Goal: Task Accomplishment & Management: Complete application form

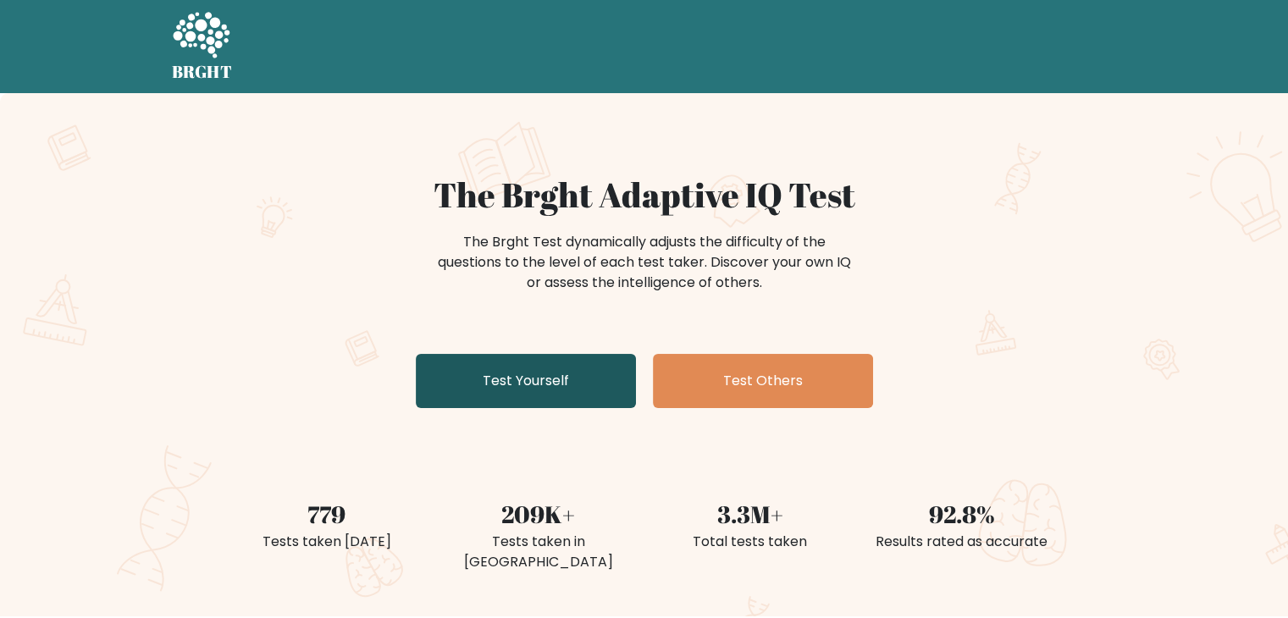
click at [574, 377] on link "Test Yourself" at bounding box center [526, 381] width 220 height 54
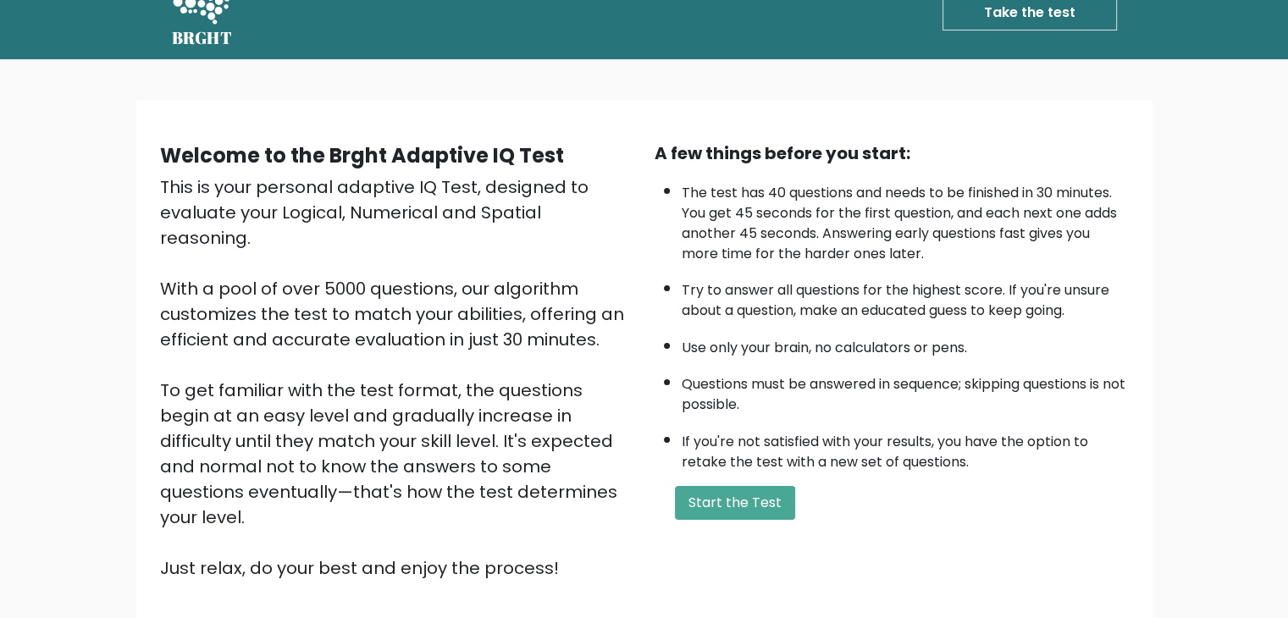
scroll to position [157, 0]
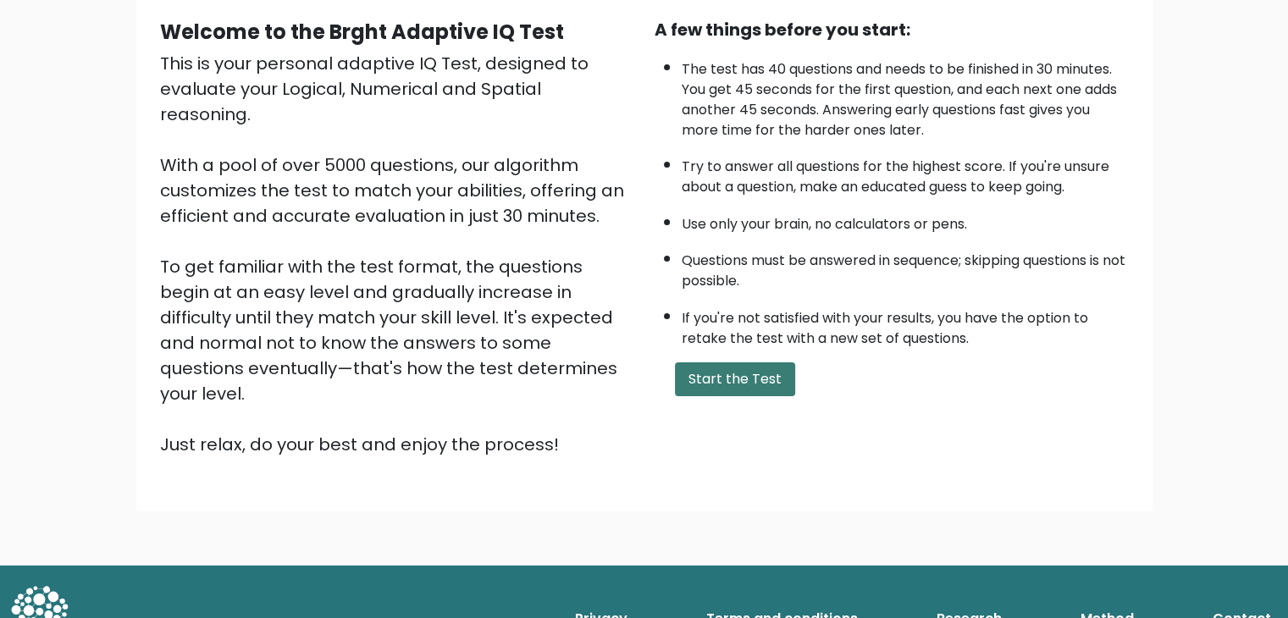
click at [733, 380] on button "Start the Test" at bounding box center [735, 379] width 120 height 34
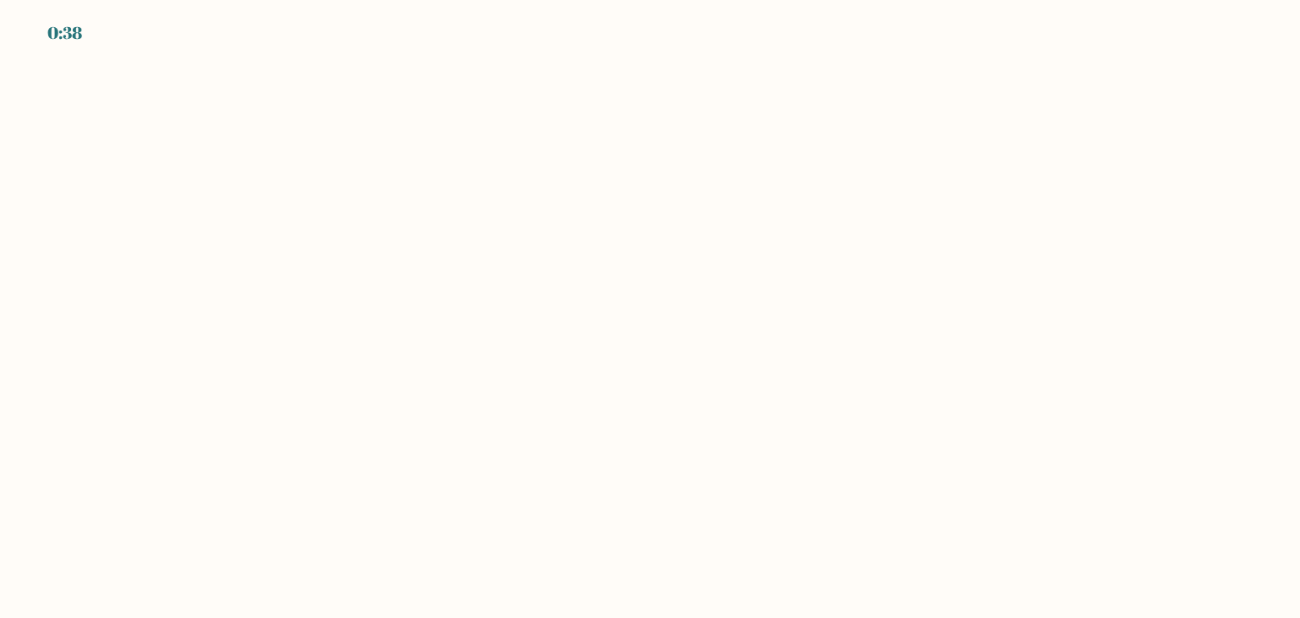
click at [511, 339] on body "0:38" at bounding box center [650, 309] width 1300 height 618
click at [315, 217] on body "0:29" at bounding box center [650, 309] width 1300 height 618
click at [695, 258] on body "0:29" at bounding box center [650, 309] width 1300 height 618
click at [917, 309] on body "0:28" at bounding box center [650, 309] width 1300 height 618
drag, startPoint x: 769, startPoint y: 466, endPoint x: 669, endPoint y: 454, distance: 100.6
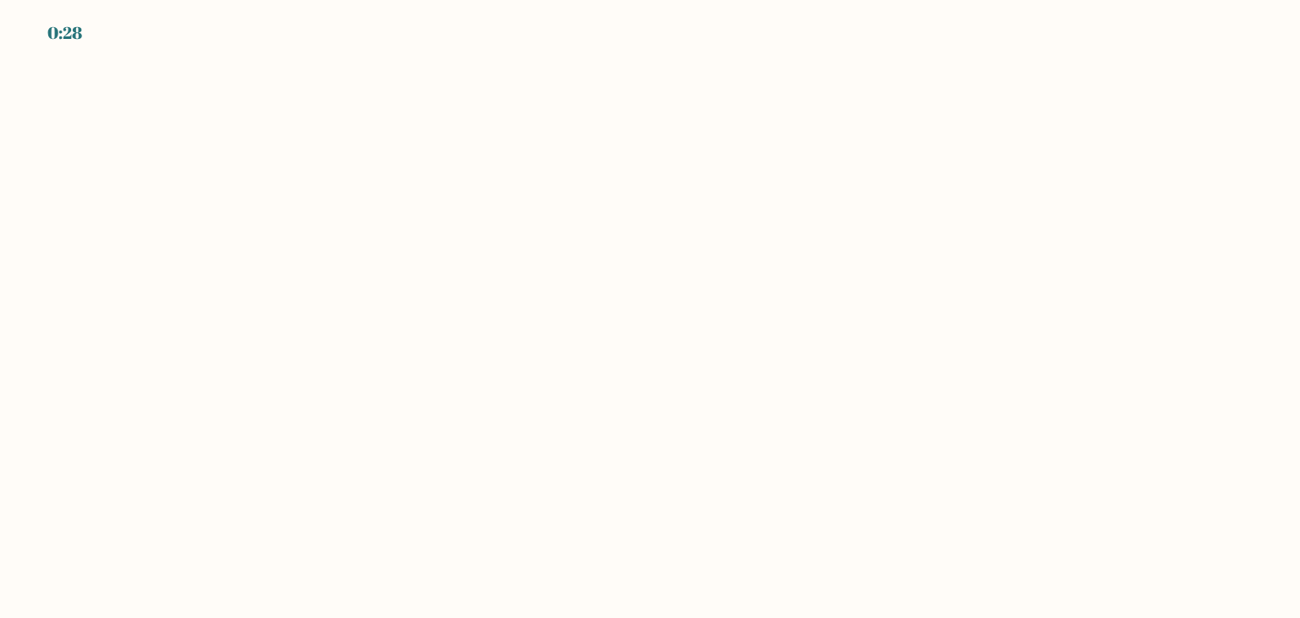
click at [765, 466] on body "0:28" at bounding box center [650, 309] width 1300 height 618
click at [347, 392] on body "0:27" at bounding box center [650, 309] width 1300 height 618
drag, startPoint x: 308, startPoint y: 353, endPoint x: 351, endPoint y: 279, distance: 85.4
click at [309, 352] on body "0:27" at bounding box center [650, 309] width 1300 height 618
drag, startPoint x: 369, startPoint y: 246, endPoint x: 461, endPoint y: 221, distance: 95.7
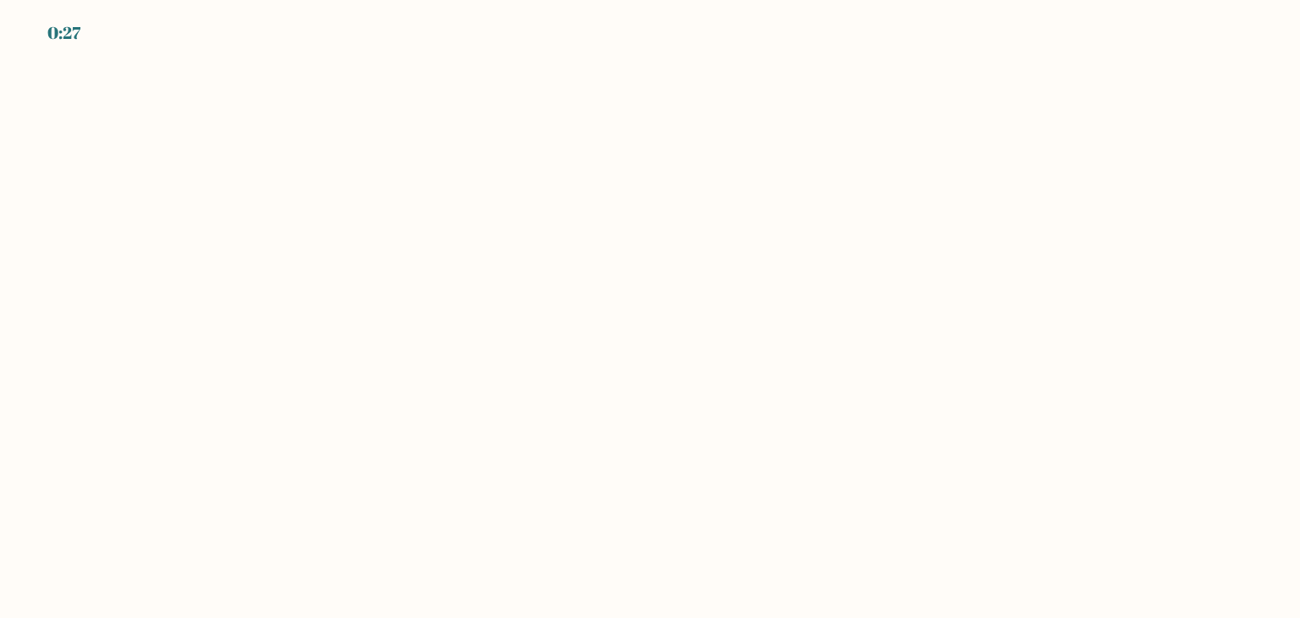
click at [379, 241] on body "0:27" at bounding box center [650, 309] width 1300 height 618
drag, startPoint x: 499, startPoint y: 229, endPoint x: 510, endPoint y: 232, distance: 11.3
click at [510, 232] on body "0:26" at bounding box center [650, 309] width 1300 height 618
drag, startPoint x: 598, startPoint y: 235, endPoint x: 657, endPoint y: 234, distance: 59.3
click at [601, 237] on body "0:26" at bounding box center [650, 309] width 1300 height 618
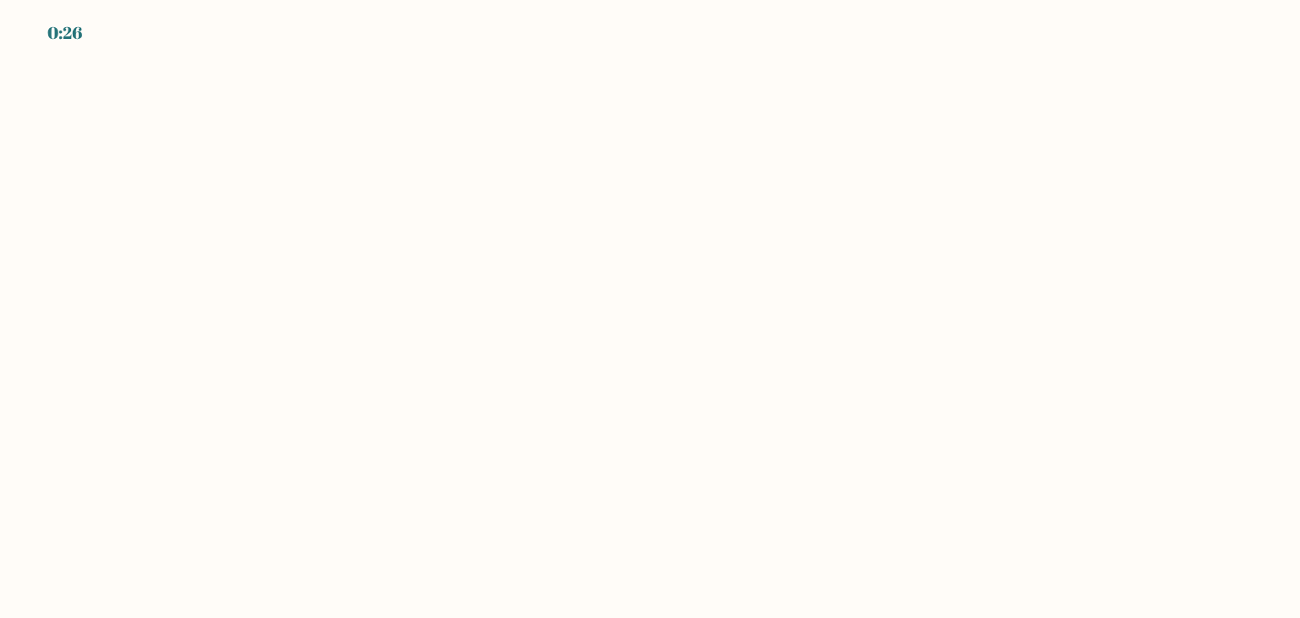
click at [676, 240] on body "0:26" at bounding box center [650, 309] width 1300 height 618
click at [677, 241] on body "0:26" at bounding box center [650, 309] width 1300 height 618
drag, startPoint x: 480, startPoint y: 244, endPoint x: 452, endPoint y: 247, distance: 28.1
click at [477, 246] on body "0:25" at bounding box center [650, 309] width 1300 height 618
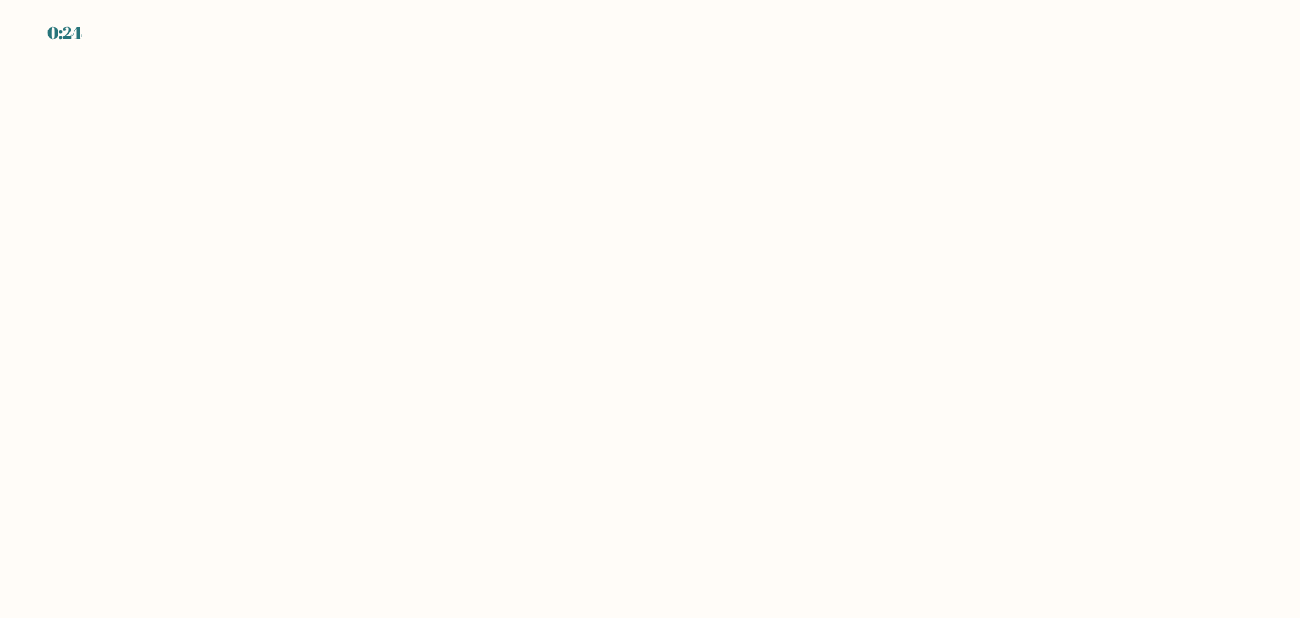
click at [0, 212] on body "0:24" at bounding box center [650, 309] width 1300 height 618
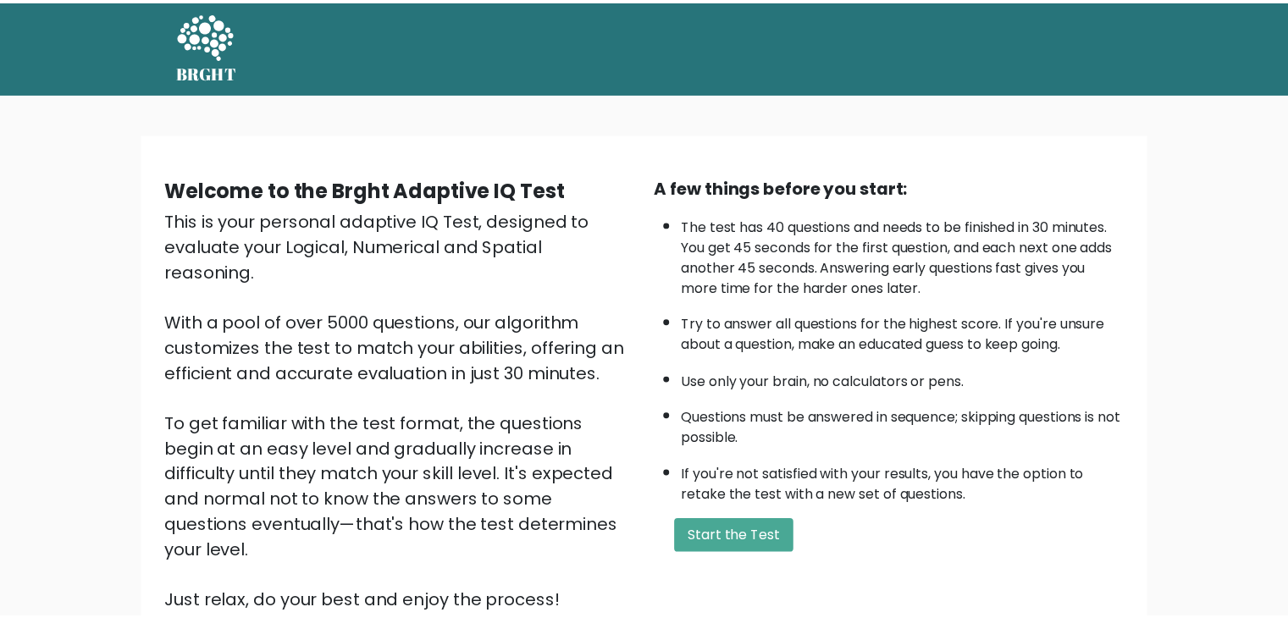
scroll to position [157, 0]
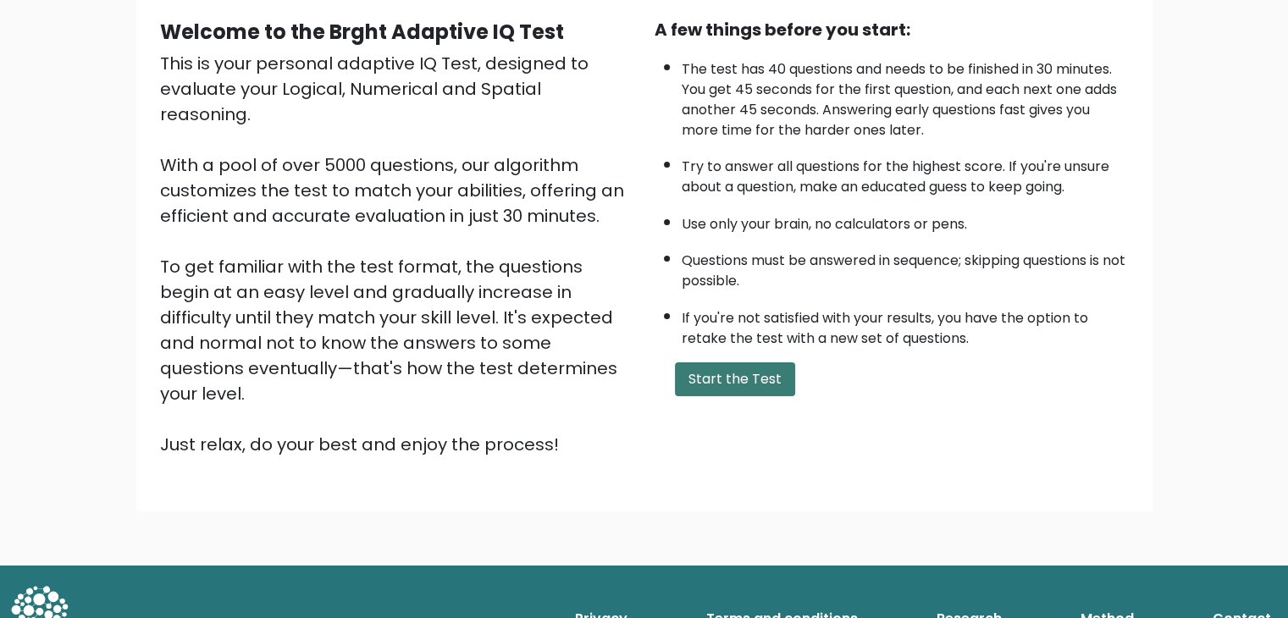
drag, startPoint x: 747, startPoint y: 373, endPoint x: 708, endPoint y: 374, distance: 38.9
click at [745, 377] on button "Start the Test" at bounding box center [735, 379] width 120 height 34
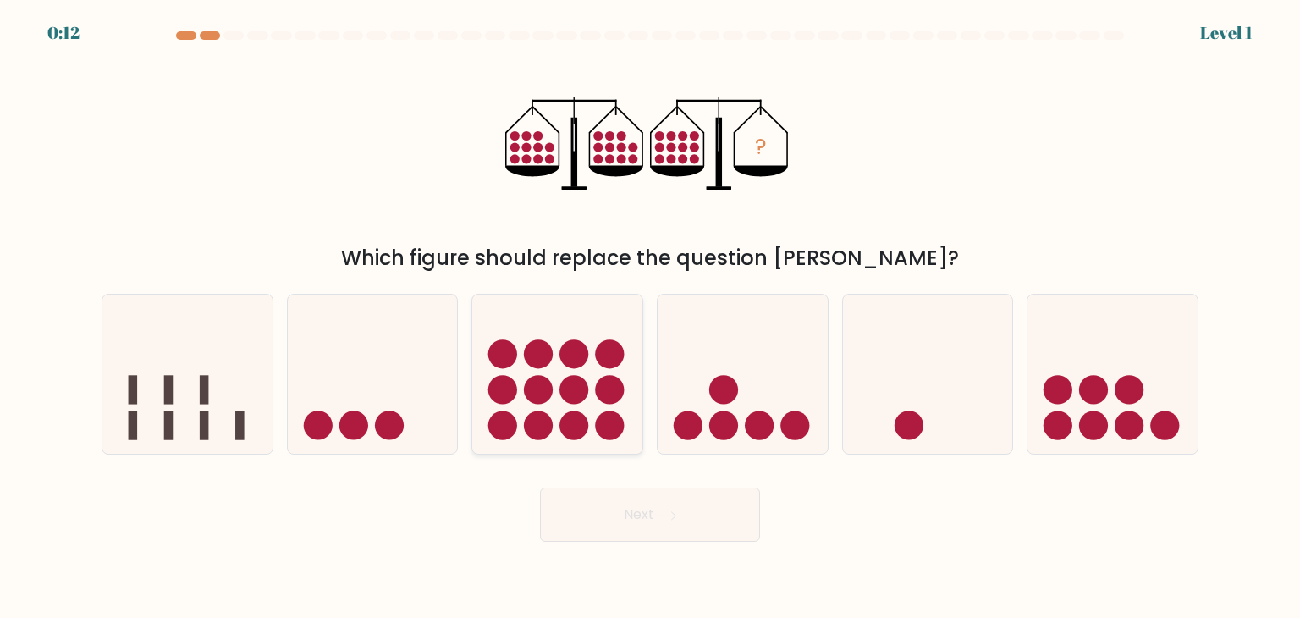
click at [609, 408] on icon at bounding box center [557, 374] width 170 height 141
click at [650, 317] on input "c." at bounding box center [650, 313] width 1 height 8
radio input "true"
click at [604, 503] on button "Next" at bounding box center [650, 515] width 220 height 54
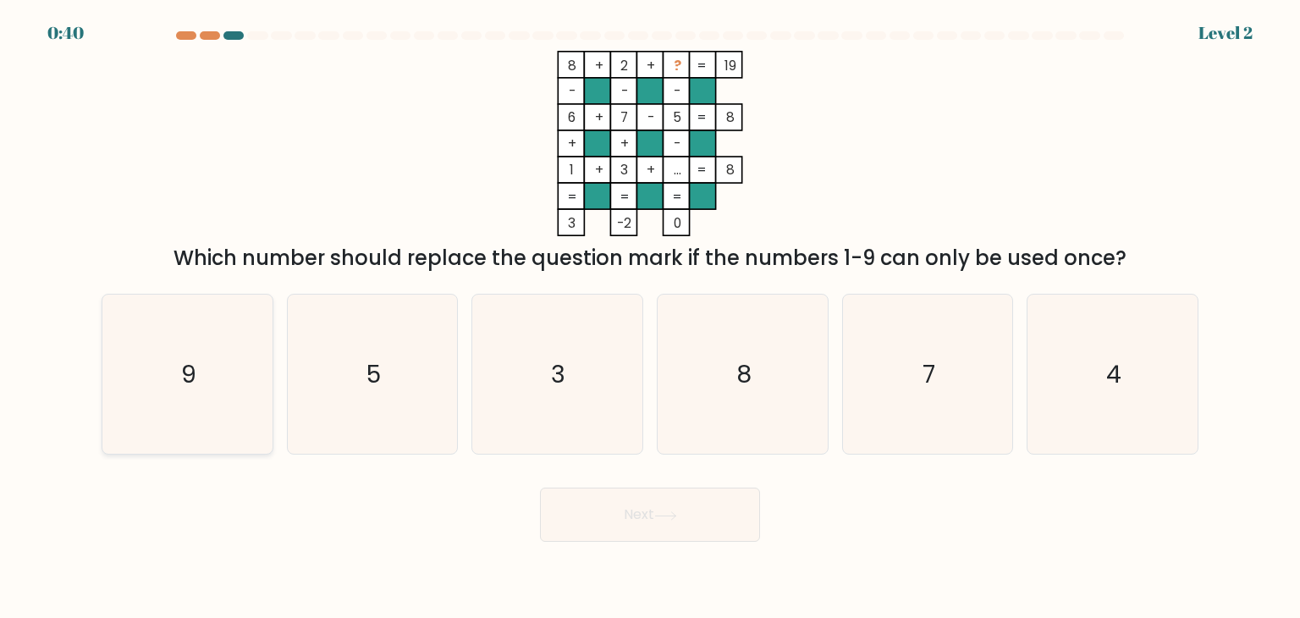
click at [174, 367] on icon "9" at bounding box center [187, 374] width 159 height 159
click at [650, 317] on input "a. 9" at bounding box center [650, 313] width 1 height 8
radio input "true"
click at [620, 518] on button "Next" at bounding box center [650, 515] width 220 height 54
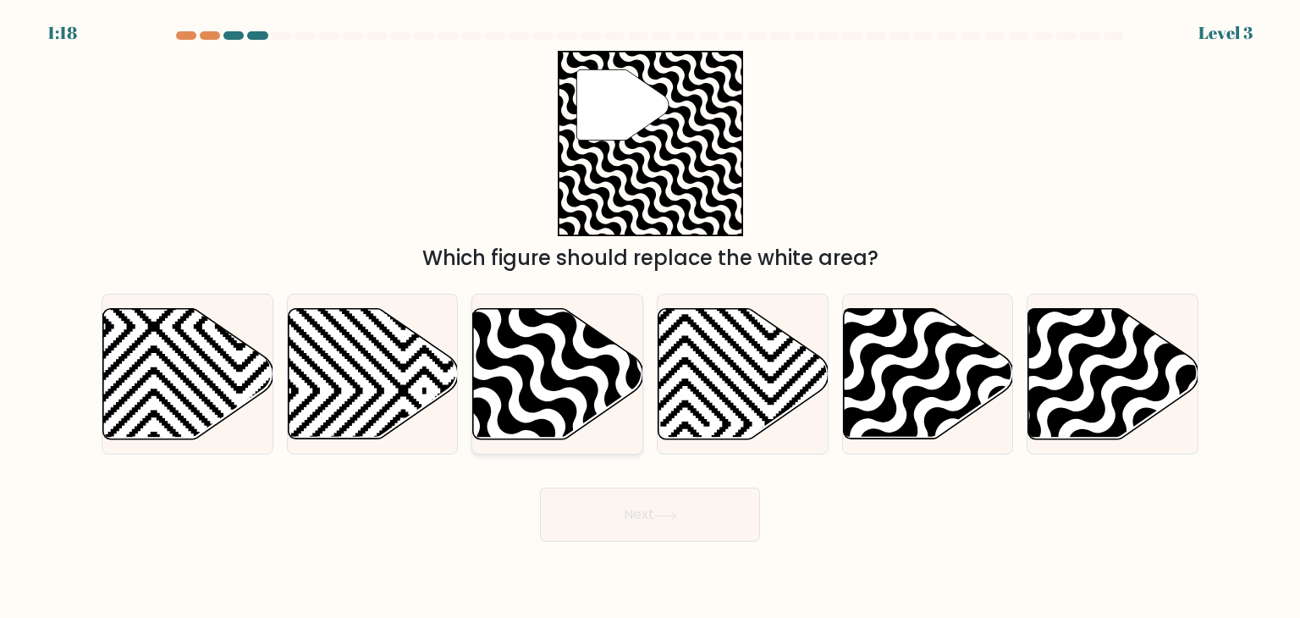
click at [503, 382] on icon at bounding box center [609, 444] width 343 height 343
click at [650, 317] on input "c." at bounding box center [650, 313] width 1 height 8
radio input "true"
click at [644, 518] on button "Next" at bounding box center [650, 515] width 220 height 54
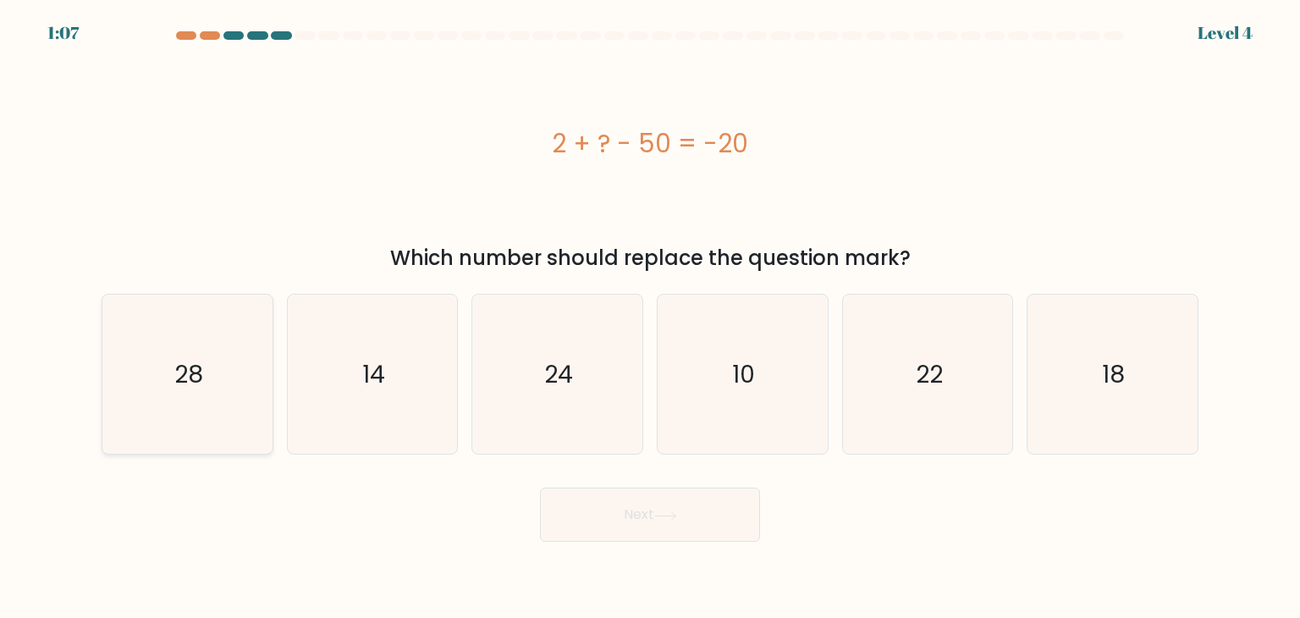
click at [160, 393] on icon "28" at bounding box center [187, 374] width 159 height 159
click at [650, 317] on input "a. 28" at bounding box center [650, 313] width 1 height 8
radio input "true"
click at [609, 514] on button "Next" at bounding box center [650, 515] width 220 height 54
click at [674, 523] on button "Next" at bounding box center [650, 515] width 220 height 54
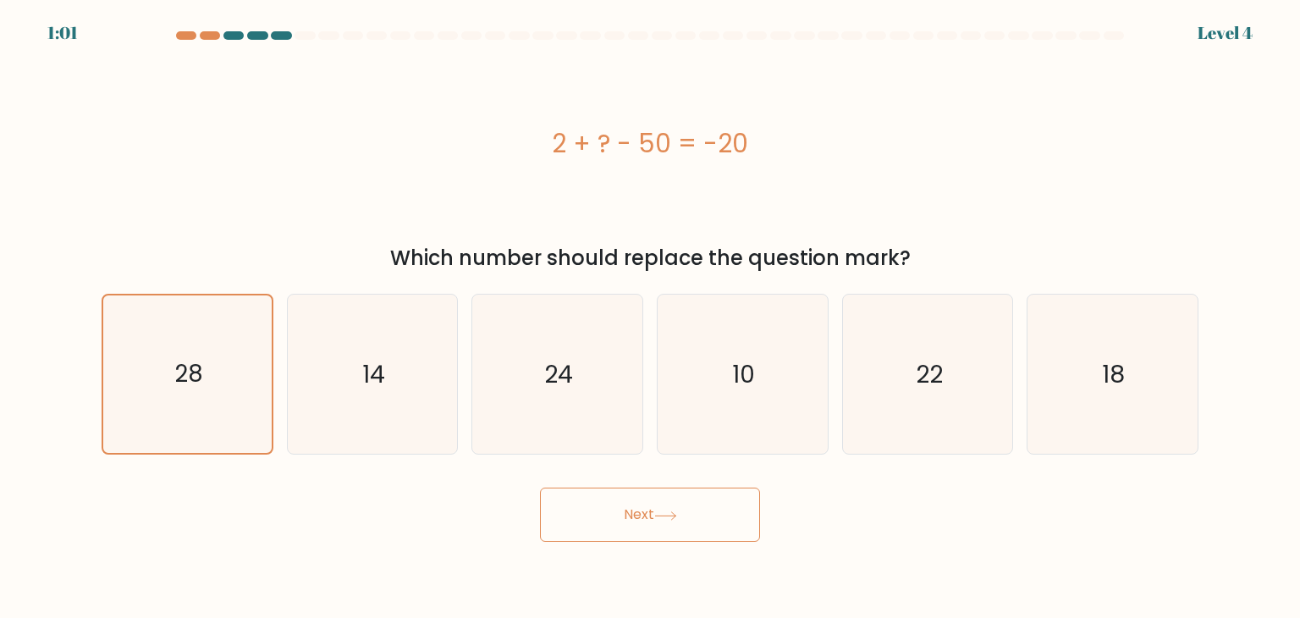
click at [609, 513] on button "Next" at bounding box center [650, 515] width 220 height 54
click at [669, 539] on button "Next" at bounding box center [650, 515] width 220 height 54
click at [669, 524] on button "Next" at bounding box center [650, 515] width 220 height 54
click at [669, 523] on button "Next" at bounding box center [650, 515] width 220 height 54
click at [667, 521] on button "Next" at bounding box center [650, 515] width 220 height 54
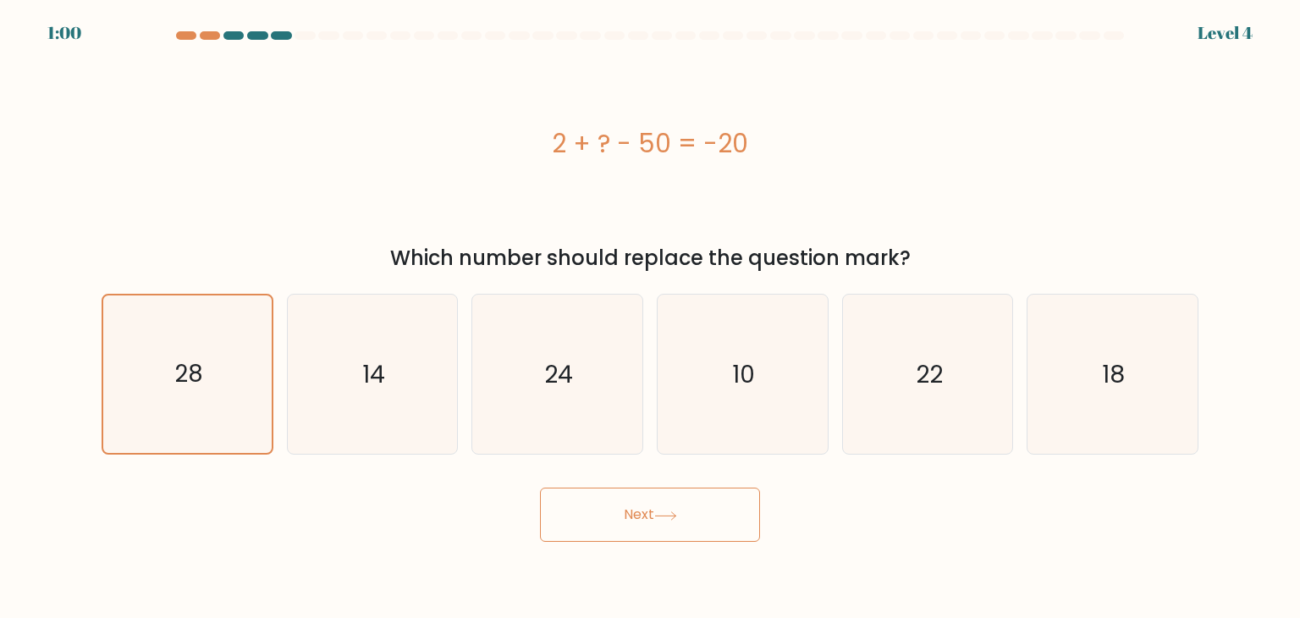
click at [667, 521] on button "Next" at bounding box center [650, 515] width 220 height 54
click at [679, 533] on button "Next" at bounding box center [650, 515] width 220 height 54
click at [675, 525] on button "Next" at bounding box center [650, 515] width 220 height 54
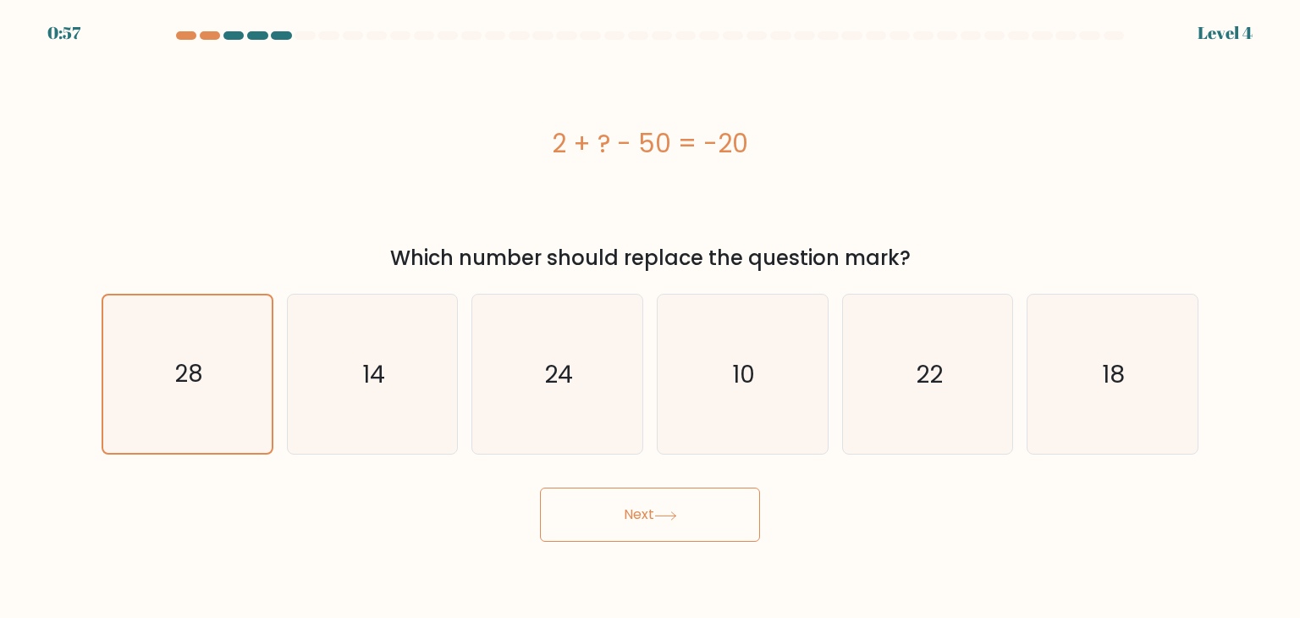
click at [673, 522] on button "Next" at bounding box center [650, 515] width 220 height 54
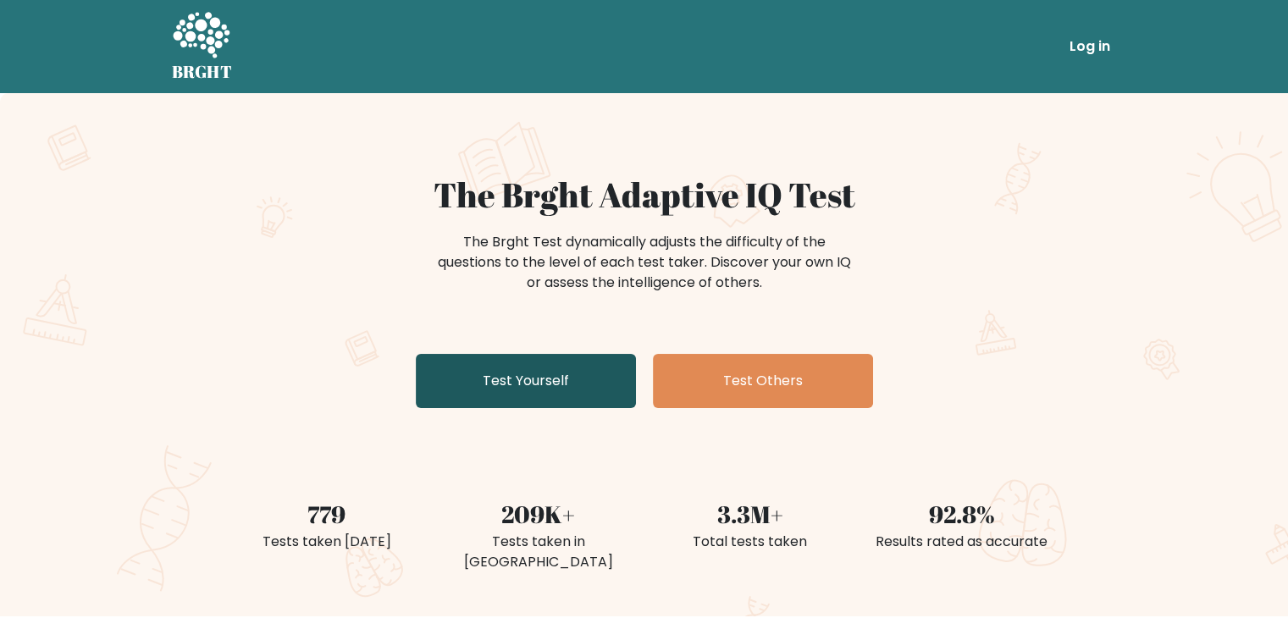
click at [500, 383] on link "Test Yourself" at bounding box center [526, 381] width 220 height 54
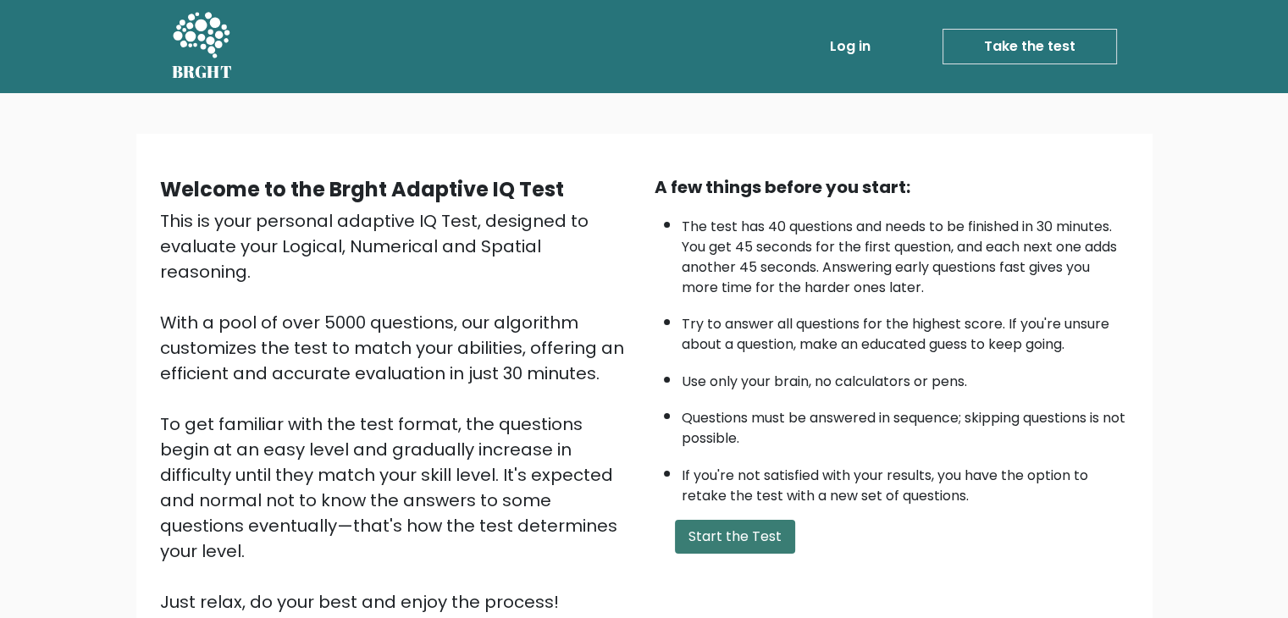
click at [709, 527] on button "Start the Test" at bounding box center [735, 537] width 120 height 34
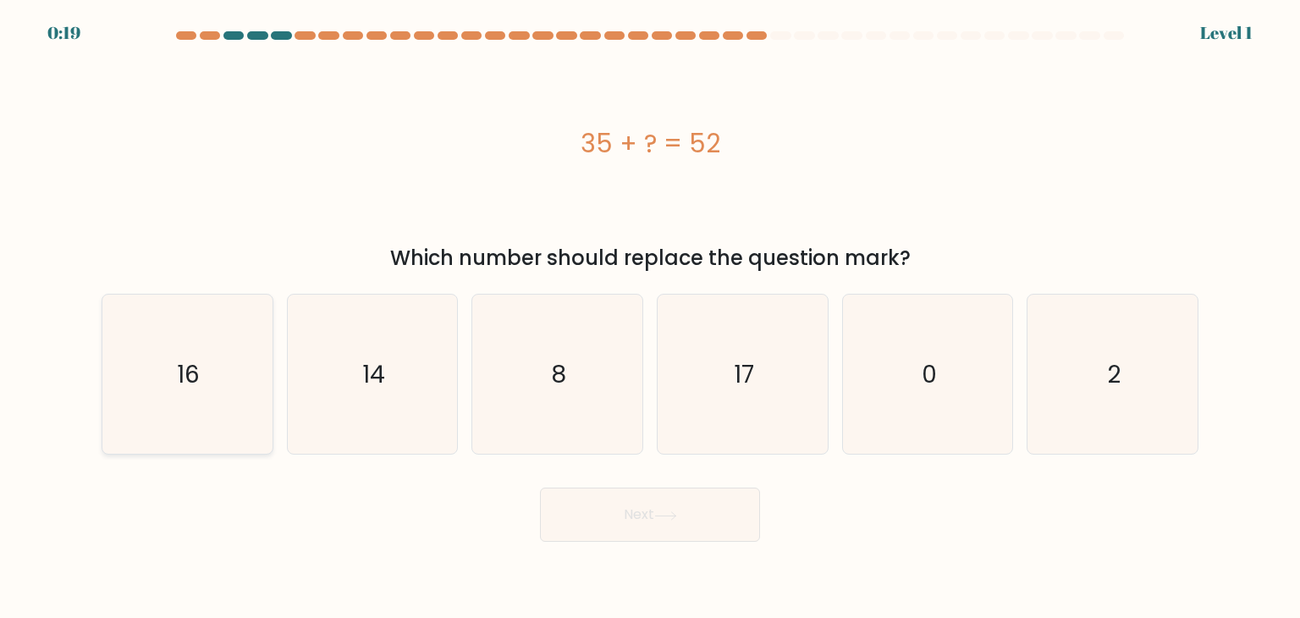
click at [191, 395] on icon "16" at bounding box center [187, 374] width 159 height 159
click at [650, 317] on input "a. 16" at bounding box center [650, 313] width 1 height 8
radio input "true"
click at [728, 389] on icon "17" at bounding box center [742, 374] width 159 height 159
click at [651, 317] on input "d. 17" at bounding box center [650, 313] width 1 height 8
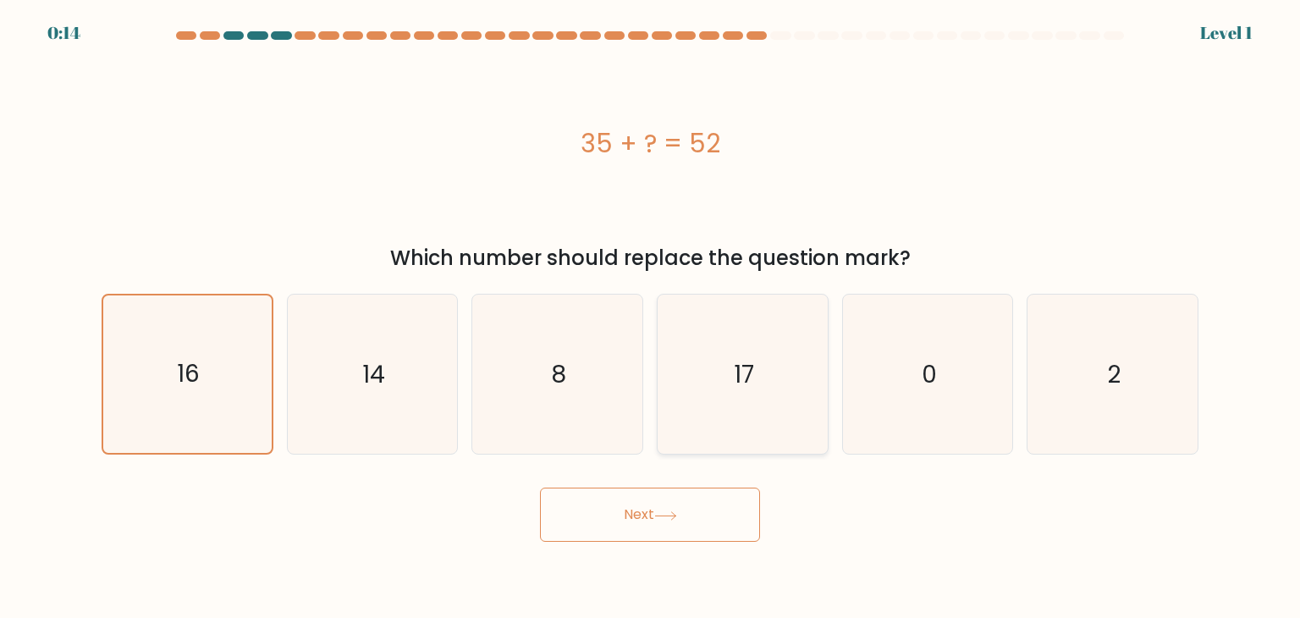
radio input "true"
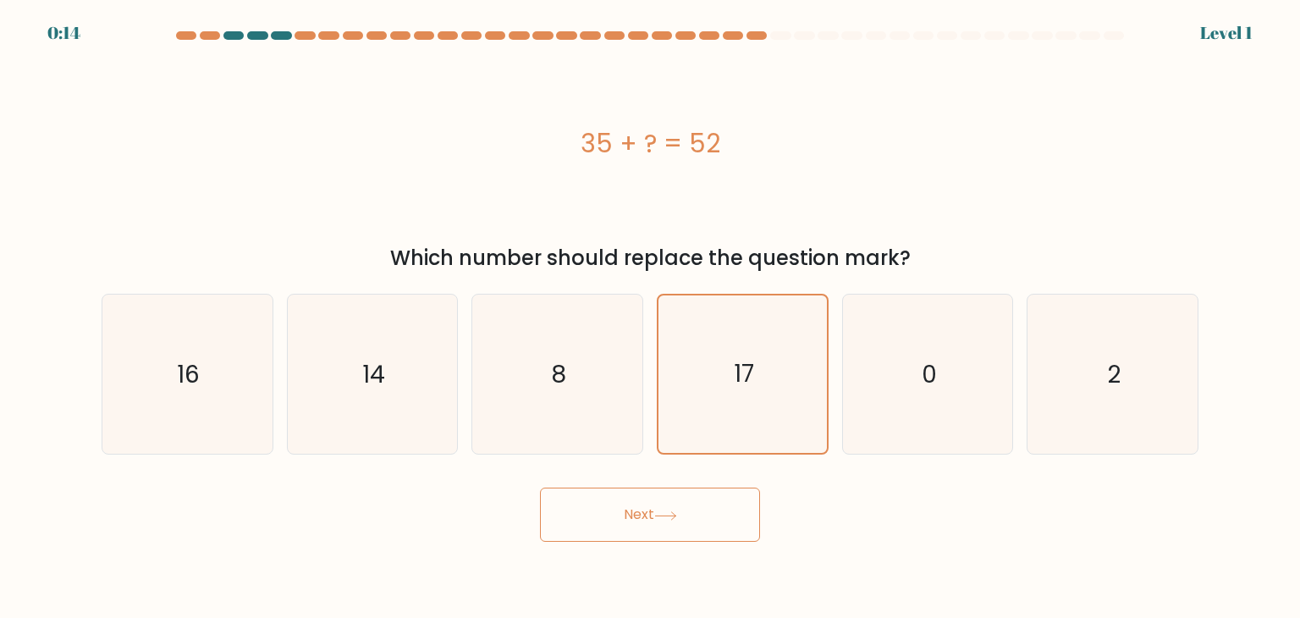
click at [632, 521] on button "Next" at bounding box center [650, 515] width 220 height 54
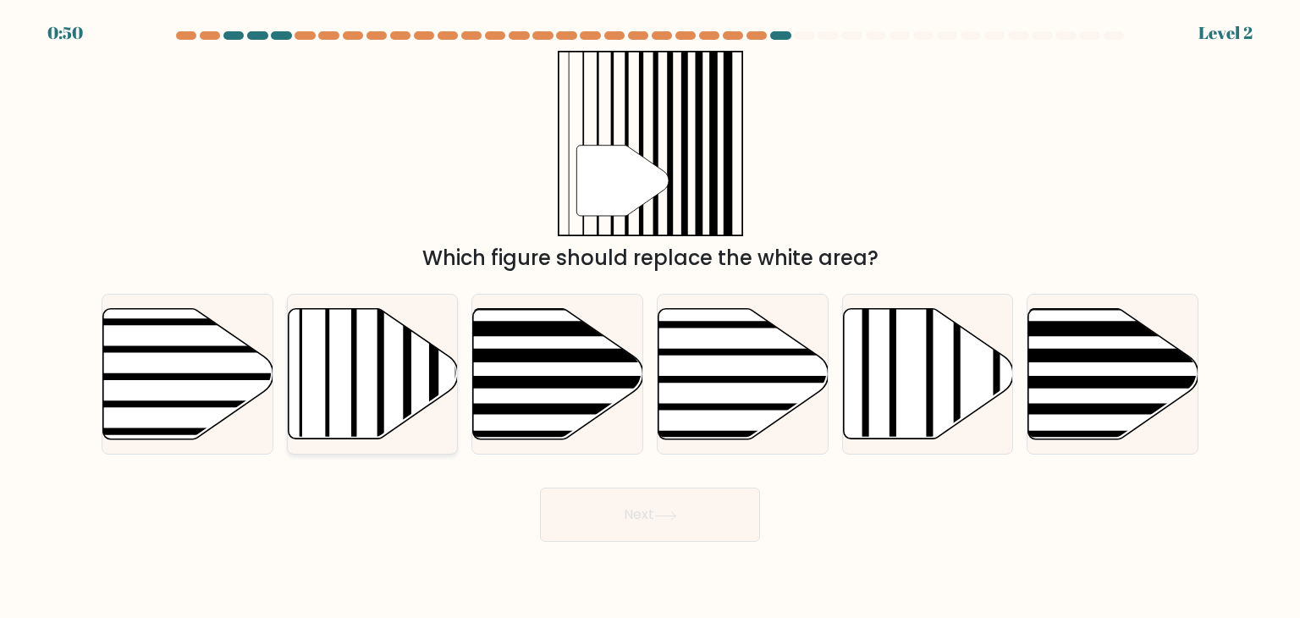
click at [342, 370] on icon at bounding box center [373, 374] width 170 height 130
click at [650, 317] on input "b." at bounding box center [650, 313] width 1 height 8
radio input "true"
click at [709, 519] on button "Next" at bounding box center [650, 515] width 220 height 54
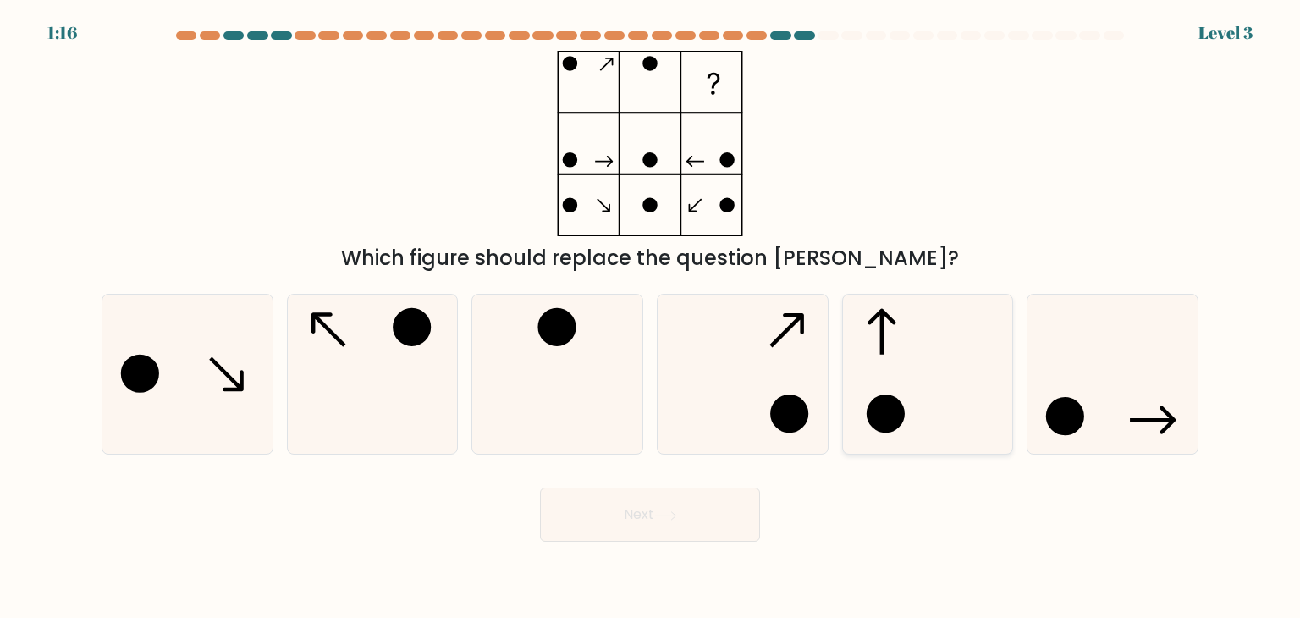
click at [885, 427] on circle at bounding box center [886, 414] width 35 height 35
click at [651, 317] on input "e." at bounding box center [650, 313] width 1 height 8
radio input "true"
click at [359, 347] on icon at bounding box center [372, 374] width 159 height 159
click at [650, 317] on input "b." at bounding box center [650, 313] width 1 height 8
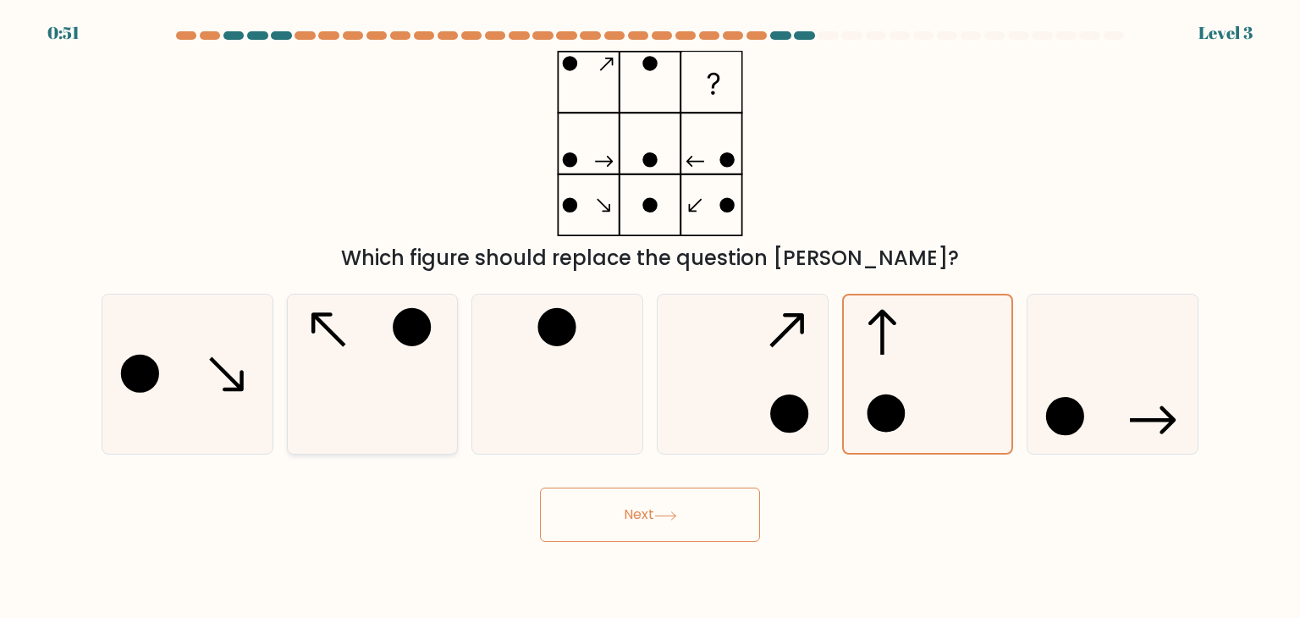
radio input "true"
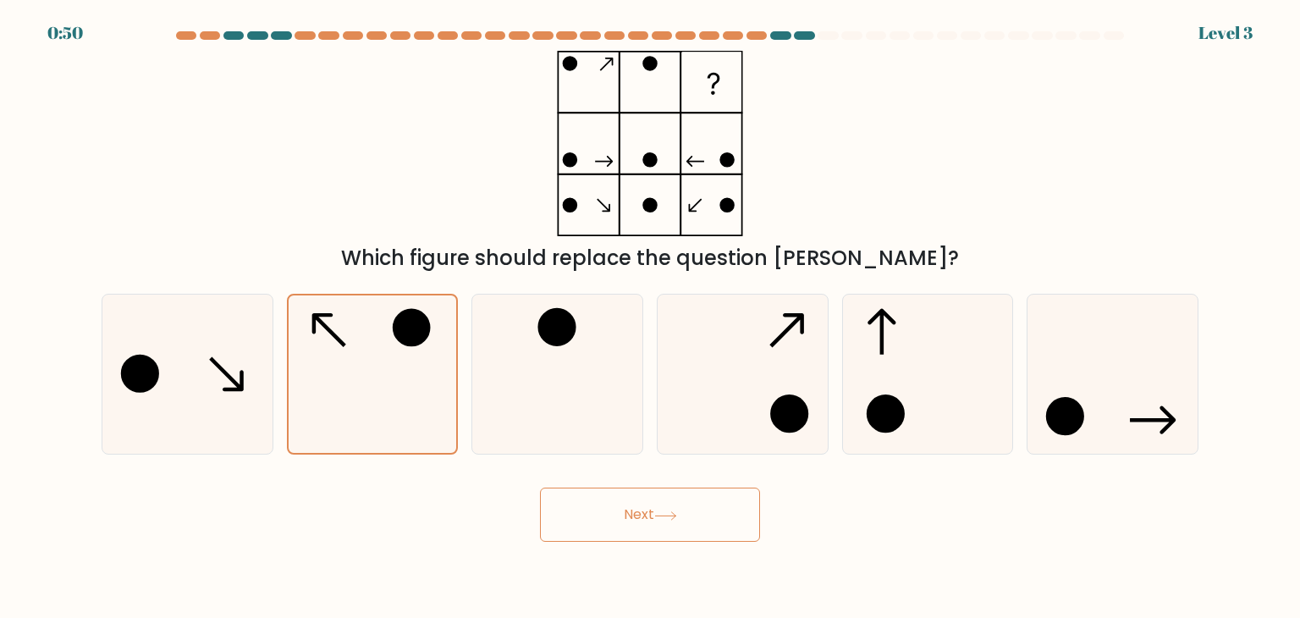
click at [608, 518] on button "Next" at bounding box center [650, 515] width 220 height 54
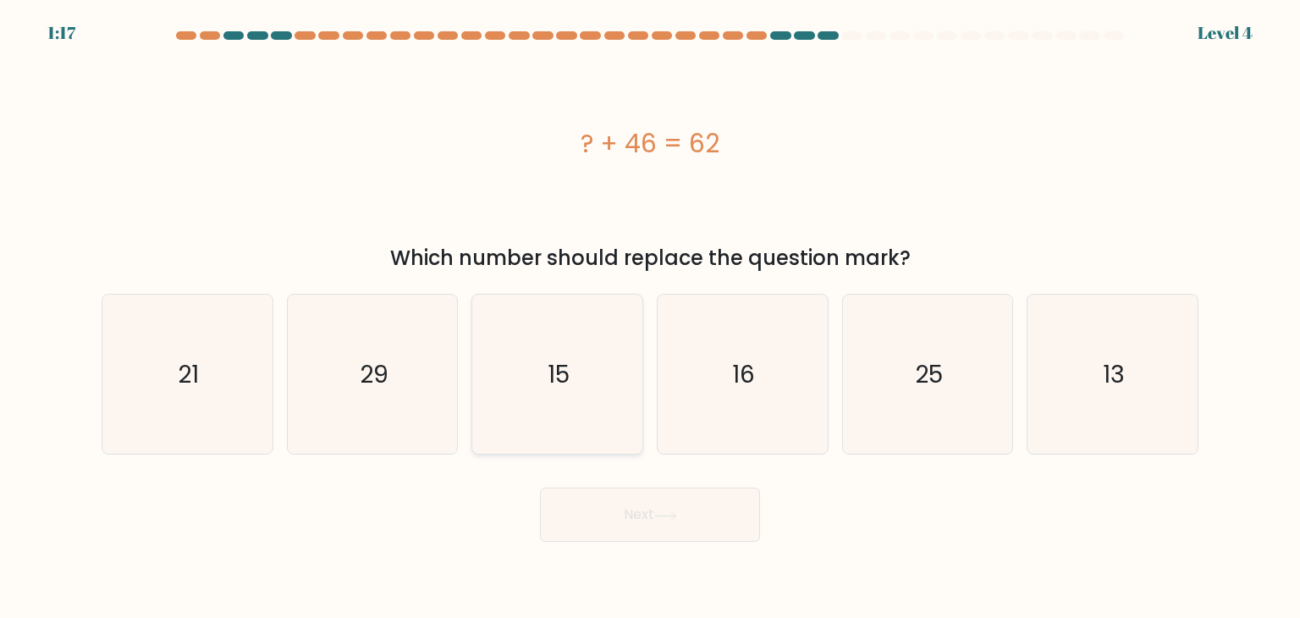
click at [592, 407] on icon "15" at bounding box center [556, 374] width 159 height 159
click at [650, 317] on input "c. 15" at bounding box center [650, 313] width 1 height 8
radio input "true"
click at [714, 404] on icon "16" at bounding box center [742, 374] width 159 height 159
click at [651, 317] on input "d. 16" at bounding box center [650, 313] width 1 height 8
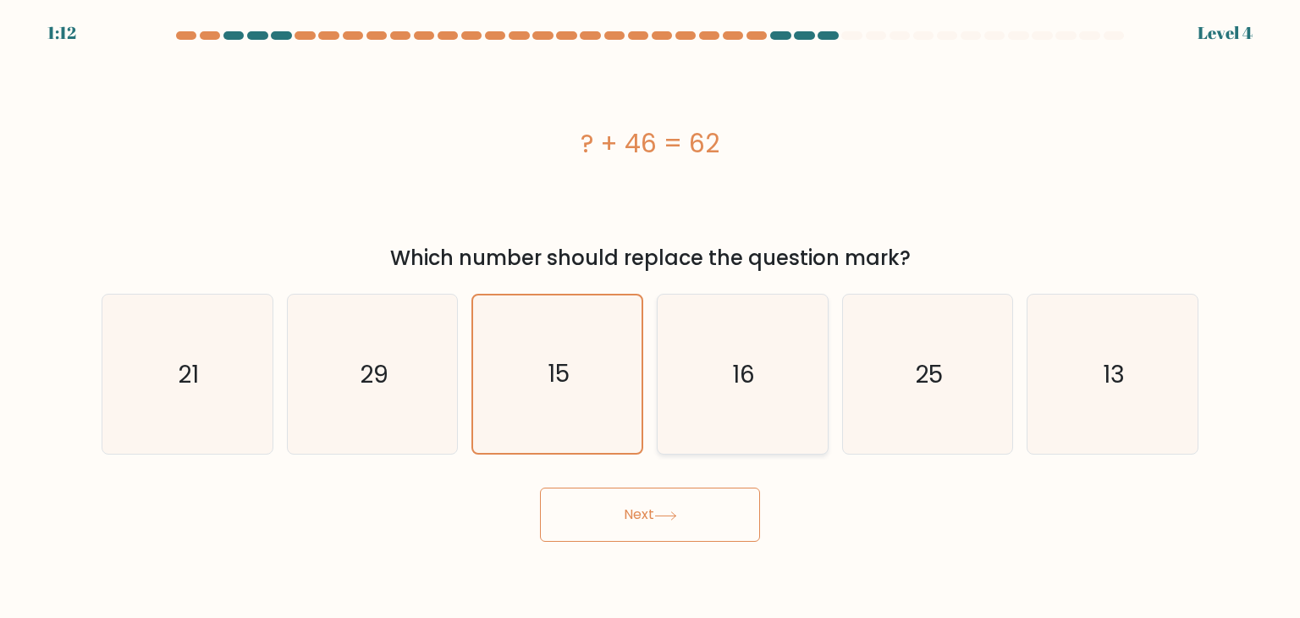
radio input "true"
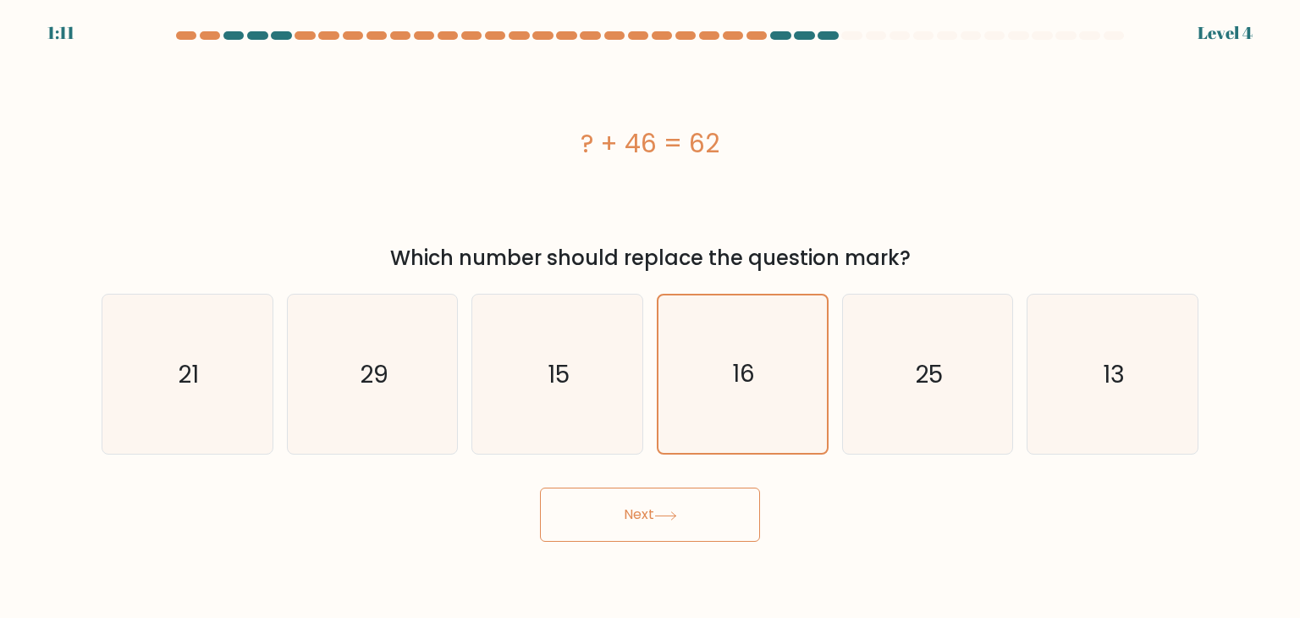
click at [620, 503] on button "Next" at bounding box center [650, 515] width 220 height 54
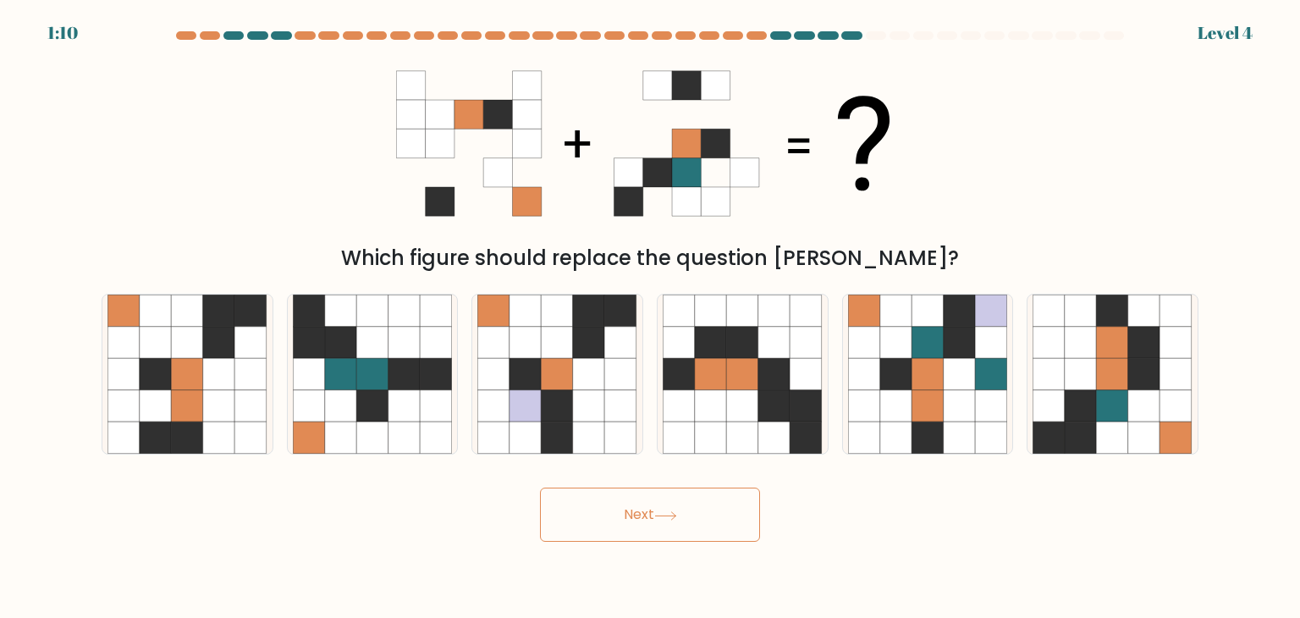
click at [652, 509] on button "Next" at bounding box center [650, 515] width 220 height 54
click at [1012, 483] on div "Next" at bounding box center [649, 508] width 1117 height 67
click at [1082, 419] on icon at bounding box center [1081, 406] width 32 height 32
click at [651, 317] on input "f." at bounding box center [650, 313] width 1 height 8
radio input "true"
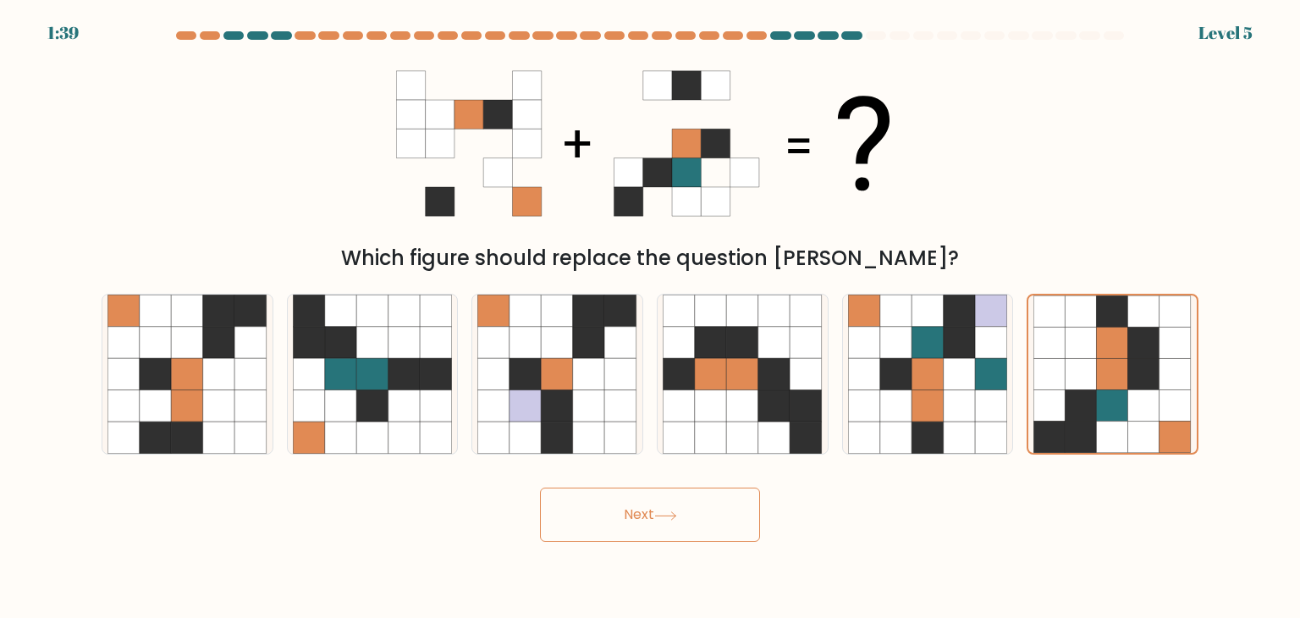
click at [625, 505] on button "Next" at bounding box center [650, 515] width 220 height 54
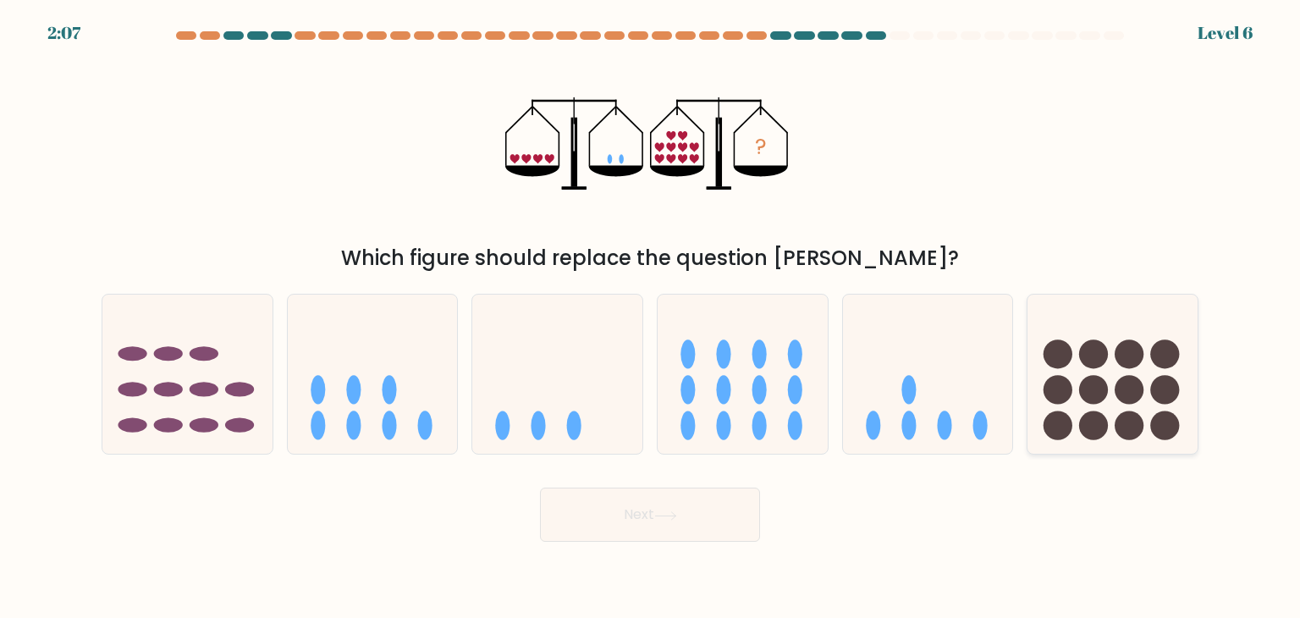
click at [1155, 433] on circle at bounding box center [1165, 425] width 29 height 29
click at [651, 317] on input "f." at bounding box center [650, 313] width 1 height 8
radio input "true"
click at [714, 529] on button "Next" at bounding box center [650, 515] width 220 height 54
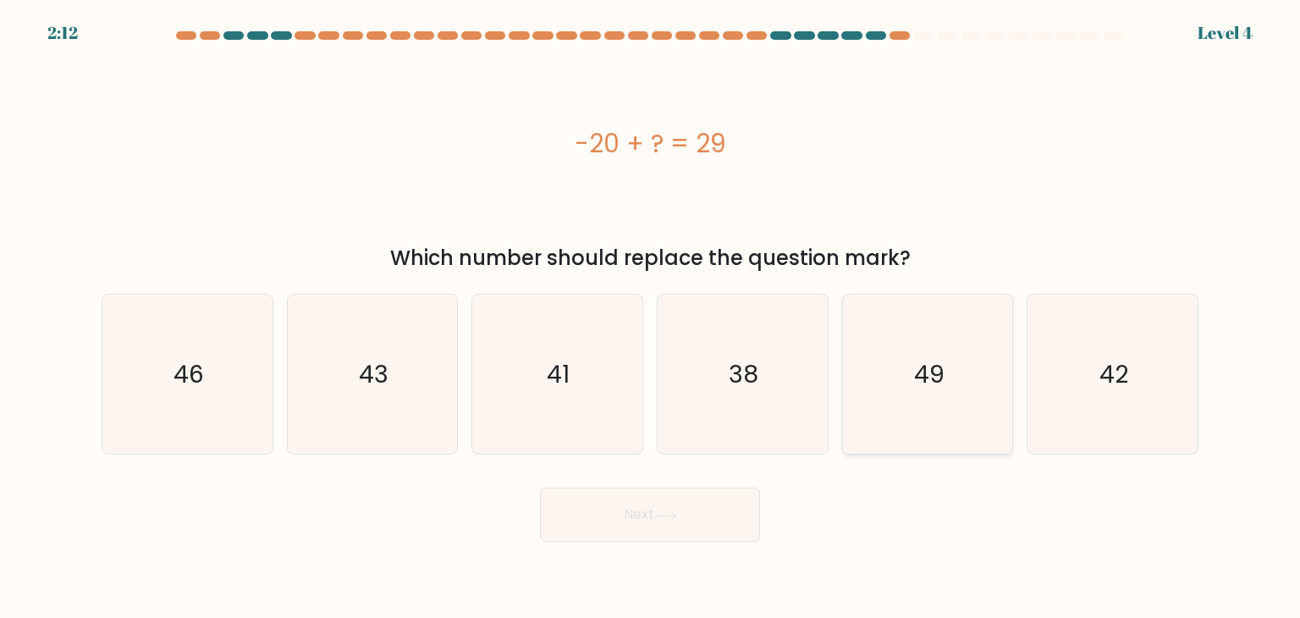
click at [922, 404] on icon "49" at bounding box center [927, 374] width 159 height 159
click at [651, 317] on input "e. 49" at bounding box center [650, 313] width 1 height 8
radio input "true"
click at [649, 522] on button "Next" at bounding box center [650, 515] width 220 height 54
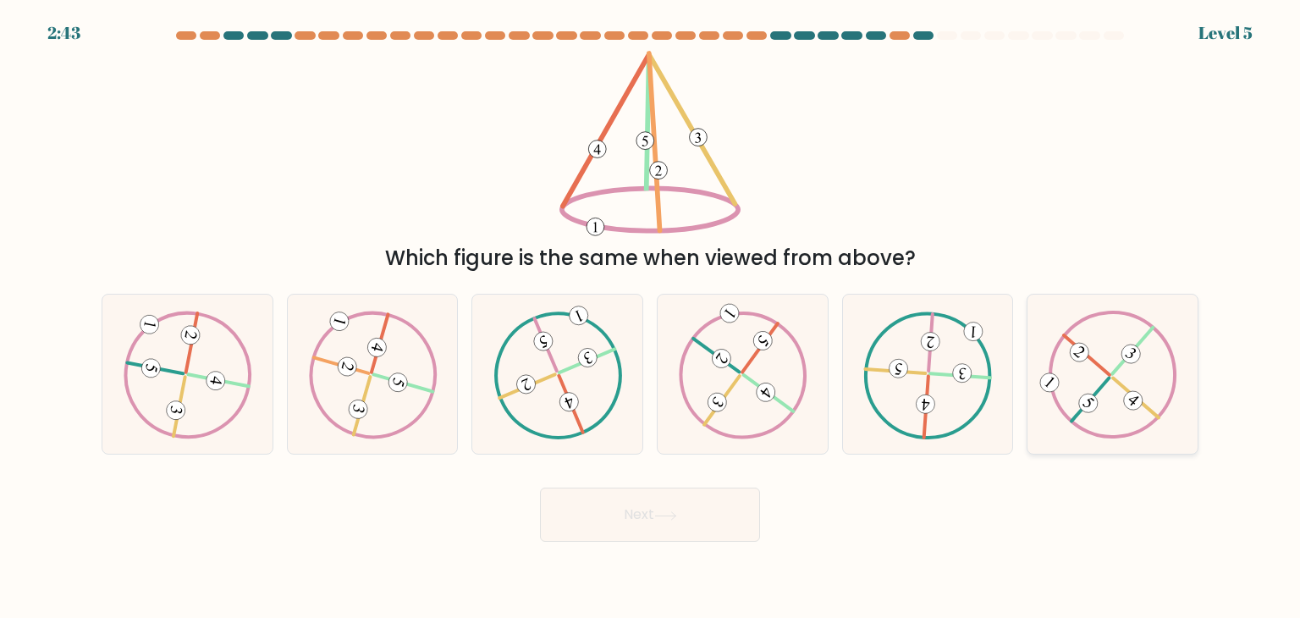
click at [1055, 394] on 489 at bounding box center [1113, 374] width 175 height 175
click at [651, 317] on input "f." at bounding box center [650, 313] width 1 height 8
radio input "true"
click at [640, 534] on button "Next" at bounding box center [650, 515] width 220 height 54
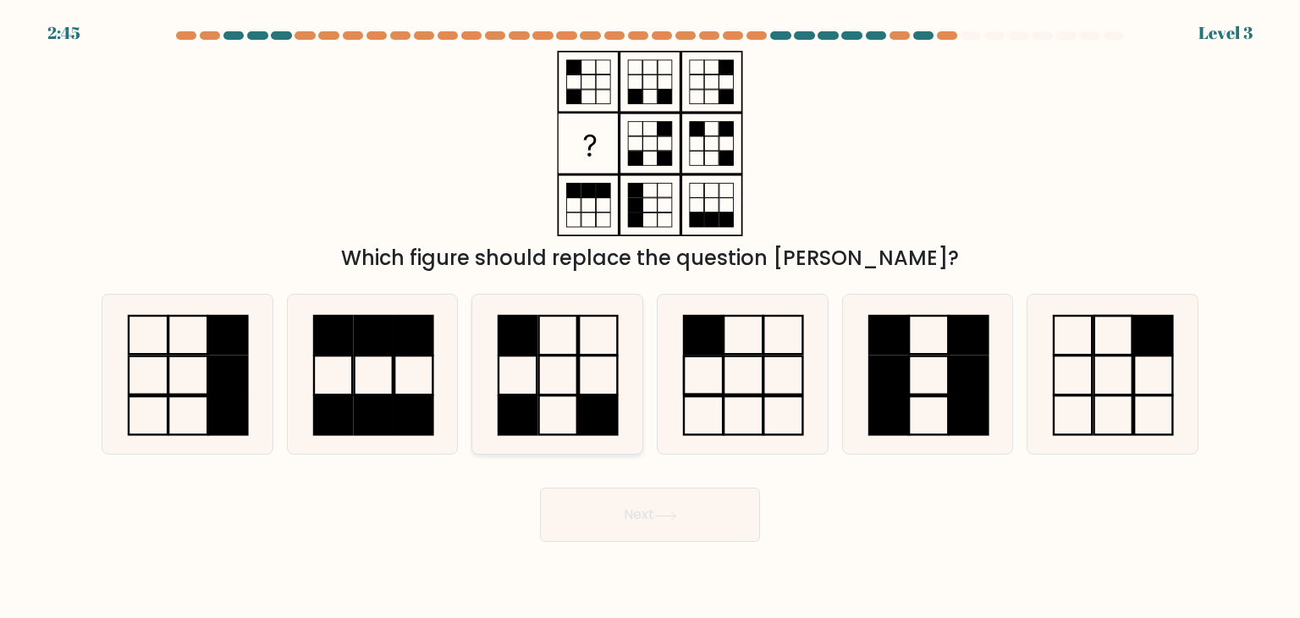
click at [534, 382] on icon at bounding box center [556, 374] width 159 height 159
click at [650, 317] on input "c." at bounding box center [650, 313] width 1 height 8
radio input "true"
click at [613, 520] on button "Next" at bounding box center [650, 515] width 220 height 54
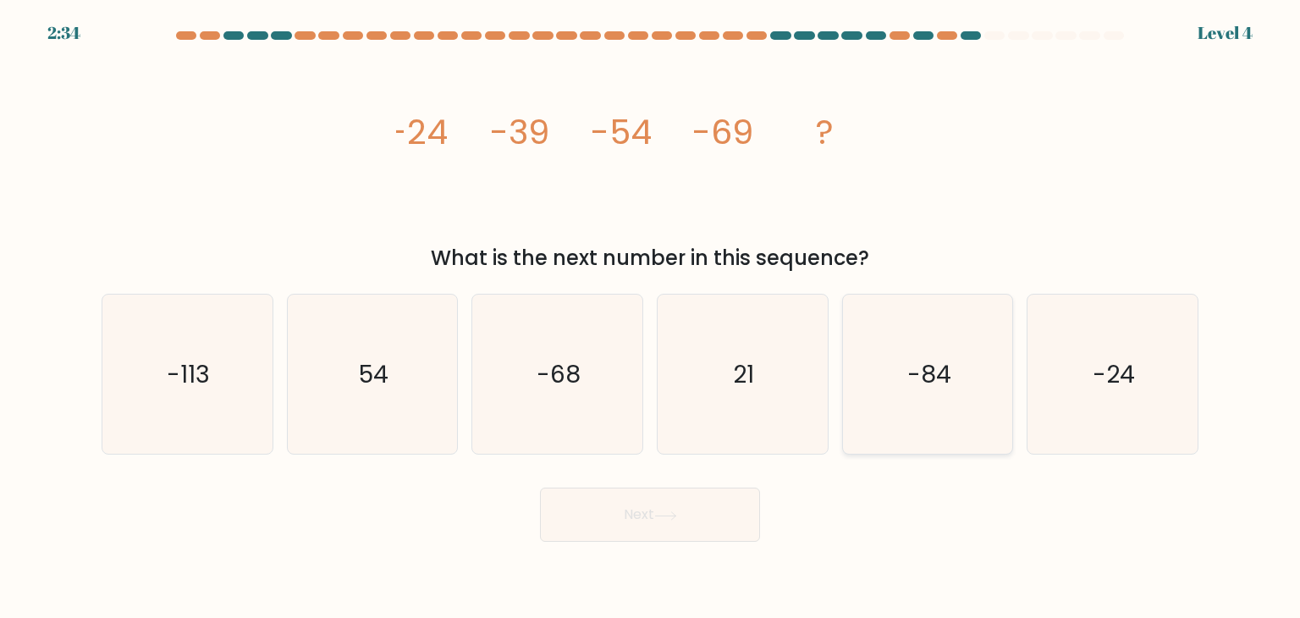
click at [936, 392] on icon "-84" at bounding box center [927, 374] width 159 height 159
click at [651, 317] on input "e. -84" at bounding box center [650, 313] width 1 height 8
radio input "true"
click at [624, 526] on button "Next" at bounding box center [650, 515] width 220 height 54
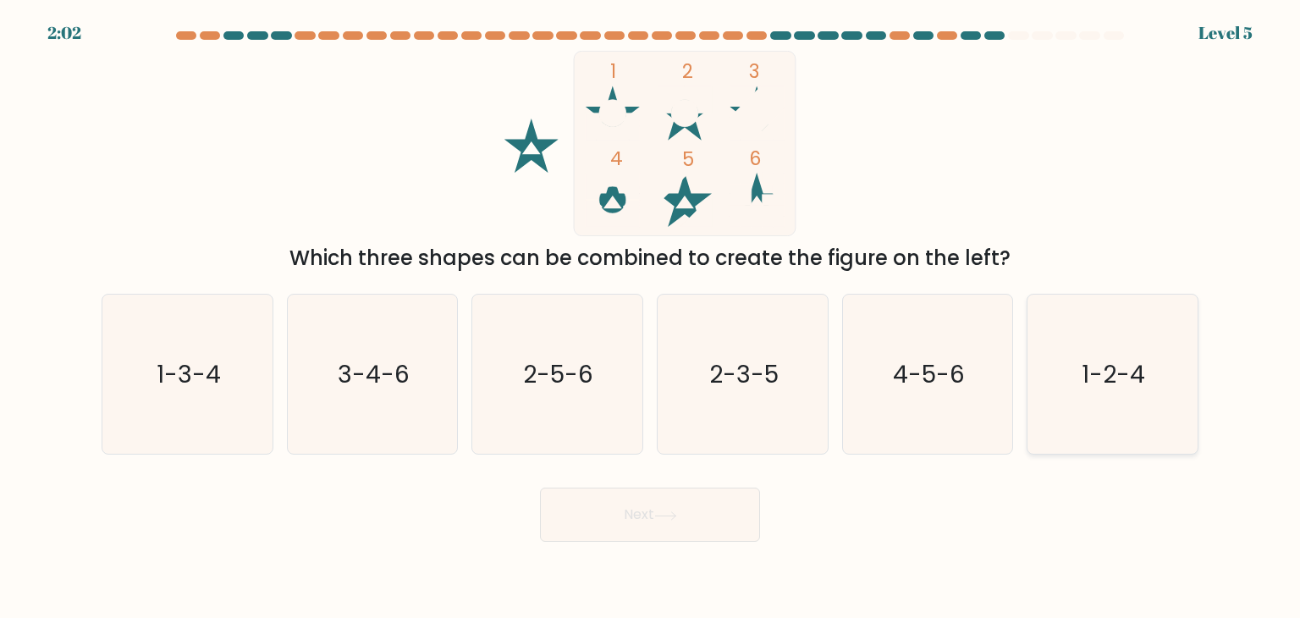
click at [1112, 424] on icon "1-2-4" at bounding box center [1112, 374] width 159 height 159
click at [651, 317] on input "f. 1-2-4" at bounding box center [650, 313] width 1 height 8
radio input "true"
drag, startPoint x: 670, startPoint y: 536, endPoint x: 681, endPoint y: 537, distance: 11.0
click at [674, 536] on button "Next" at bounding box center [650, 515] width 220 height 54
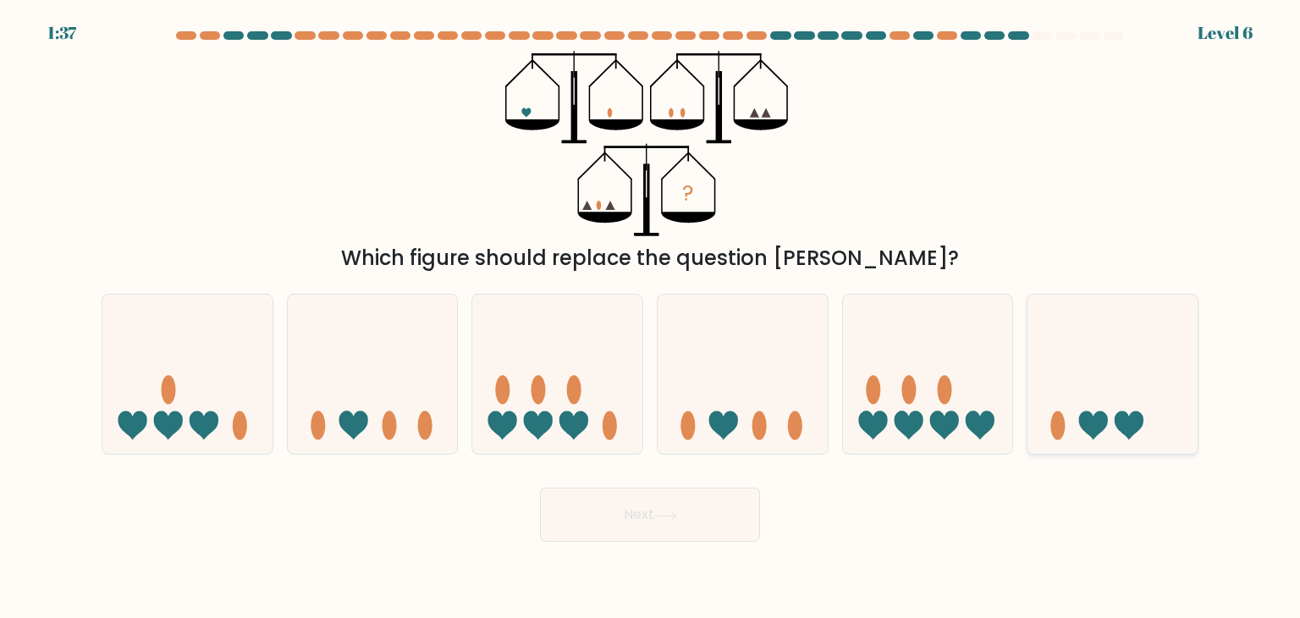
click at [1134, 411] on icon at bounding box center [1113, 374] width 170 height 141
click at [651, 317] on input "f." at bounding box center [650, 313] width 1 height 8
radio input "true"
click at [698, 516] on button "Next" at bounding box center [650, 515] width 220 height 54
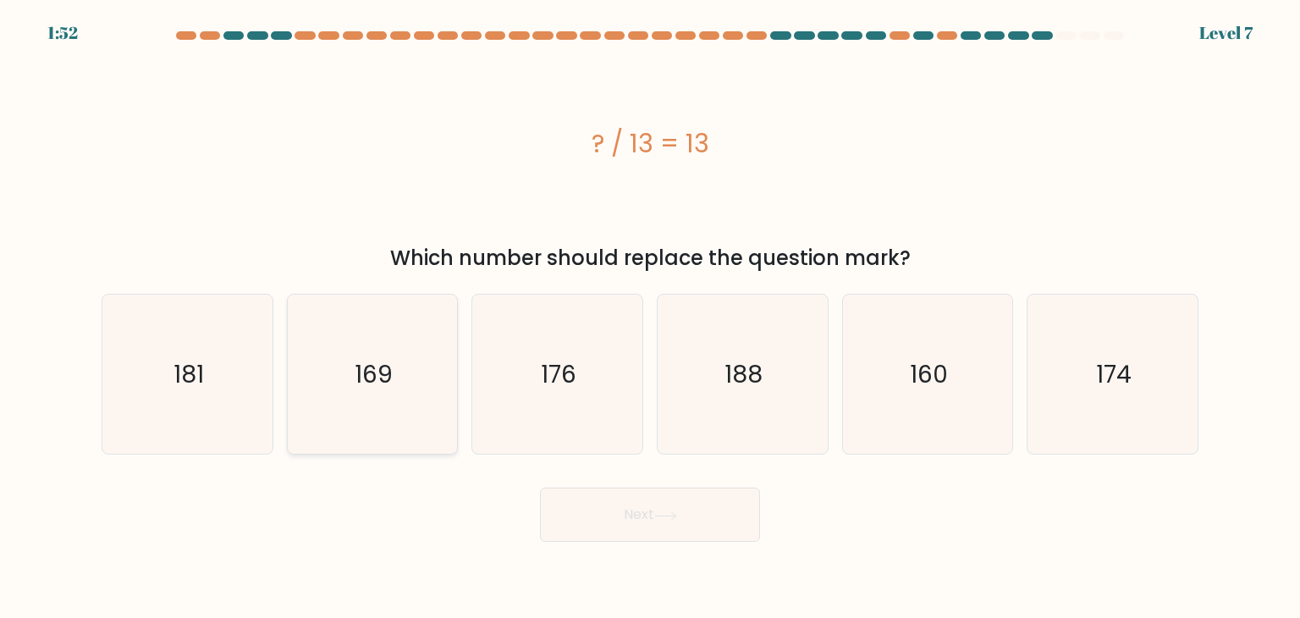
drag, startPoint x: 450, startPoint y: 291, endPoint x: 416, endPoint y: 316, distance: 41.8
click at [450, 291] on div "a. 181 b. 169" at bounding box center [650, 367] width 1111 height 174
click at [396, 328] on icon "169" at bounding box center [372, 374] width 159 height 159
click at [650, 317] on input "b. 169" at bounding box center [650, 313] width 1 height 8
radio input "true"
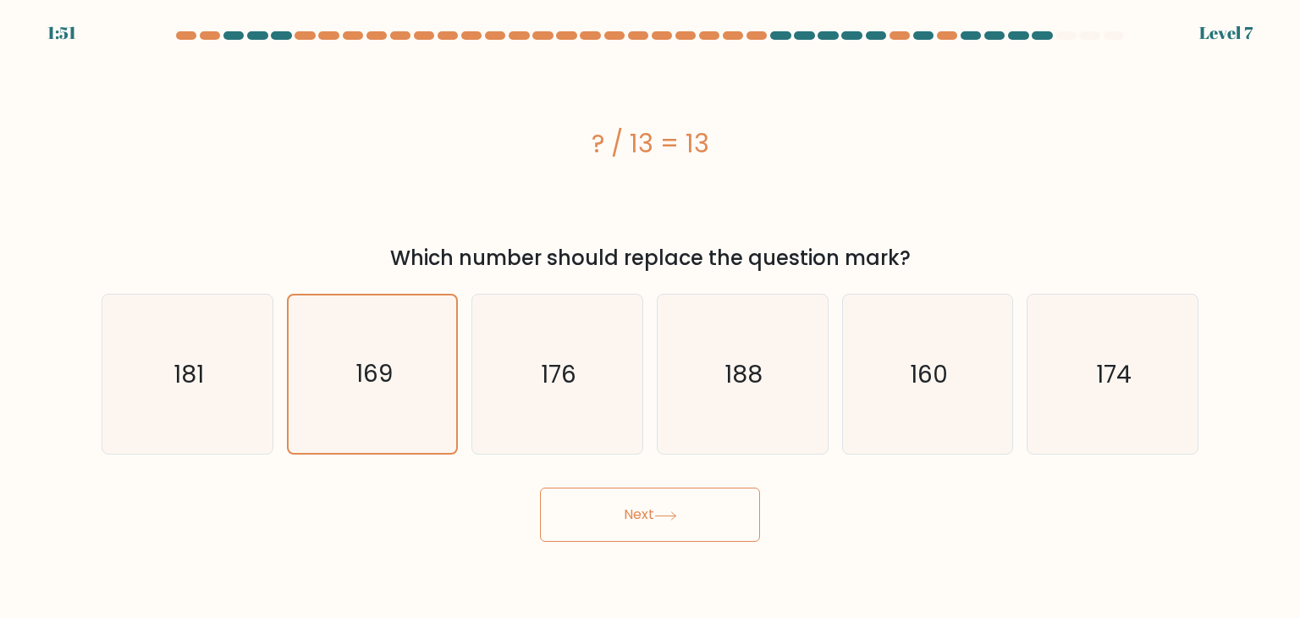
click at [686, 550] on body "1:51 Level 7 a." at bounding box center [650, 309] width 1300 height 618
click at [689, 515] on button "Next" at bounding box center [650, 515] width 220 height 54
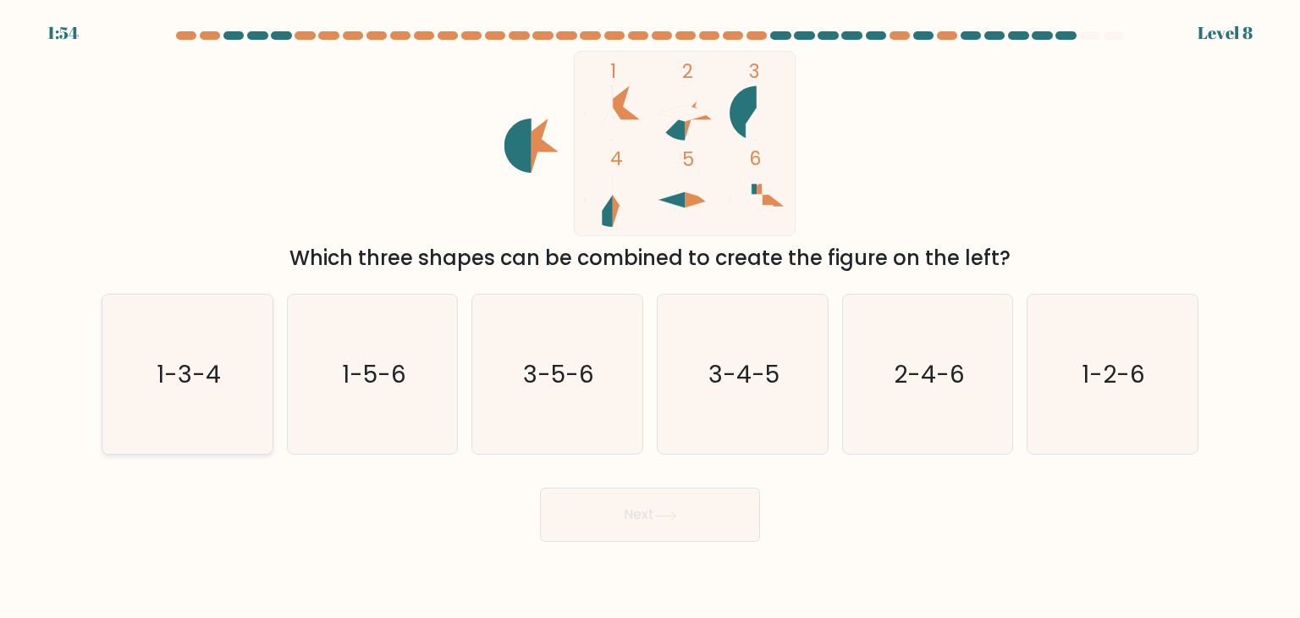
click at [251, 356] on icon "1-3-4" at bounding box center [187, 374] width 159 height 159
click at [650, 317] on input "a. 1-3-4" at bounding box center [650, 313] width 1 height 8
radio input "true"
click at [754, 516] on button "Next" at bounding box center [650, 515] width 220 height 54
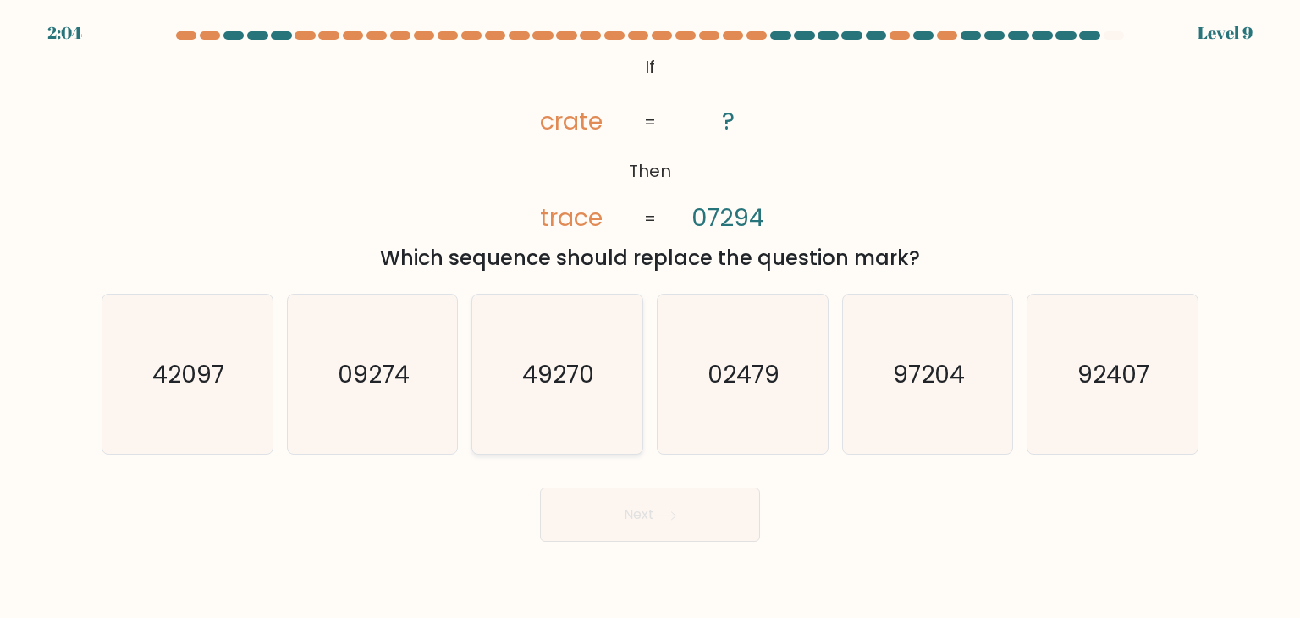
click at [639, 367] on div "49270" at bounding box center [558, 374] width 172 height 161
click at [650, 317] on input "c. 49270" at bounding box center [650, 313] width 1 height 8
radio input "true"
click at [704, 370] on icon "02479" at bounding box center [742, 374] width 159 height 159
click at [651, 317] on input "d. 02479" at bounding box center [650, 313] width 1 height 8
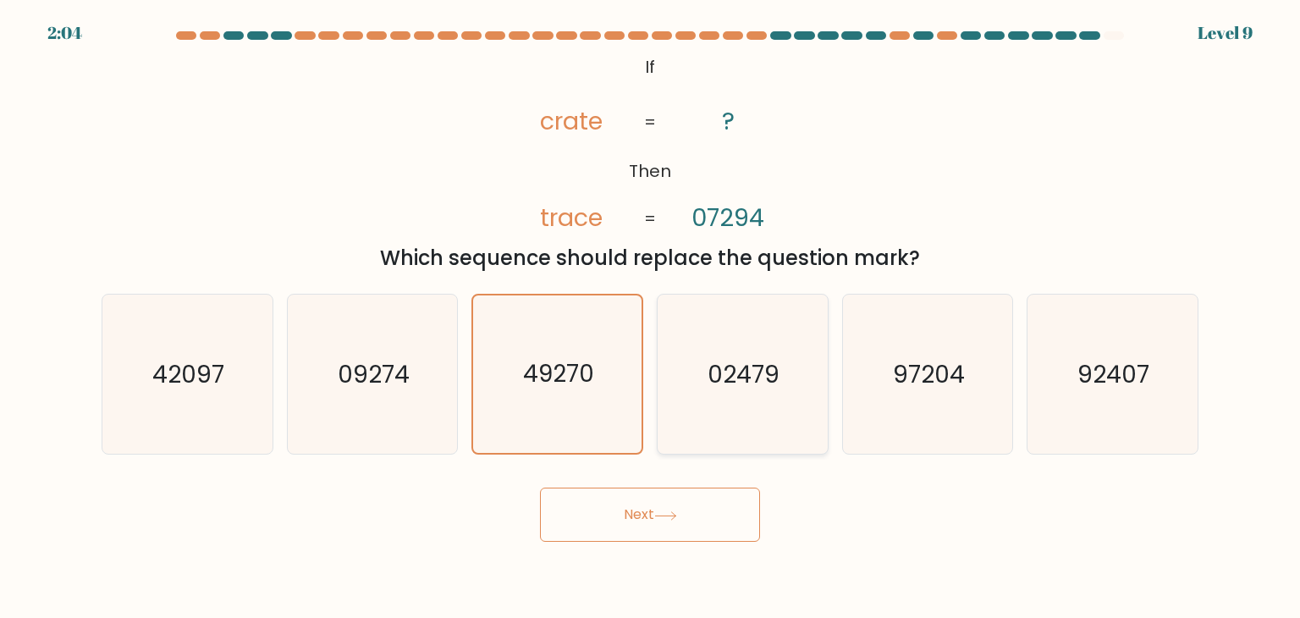
radio input "true"
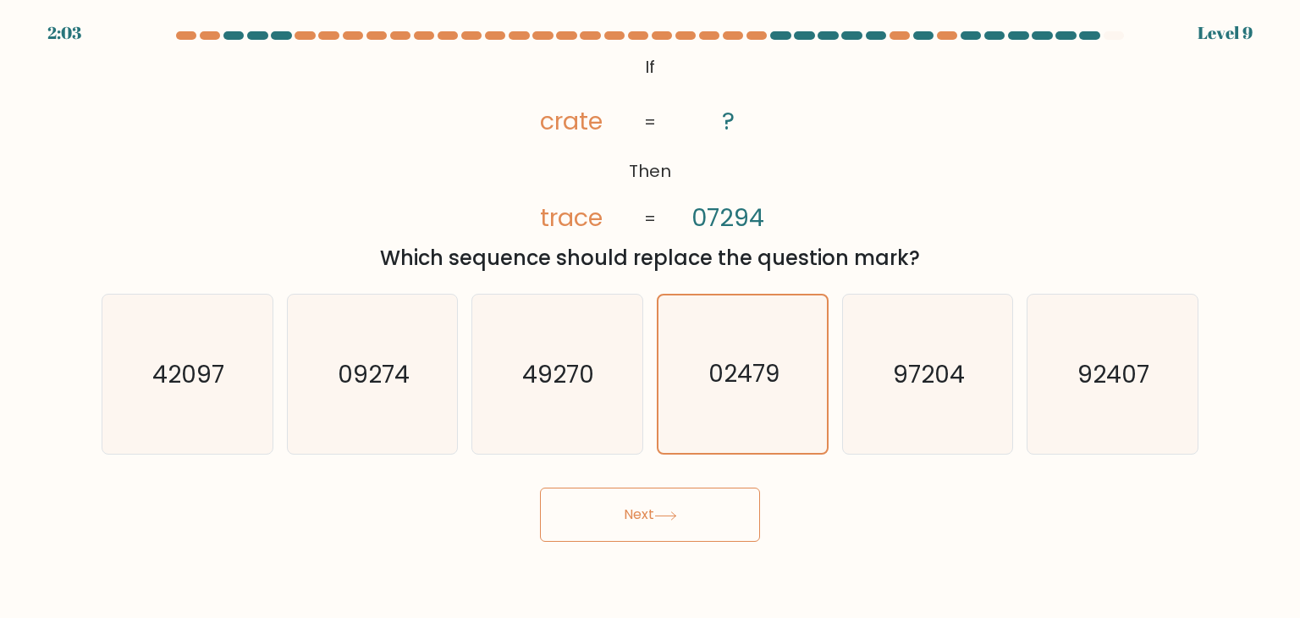
click at [661, 520] on icon at bounding box center [665, 515] width 23 height 9
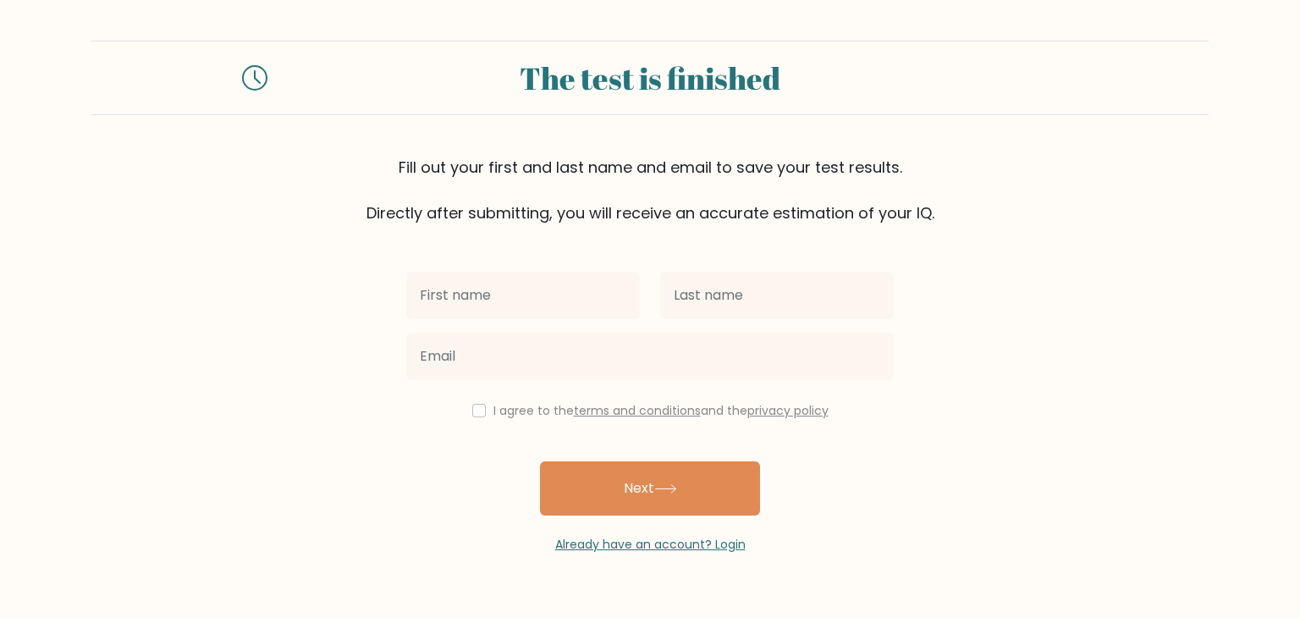
click at [587, 309] on input "text" at bounding box center [523, 295] width 234 height 47
type input "[PERSON_NAME]"
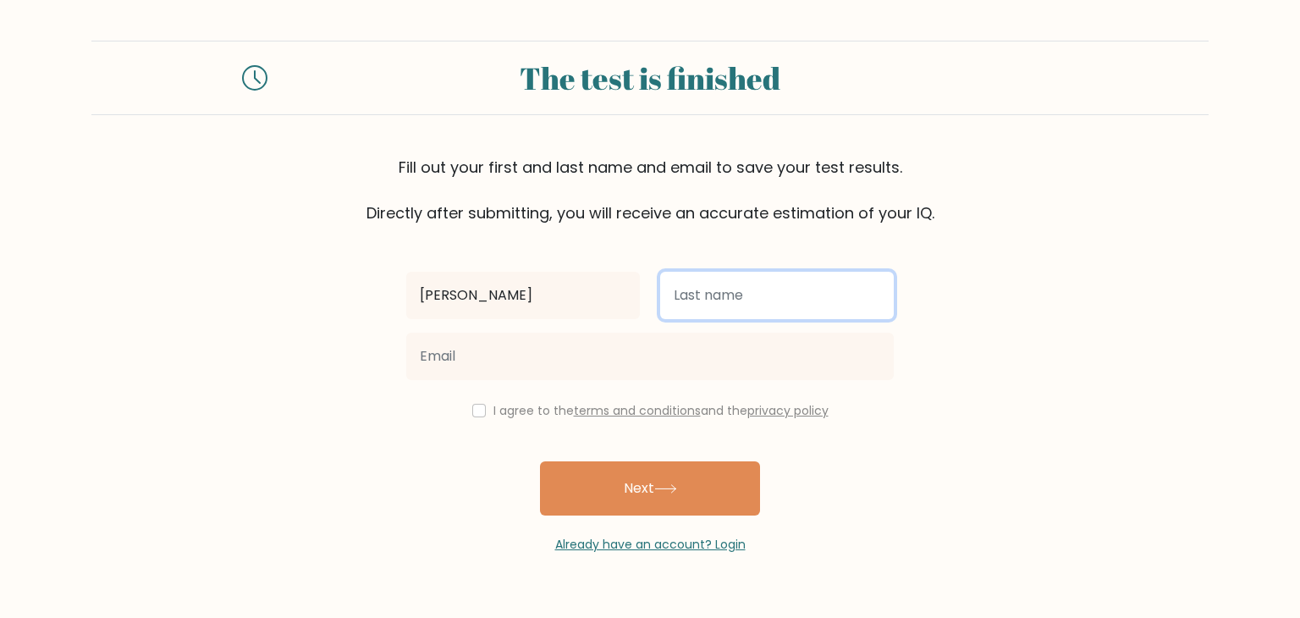
click at [745, 314] on input "text" at bounding box center [777, 295] width 234 height 47
type input "DERECHO"
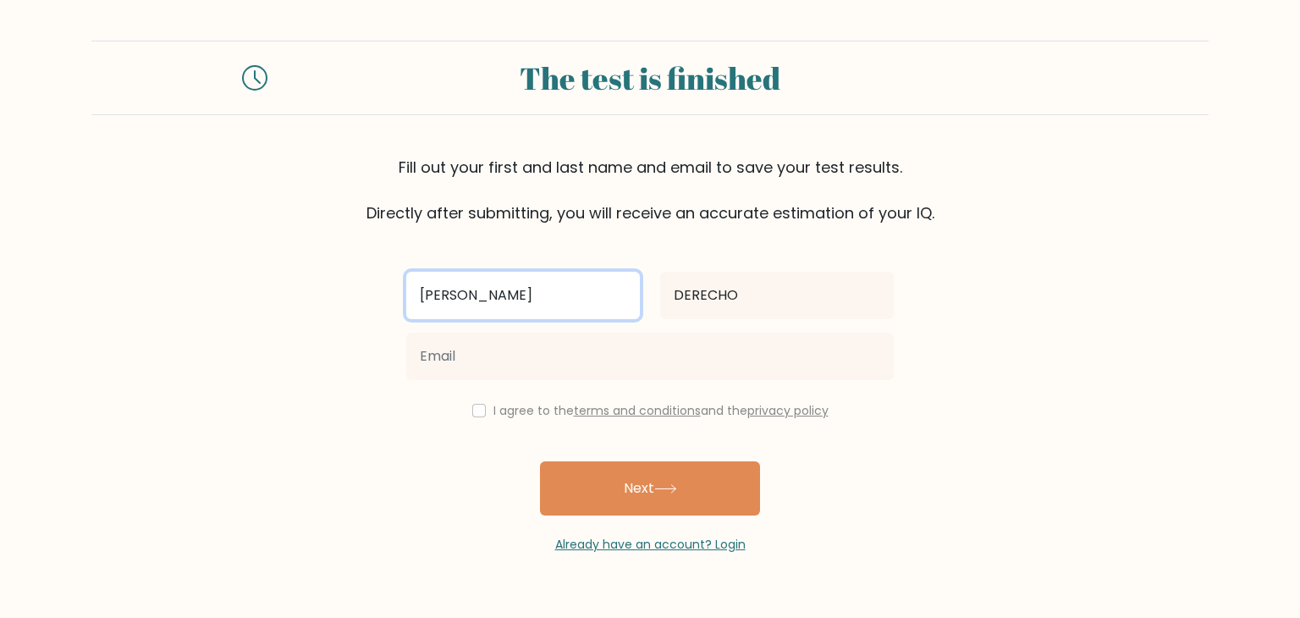
drag, startPoint x: 494, startPoint y: 286, endPoint x: 385, endPoint y: 278, distance: 109.5
click at [367, 283] on form "The test is finished Fill out your first and last name and email to save your t…" at bounding box center [650, 297] width 1300 height 513
type input "JESSIEL"
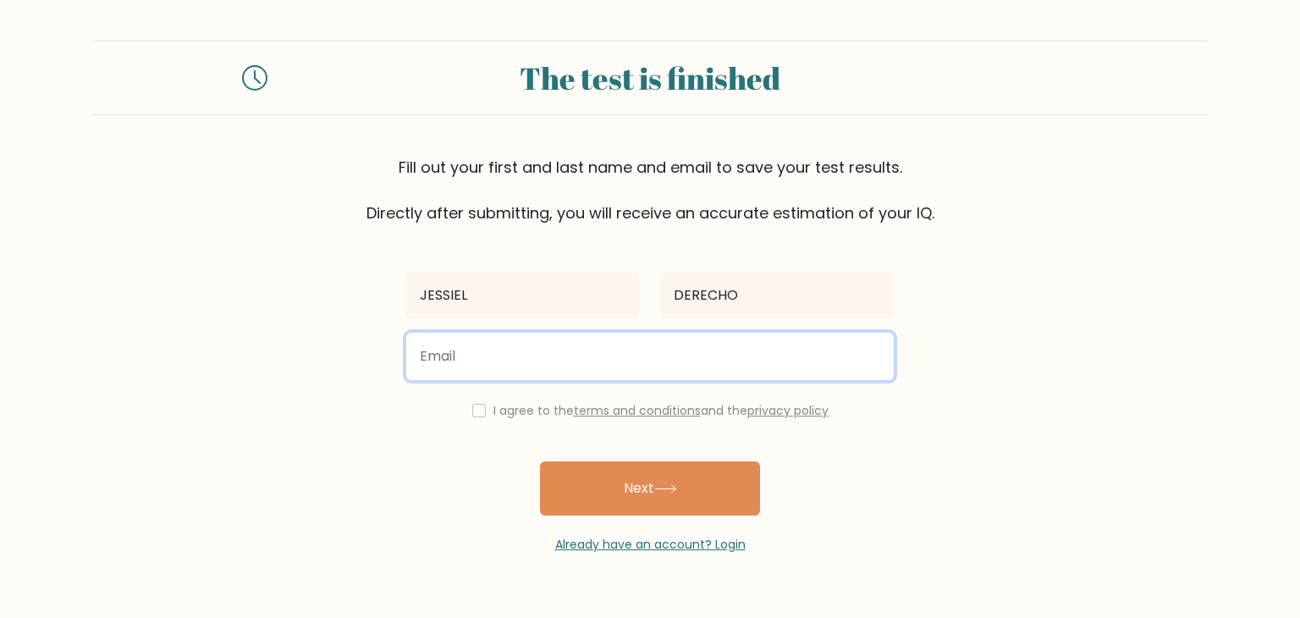
drag, startPoint x: 521, startPoint y: 336, endPoint x: 518, endPoint y: 346, distance: 10.7
click at [521, 339] on input "email" at bounding box center [650, 356] width 488 height 47
type input "[EMAIL_ADDRESS][DOMAIN_NAME]"
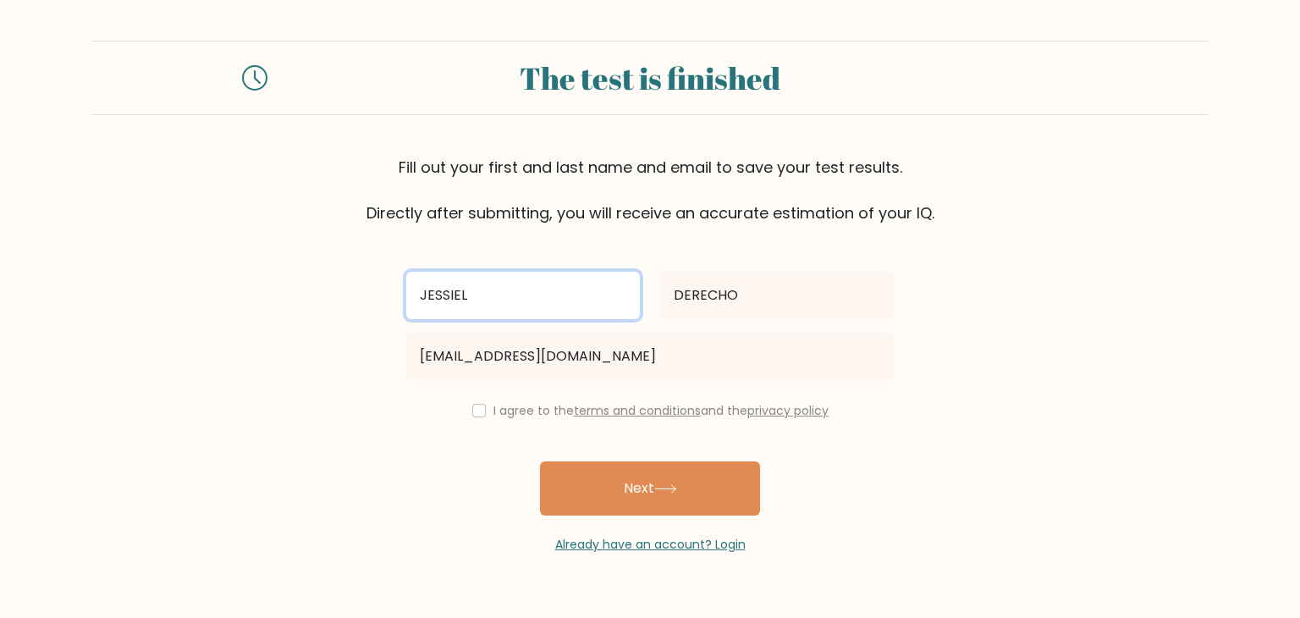
click at [521, 292] on input "JESSIEL" at bounding box center [523, 295] width 234 height 47
drag, startPoint x: 521, startPoint y: 292, endPoint x: 349, endPoint y: 265, distance: 174.8
click at [349, 265] on form "The test is finished Fill out your first and last name and email to save your t…" at bounding box center [650, 297] width 1300 height 513
type input "[PERSON_NAME] [PERSON_NAME]"
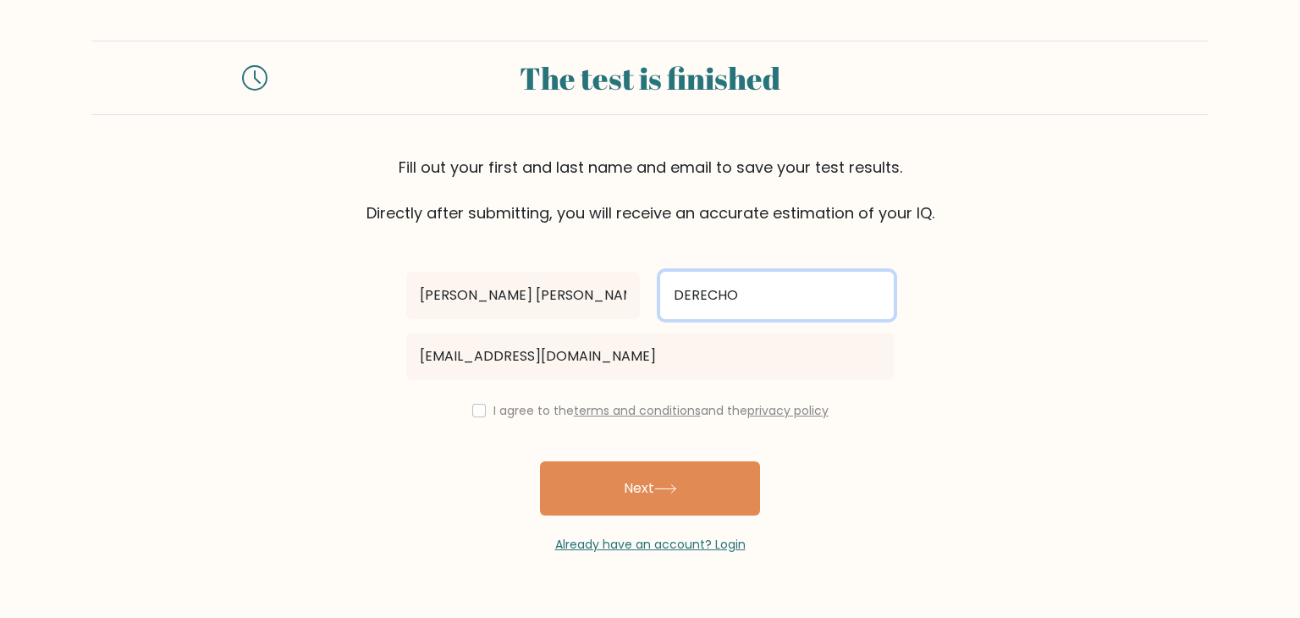
drag, startPoint x: 794, startPoint y: 281, endPoint x: 599, endPoint y: 290, distance: 194.9
click at [627, 292] on div "MEL KEVIN DERECHO" at bounding box center [650, 295] width 508 height 61
type input "PINATIL"
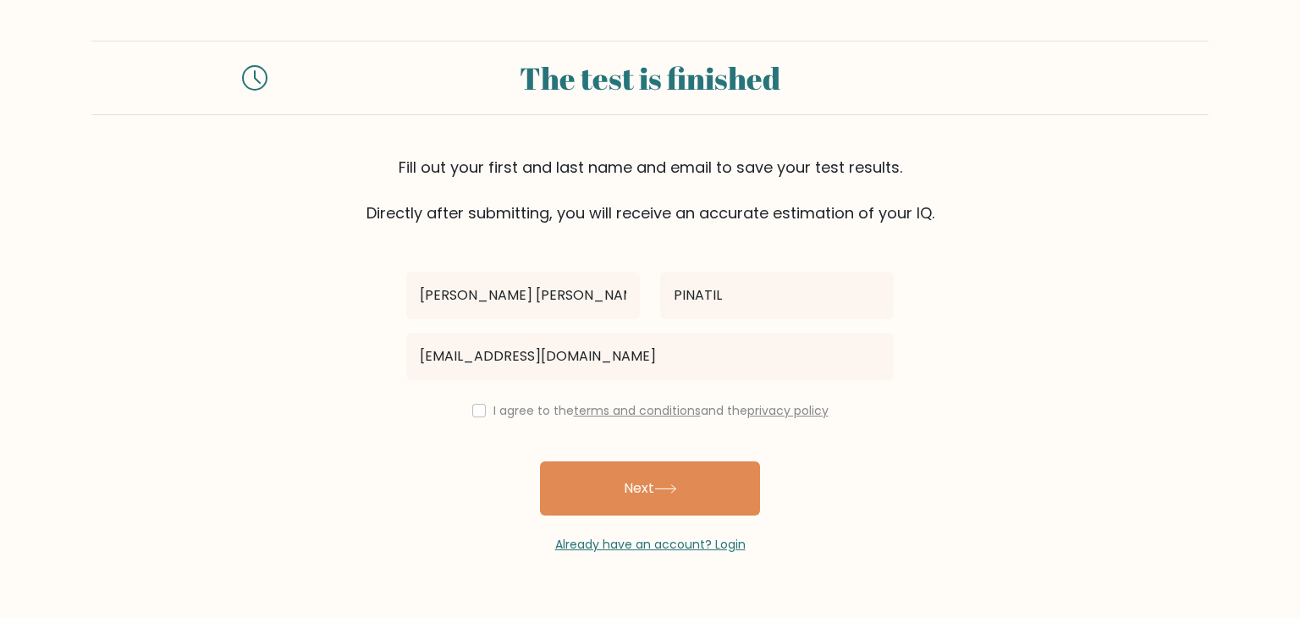
click at [494, 416] on label "I agree to the terms and conditions and the privacy policy" at bounding box center [661, 410] width 335 height 17
click at [459, 409] on div "I agree to the terms and conditions and the privacy policy" at bounding box center [650, 410] width 508 height 20
click at [475, 417] on div "I agree to the terms and conditions and the privacy policy" at bounding box center [650, 410] width 508 height 20
drag, startPoint x: 462, startPoint y: 400, endPoint x: 478, endPoint y: 417, distance: 24.0
click at [463, 402] on div "I agree to the terms and conditions and the privacy policy" at bounding box center [650, 410] width 508 height 20
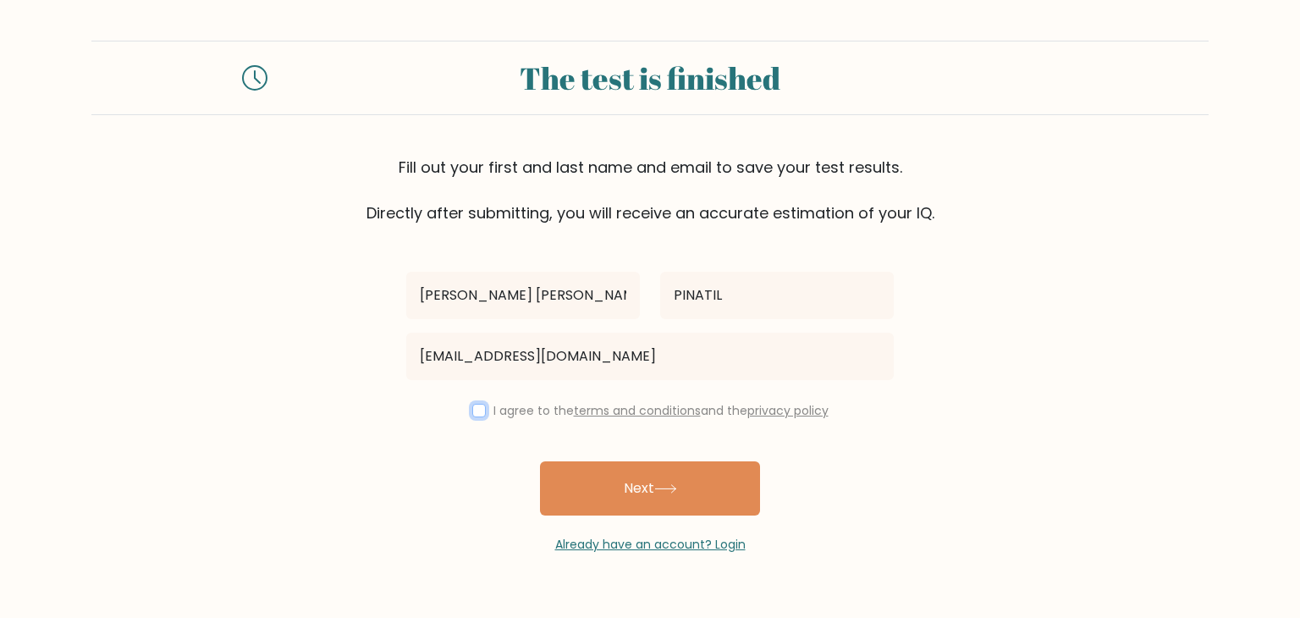
click at [478, 414] on input "checkbox" at bounding box center [479, 411] width 14 height 14
checkbox input "true"
click at [599, 482] on button "Next" at bounding box center [650, 488] width 220 height 54
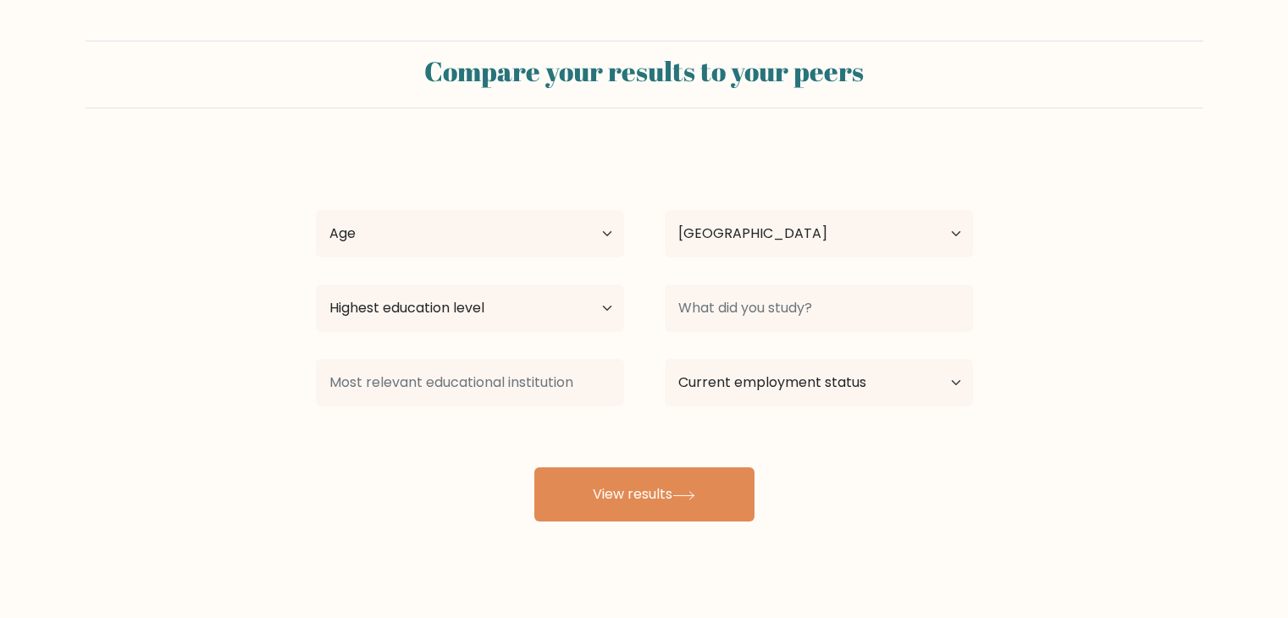
select select "PH"
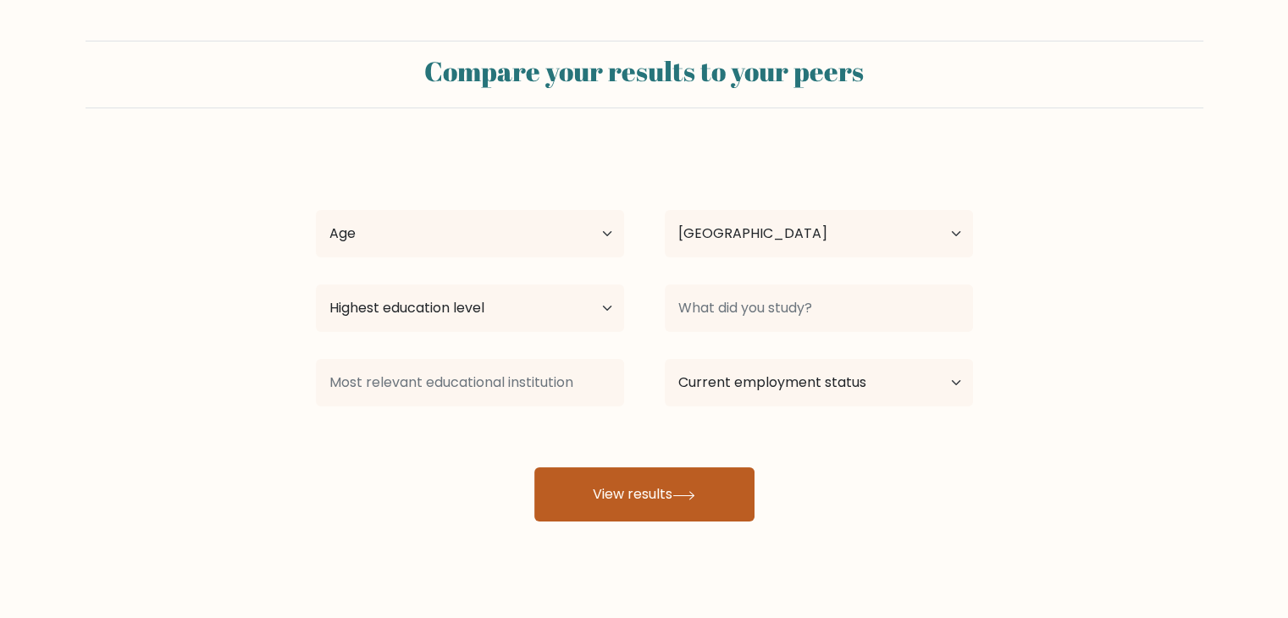
click at [664, 499] on button "View results" at bounding box center [644, 494] width 220 height 54
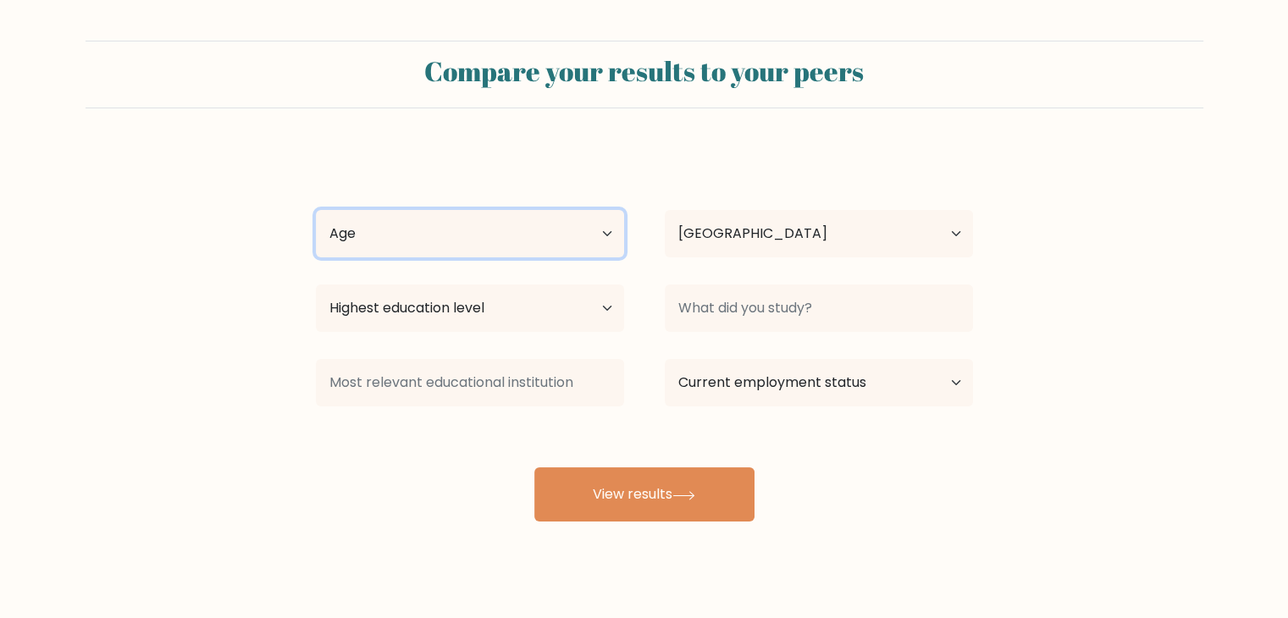
click at [478, 240] on select "Age Under [DEMOGRAPHIC_DATA] [DEMOGRAPHIC_DATA] [DEMOGRAPHIC_DATA] [DEMOGRAPHIC…" at bounding box center [470, 233] width 308 height 47
select select "25_34"
click at [316, 210] on select "Age Under 18 years old 18-24 years old 25-34 years old 35-44 years old 45-54 ye…" at bounding box center [470, 233] width 308 height 47
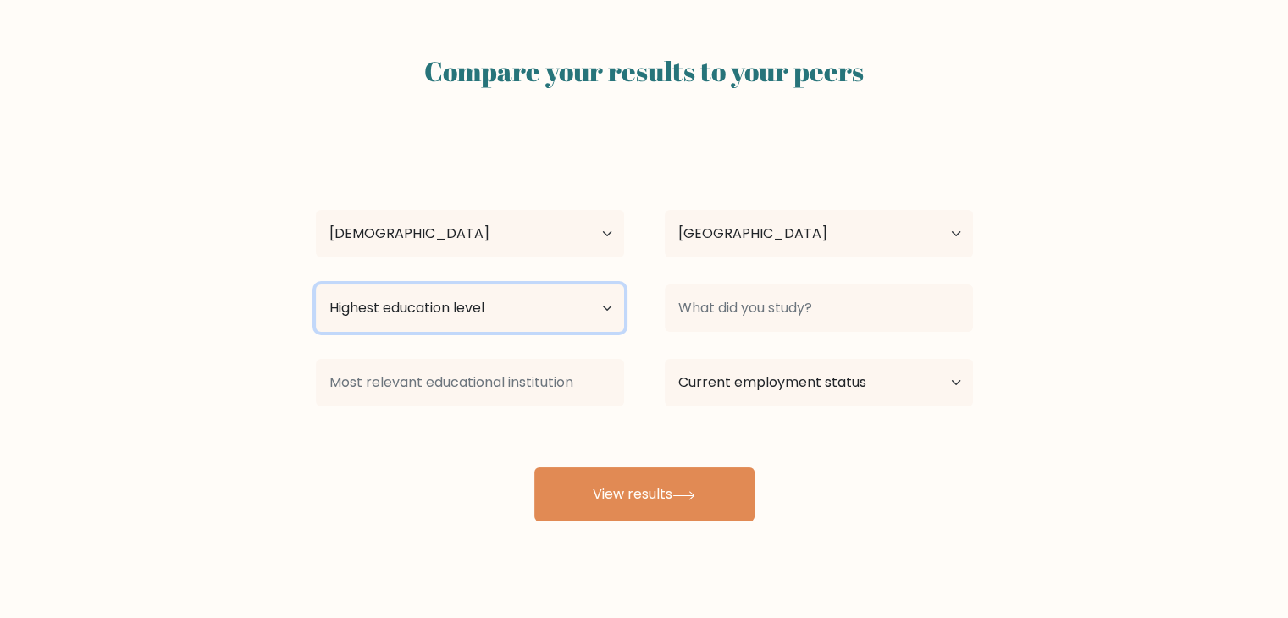
click at [427, 313] on select "Highest education level No schooling Primary Lower Secondary Upper Secondary Oc…" at bounding box center [470, 307] width 308 height 47
select select "bachelors_degree"
click at [316, 284] on select "Highest education level No schooling Primary Lower Secondary Upper Secondary Oc…" at bounding box center [470, 307] width 308 height 47
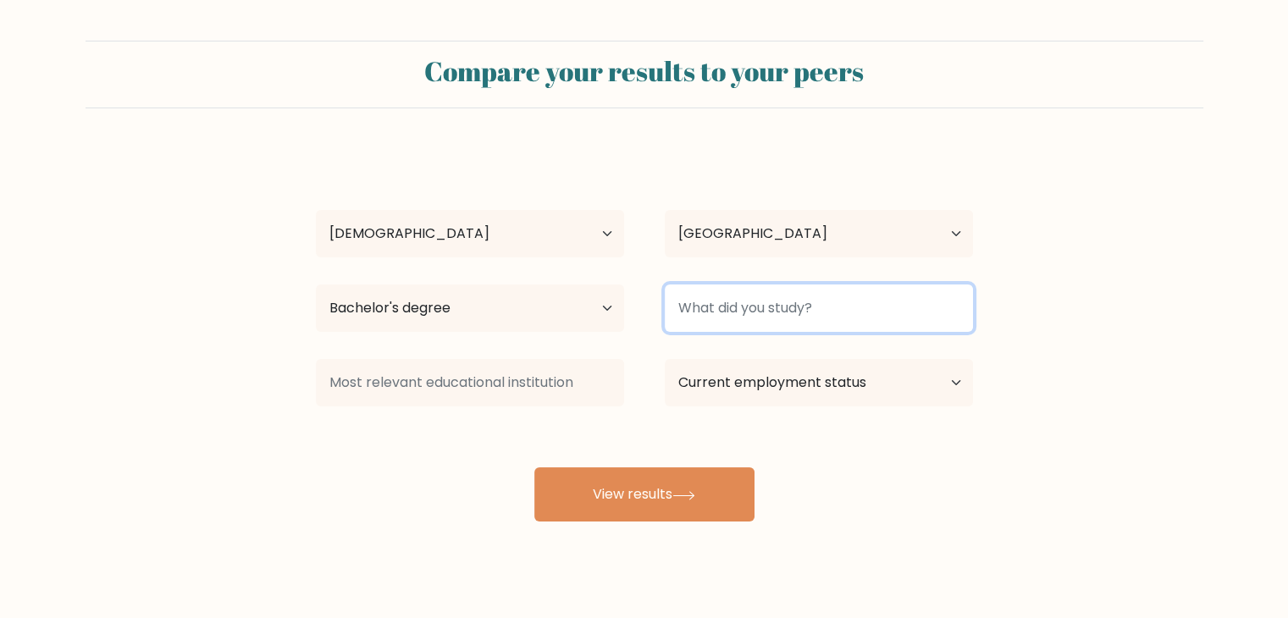
click at [758, 301] on input at bounding box center [819, 307] width 308 height 47
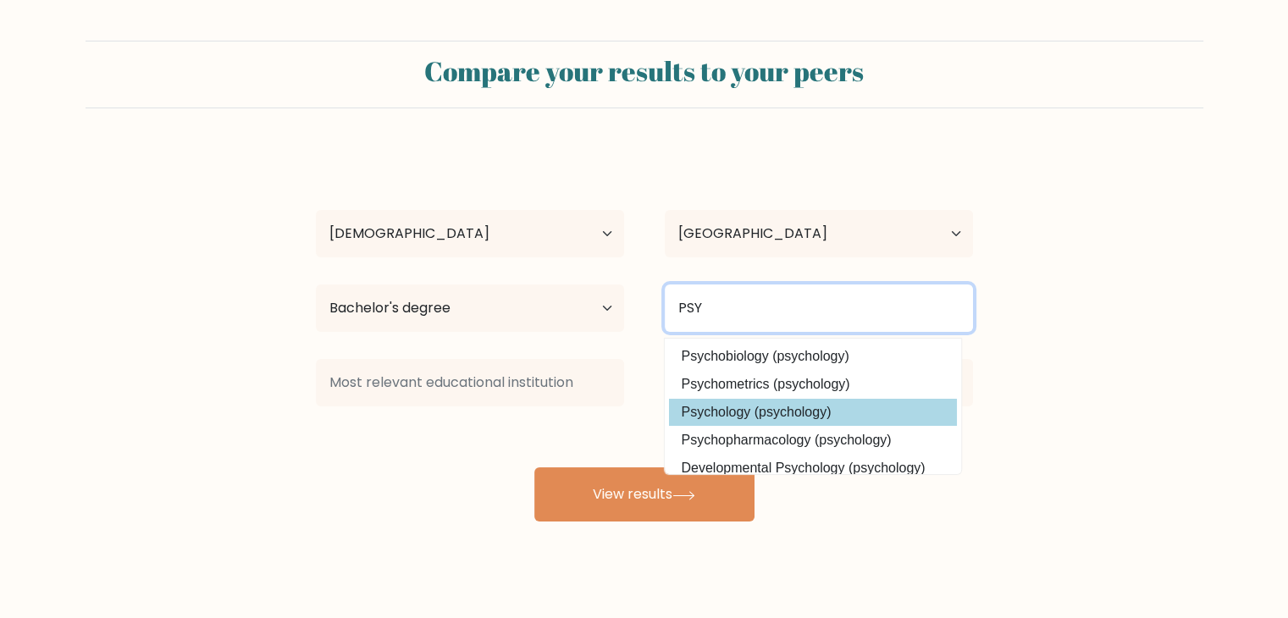
type input "PSY"
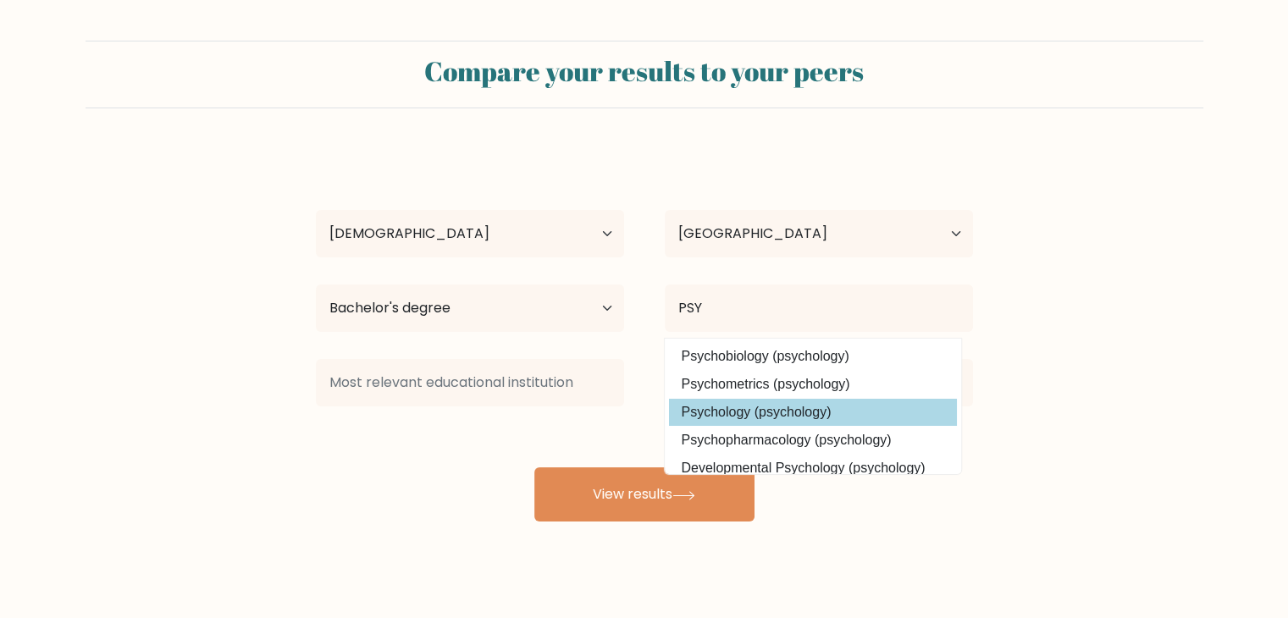
click at [753, 409] on div "MEL KEVIN PINATIL Age Under 18 years old 18-24 years old 25-34 years old 35-44 …" at bounding box center [644, 335] width 677 height 372
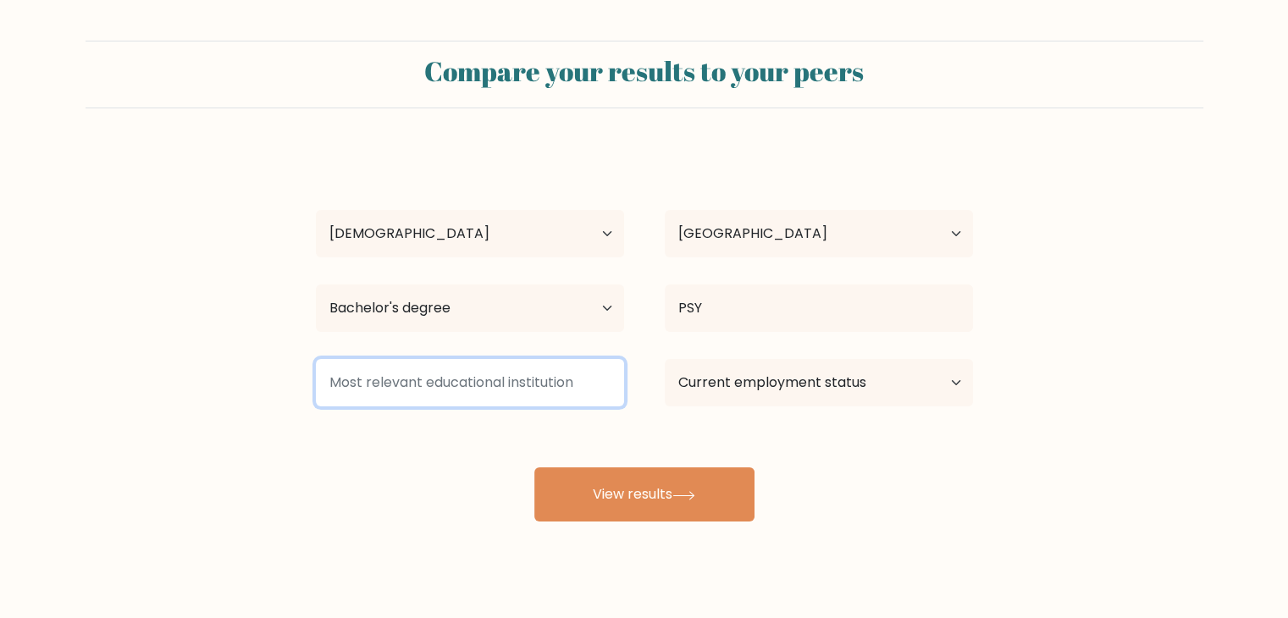
click at [554, 396] on input at bounding box center [470, 382] width 308 height 47
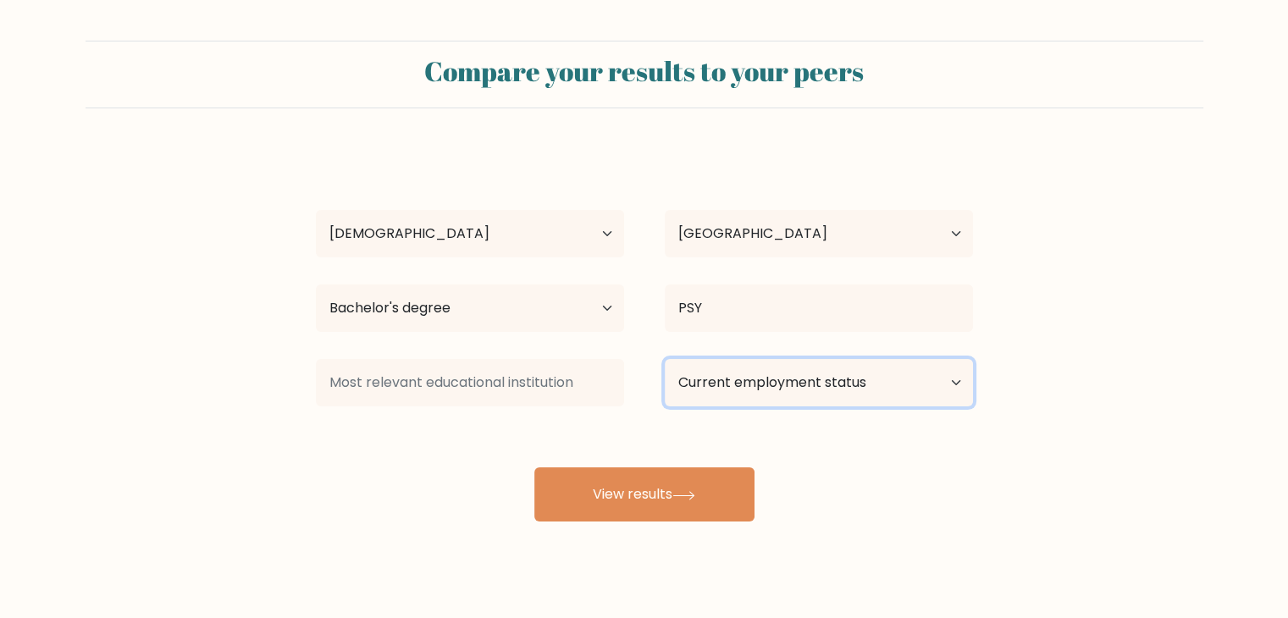
drag, startPoint x: 769, startPoint y: 375, endPoint x: 764, endPoint y: 386, distance: 11.8
click at [769, 376] on select "Current employment status Employed Student Retired Other / prefer not to answer" at bounding box center [819, 382] width 308 height 47
click at [665, 359] on select "Current employment status Employed Student Retired Other / prefer not to answer" at bounding box center [819, 382] width 308 height 47
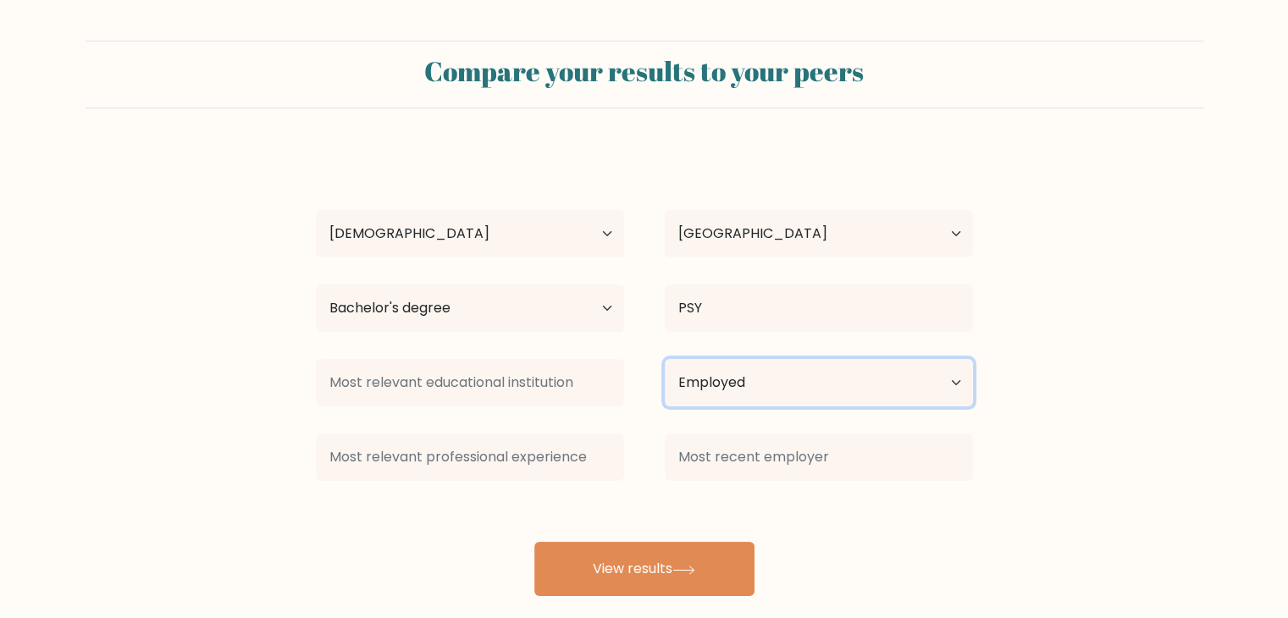
click at [729, 381] on select "Current employment status Employed Student Retired Other / prefer not to answer" at bounding box center [819, 382] width 308 height 47
select select "other"
click at [665, 359] on select "Current employment status Employed Student Retired Other / prefer not to answer" at bounding box center [819, 382] width 308 height 47
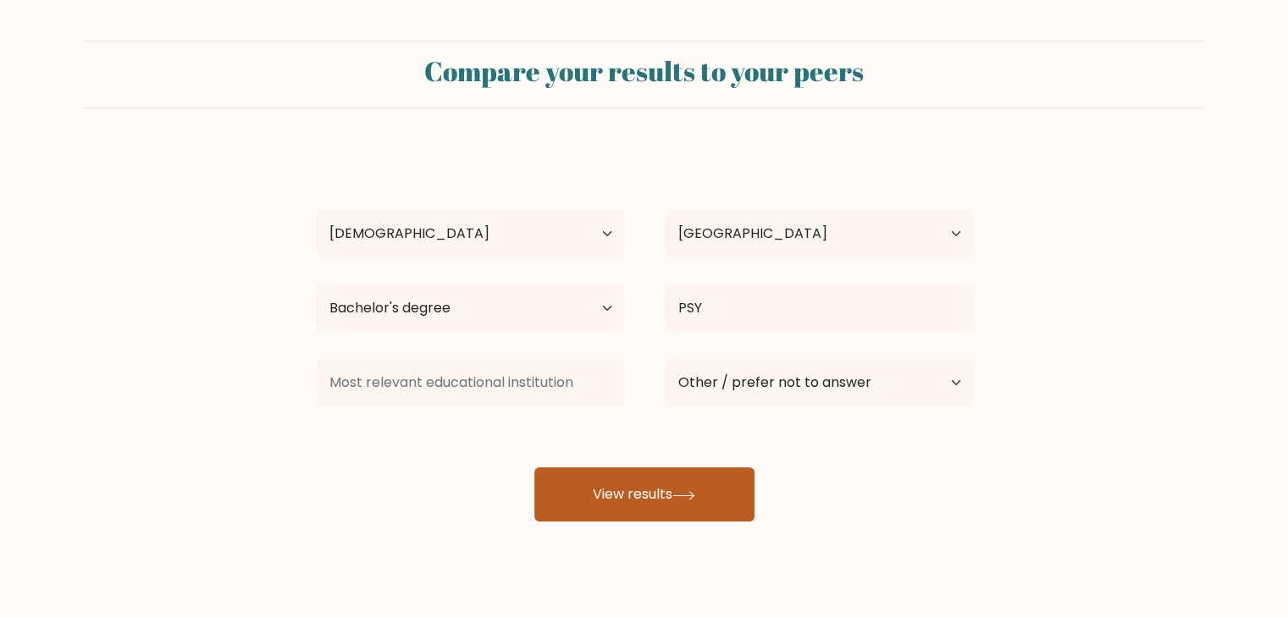
click at [710, 499] on button "View results" at bounding box center [644, 494] width 220 height 54
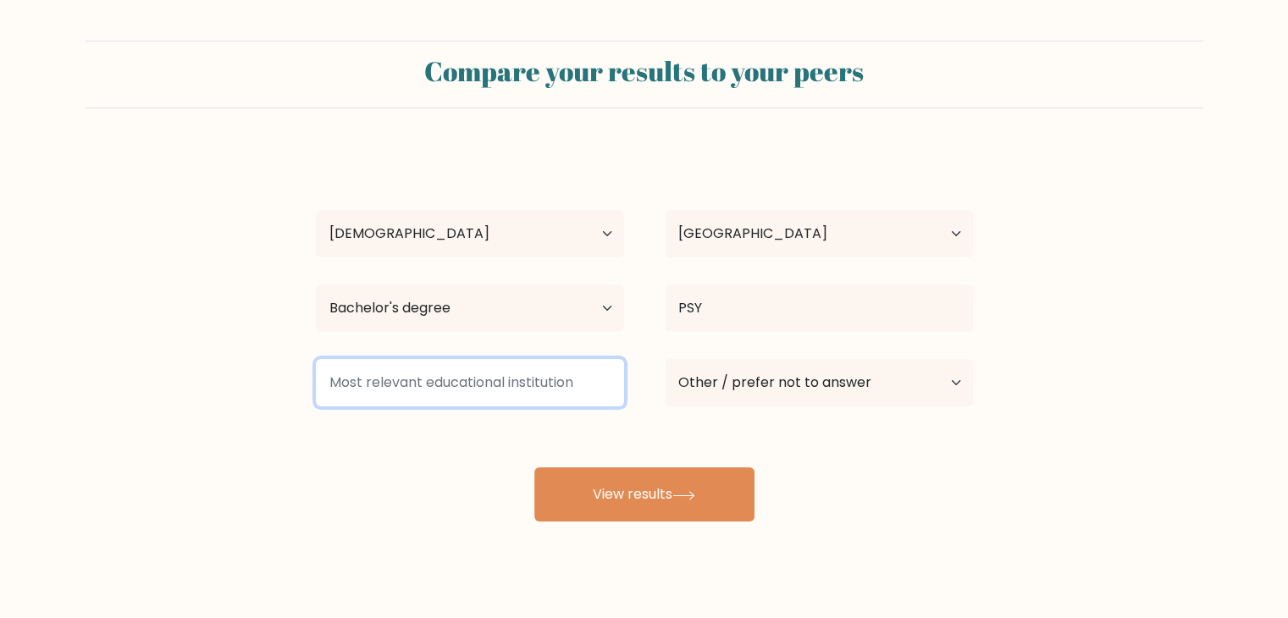
click at [498, 375] on input at bounding box center [470, 382] width 308 height 47
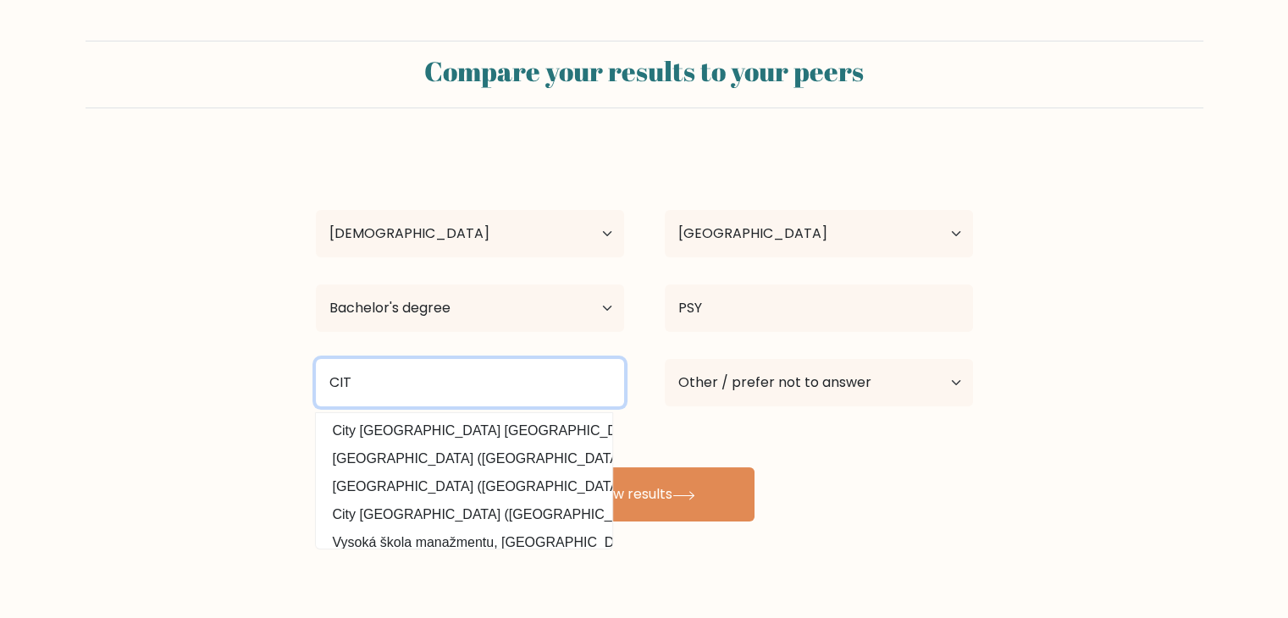
click at [442, 400] on input "CIT" at bounding box center [470, 382] width 308 height 47
click at [341, 378] on input "CU" at bounding box center [470, 382] width 308 height 47
type input "CEBU U"
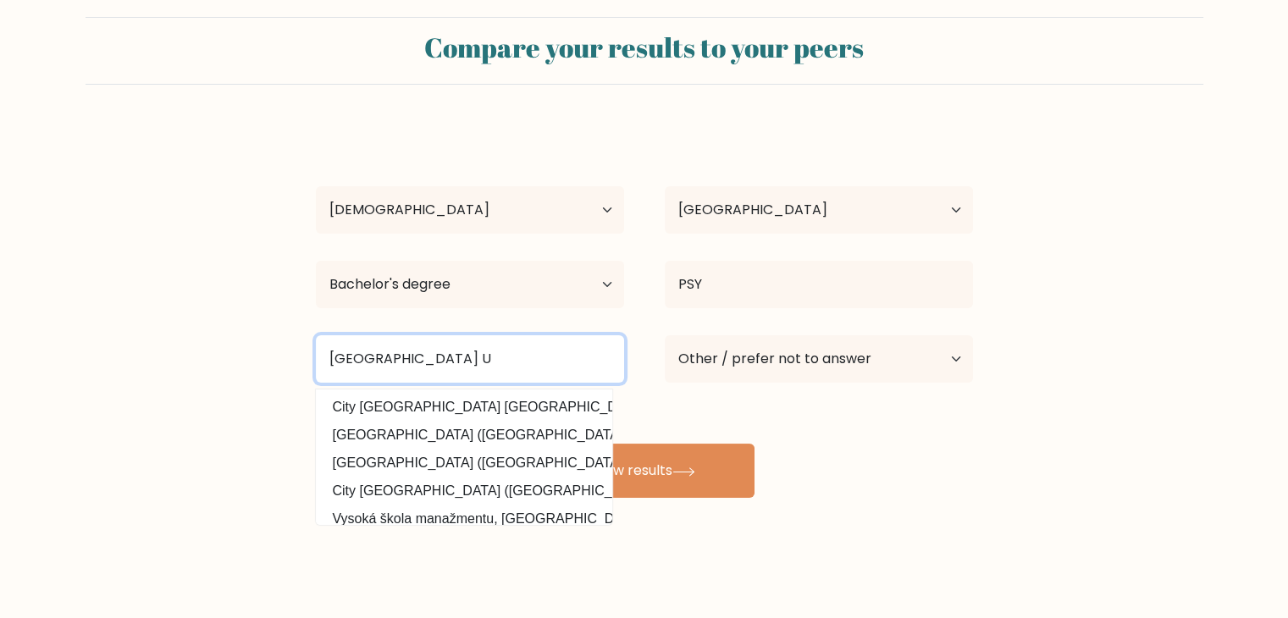
drag, startPoint x: 436, startPoint y: 372, endPoint x: 317, endPoint y: 362, distance: 119.7
click at [317, 362] on input "CEBU U" at bounding box center [470, 358] width 308 height 47
type input "PHILIPPINES"
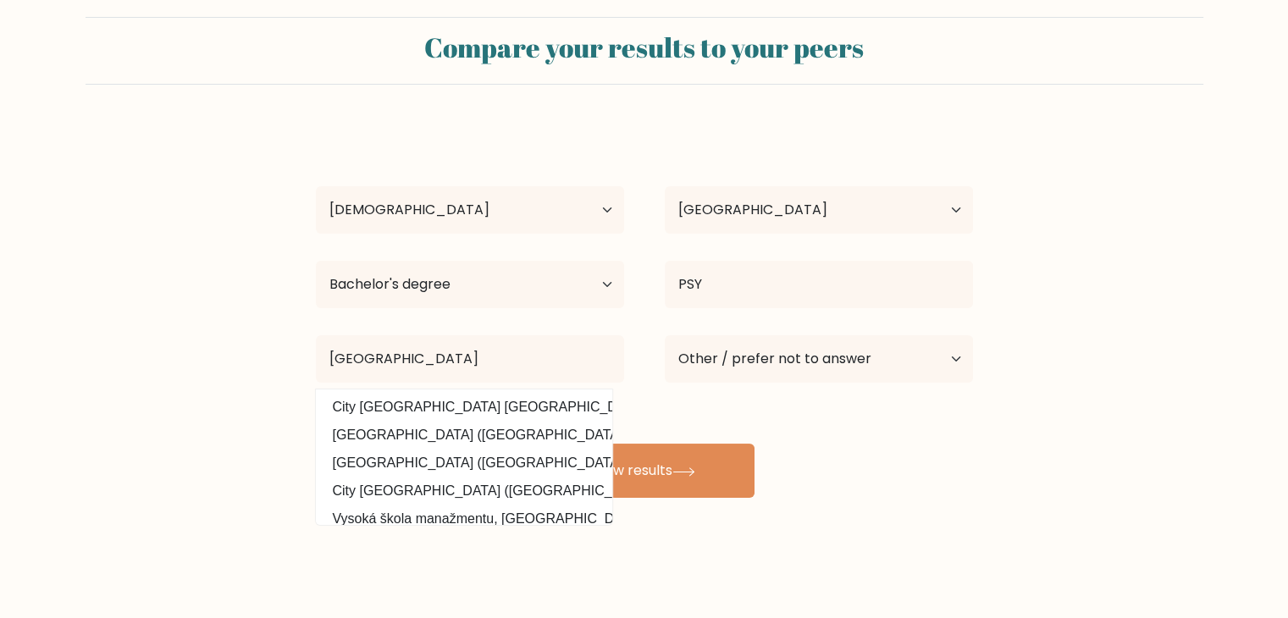
click at [604, 576] on div "Compare your results to your peers MEL KEVIN PINATIL Age Under 18 years old 18-…" at bounding box center [644, 297] width 1288 height 642
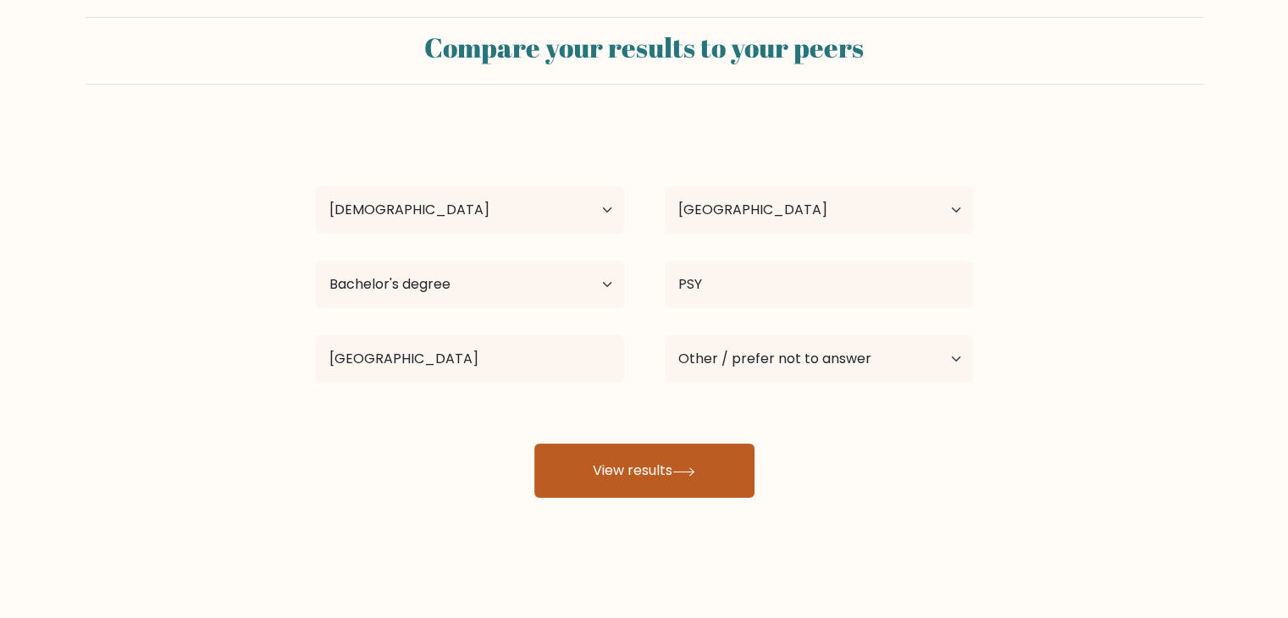
click at [640, 483] on button "View results" at bounding box center [644, 471] width 220 height 54
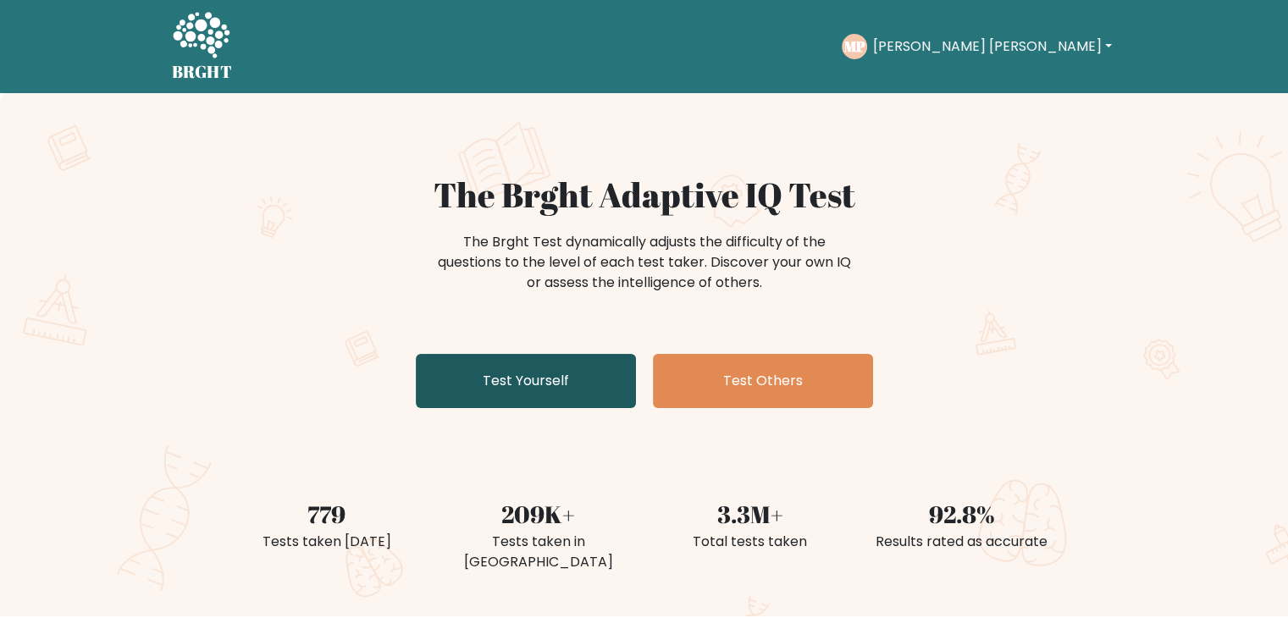
click at [521, 392] on link "Test Yourself" at bounding box center [526, 381] width 220 height 54
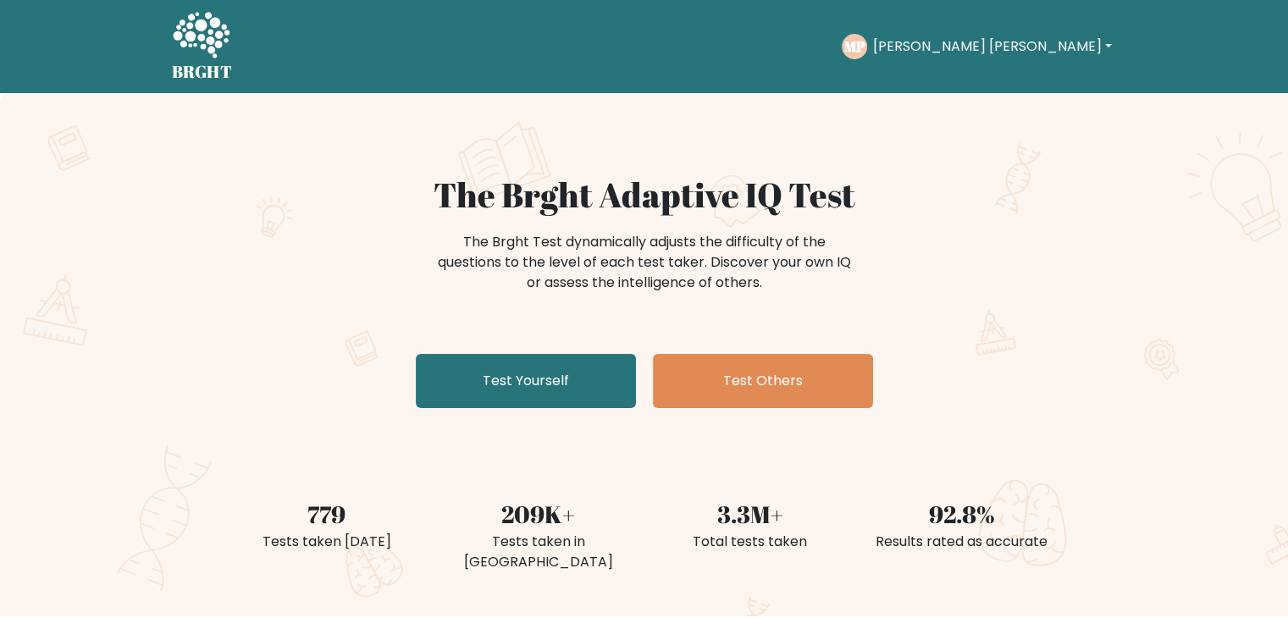
click at [1073, 49] on button "[PERSON_NAME] [PERSON_NAME]" at bounding box center [991, 47] width 249 height 22
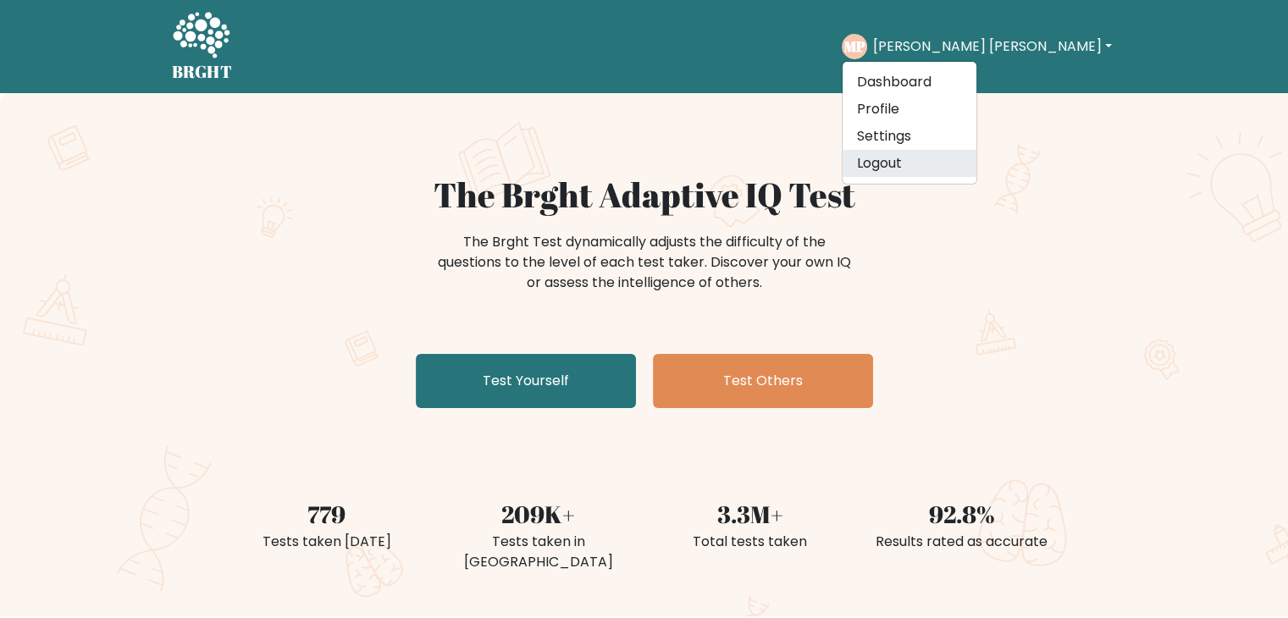
click at [976, 164] on link "Logout" at bounding box center [909, 163] width 134 height 27
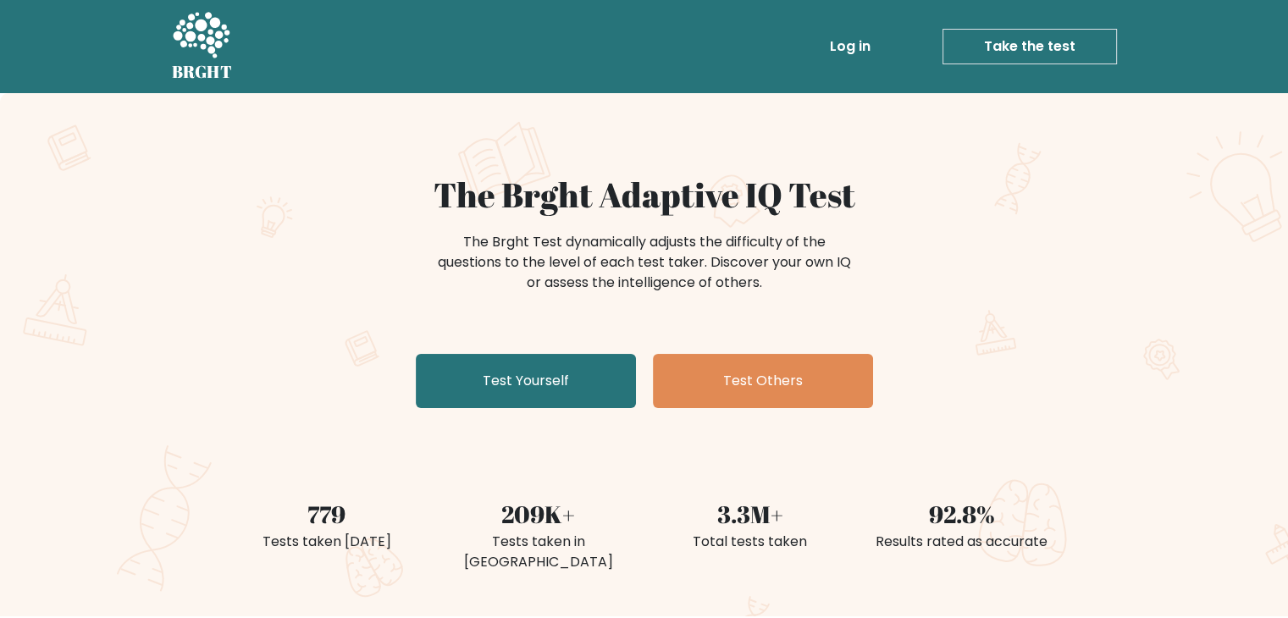
click at [1045, 54] on link "Take the test" at bounding box center [1029, 47] width 174 height 36
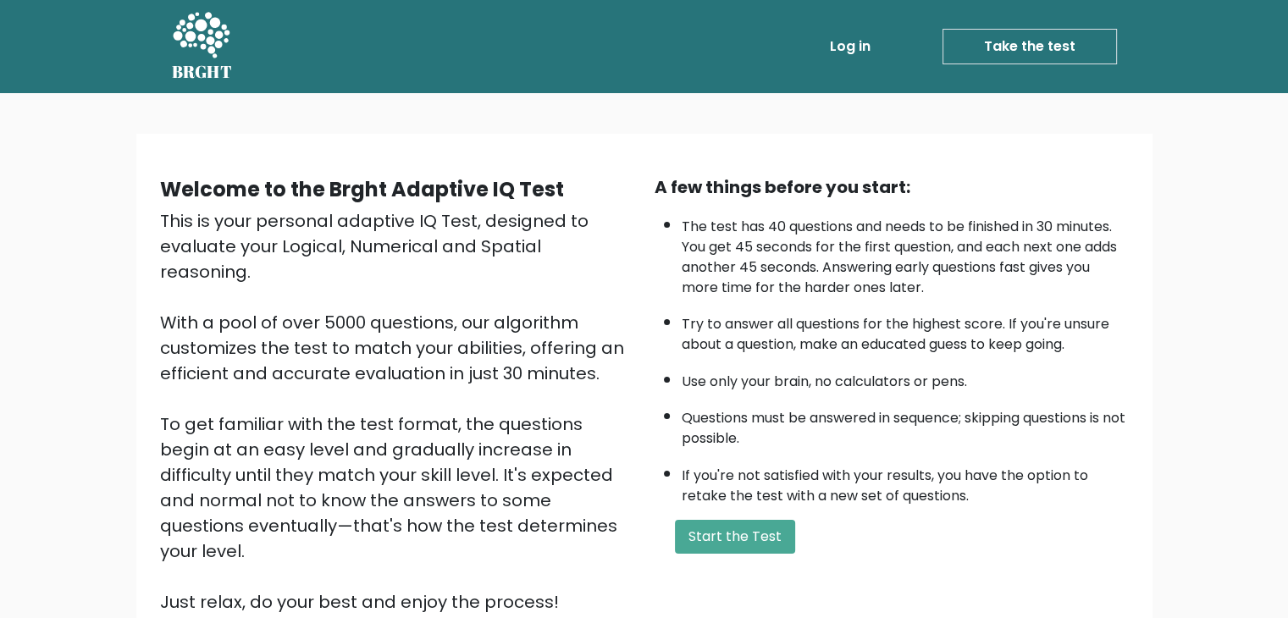
click at [1008, 48] on link "Take the test" at bounding box center [1029, 47] width 174 height 36
click at [731, 537] on button "Start the Test" at bounding box center [735, 537] width 120 height 34
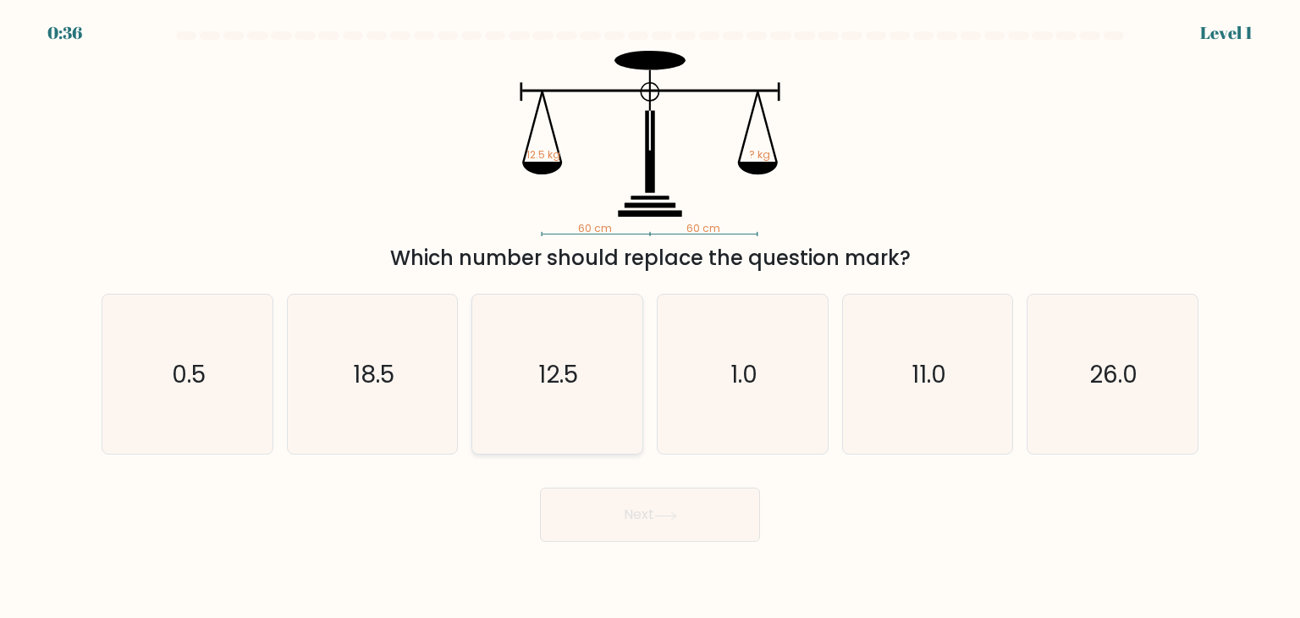
click at [568, 380] on text "12.5" at bounding box center [559, 374] width 40 height 34
click at [650, 317] on input "c. 12.5" at bounding box center [650, 313] width 1 height 8
radio input "true"
click at [689, 516] on button "Next" at bounding box center [650, 515] width 220 height 54
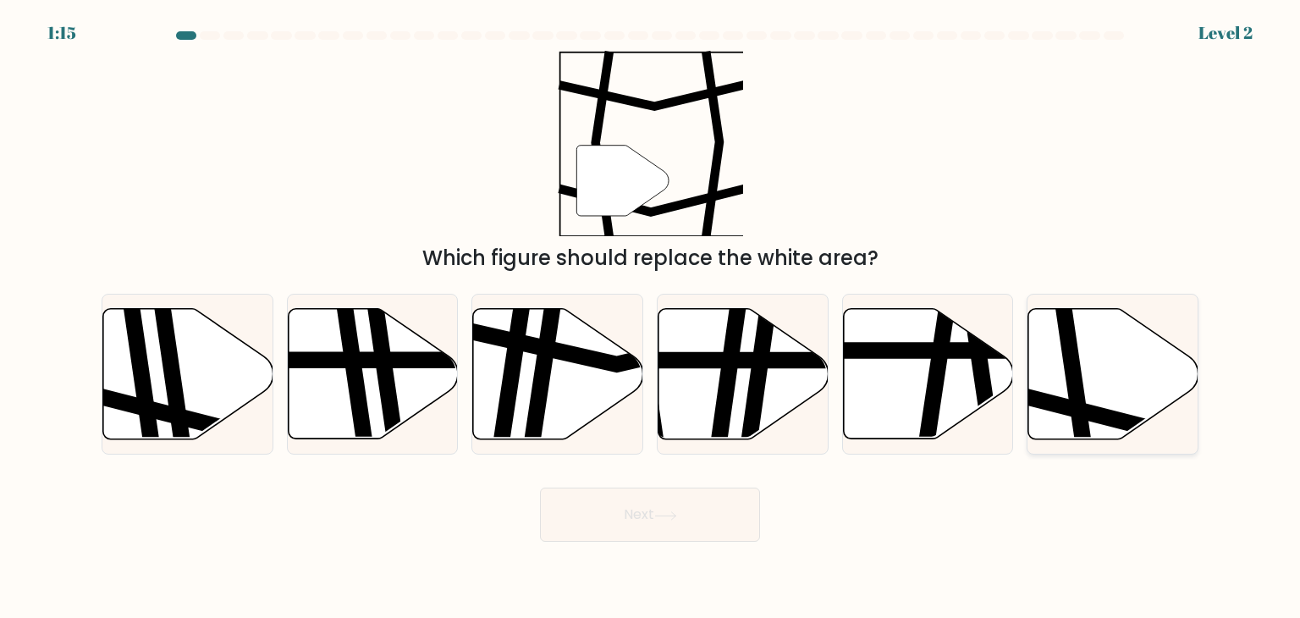
click at [1067, 380] on icon at bounding box center [1075, 306] width 25 height 343
click at [651, 317] on input "f." at bounding box center [650, 313] width 1 height 8
radio input "true"
click at [701, 505] on button "Next" at bounding box center [650, 515] width 220 height 54
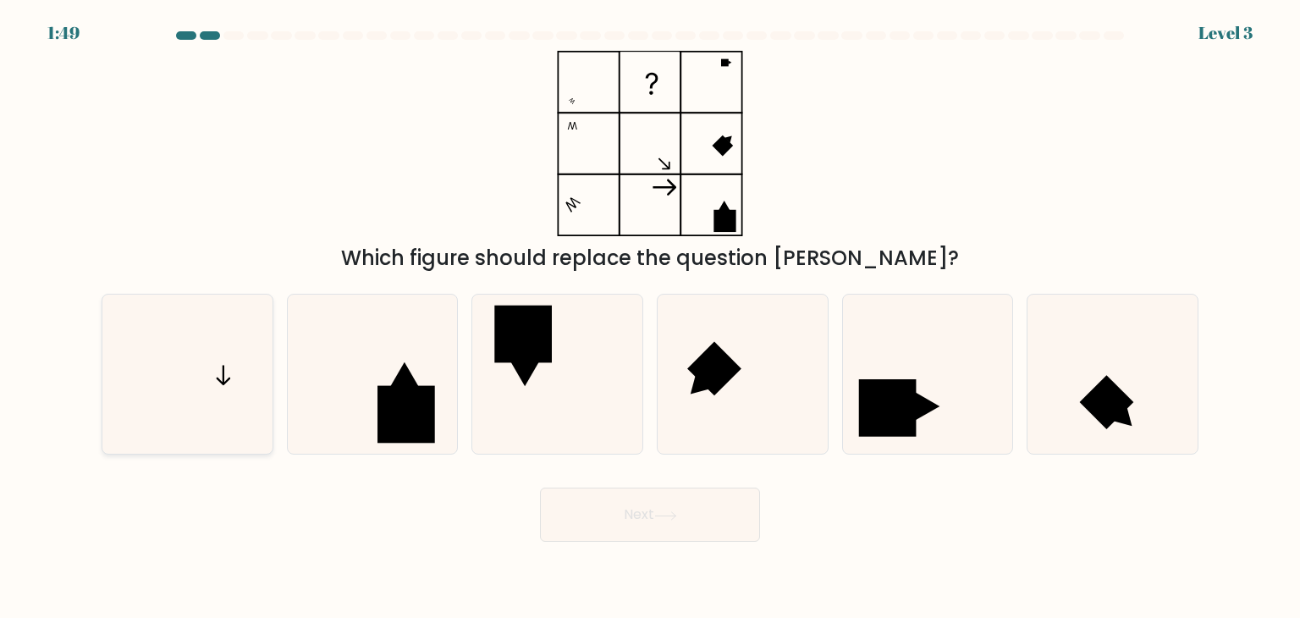
click at [221, 399] on icon at bounding box center [187, 374] width 159 height 159
click at [650, 317] on input "a." at bounding box center [650, 313] width 1 height 8
radio input "true"
click at [613, 514] on button "Next" at bounding box center [650, 515] width 220 height 54
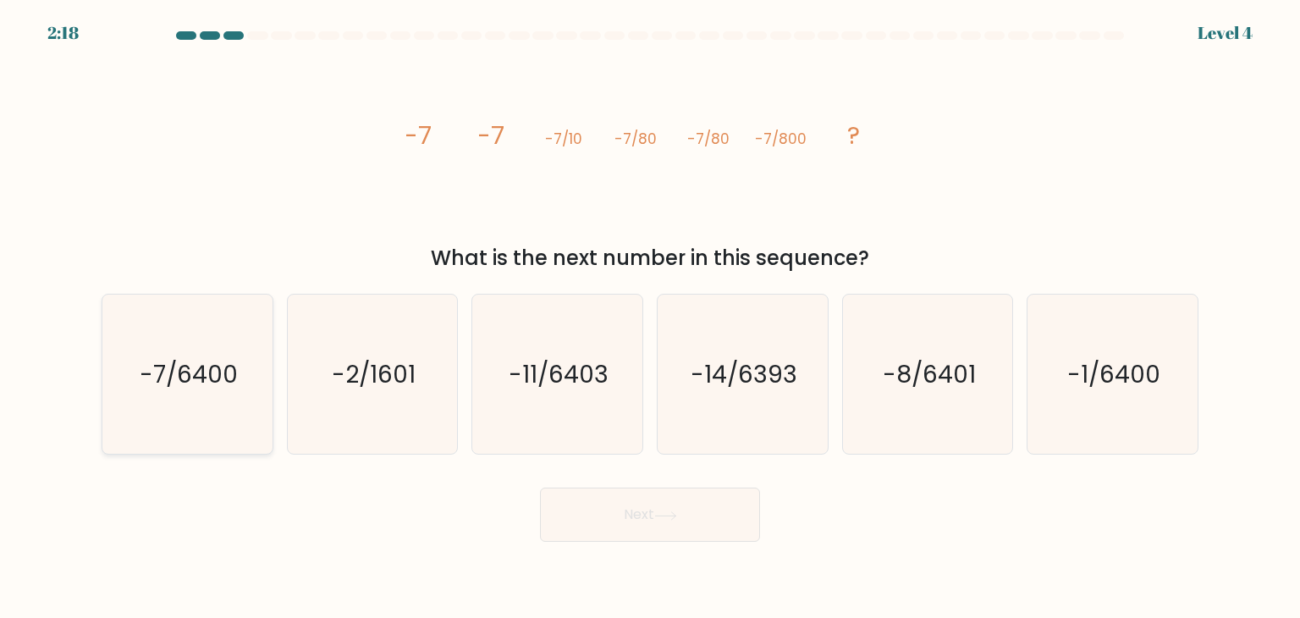
drag, startPoint x: 157, startPoint y: 392, endPoint x: 174, endPoint y: 407, distance: 22.8
click at [157, 394] on icon "-7/6400" at bounding box center [187, 374] width 159 height 159
click at [650, 317] on input "a. -7/6400" at bounding box center [650, 313] width 1 height 8
radio input "true"
click at [632, 521] on button "Next" at bounding box center [650, 515] width 220 height 54
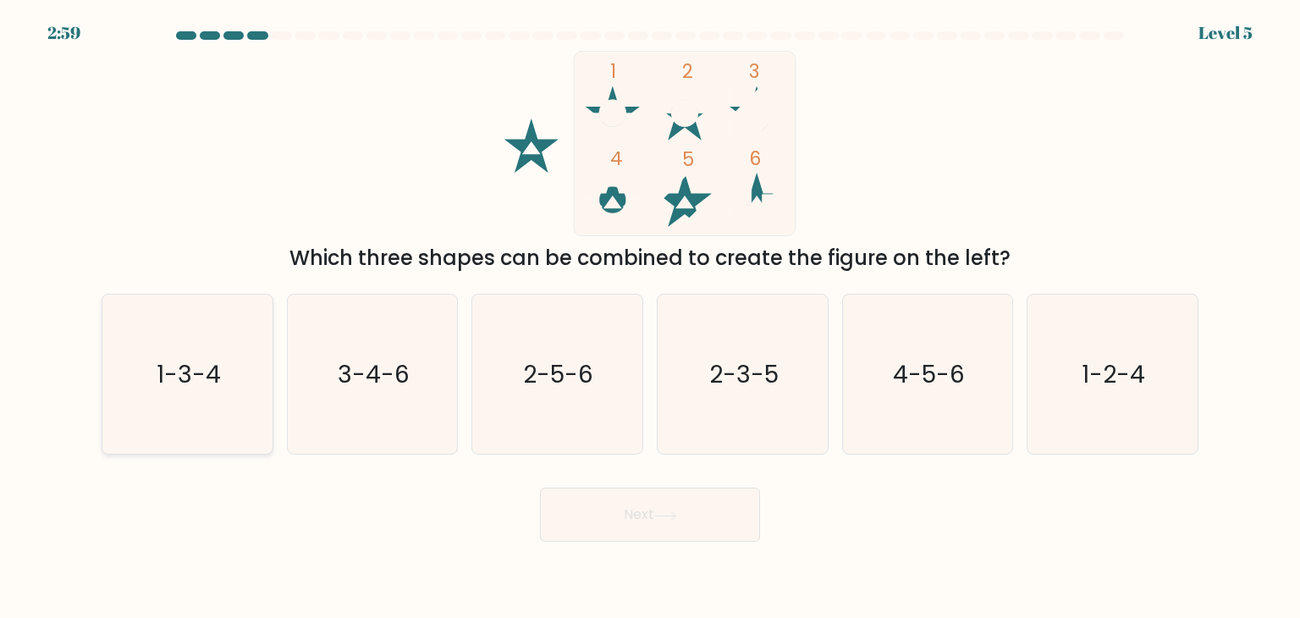
click at [199, 389] on text "1-3-4" at bounding box center [189, 374] width 64 height 34
click at [650, 317] on input "a. 1-3-4" at bounding box center [650, 313] width 1 height 8
radio input "true"
click at [1167, 416] on icon "1-2-4" at bounding box center [1112, 374] width 159 height 159
click at [651, 317] on input "f. 1-2-4" at bounding box center [650, 313] width 1 height 8
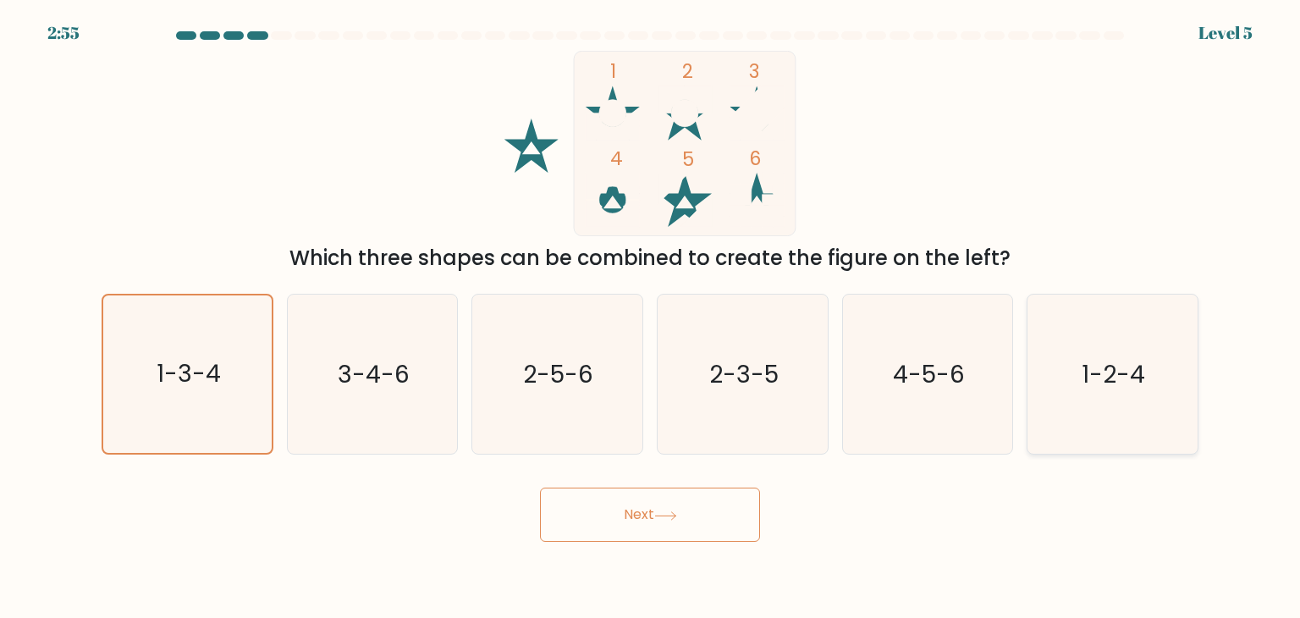
radio input "true"
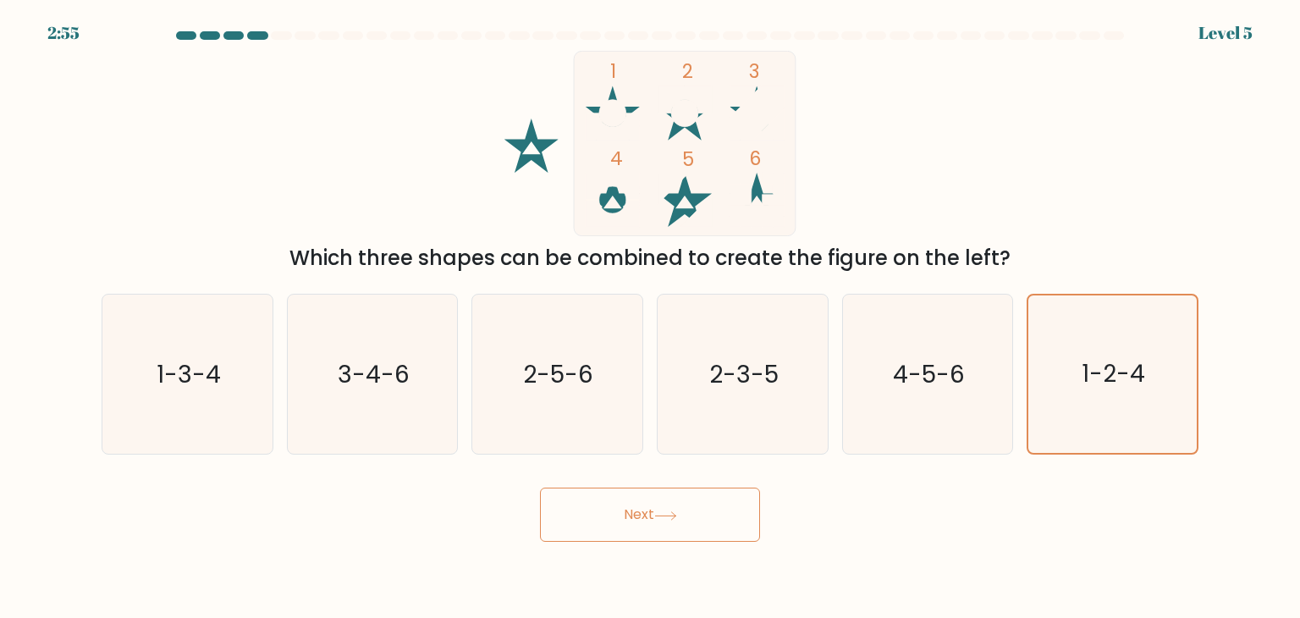
click at [648, 527] on button "Next" at bounding box center [650, 515] width 220 height 54
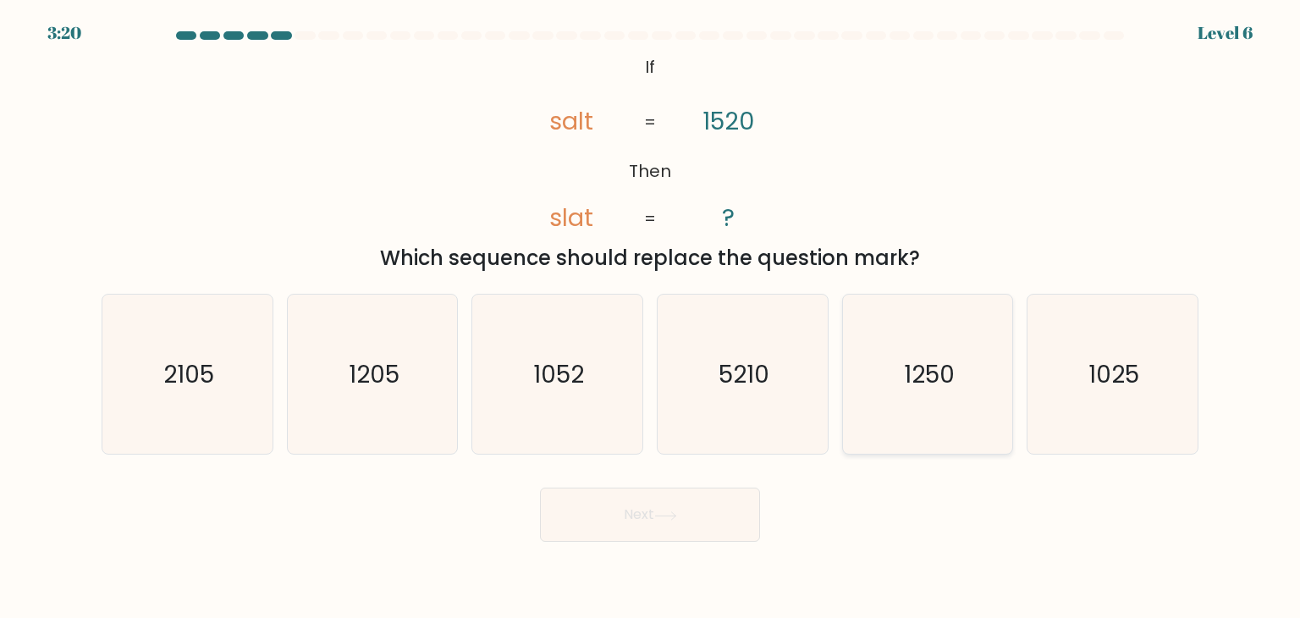
click at [972, 393] on icon "1250" at bounding box center [927, 374] width 159 height 159
click at [651, 317] on input "e. 1250" at bounding box center [650, 313] width 1 height 8
radio input "true"
click at [618, 534] on button "Next" at bounding box center [650, 515] width 220 height 54
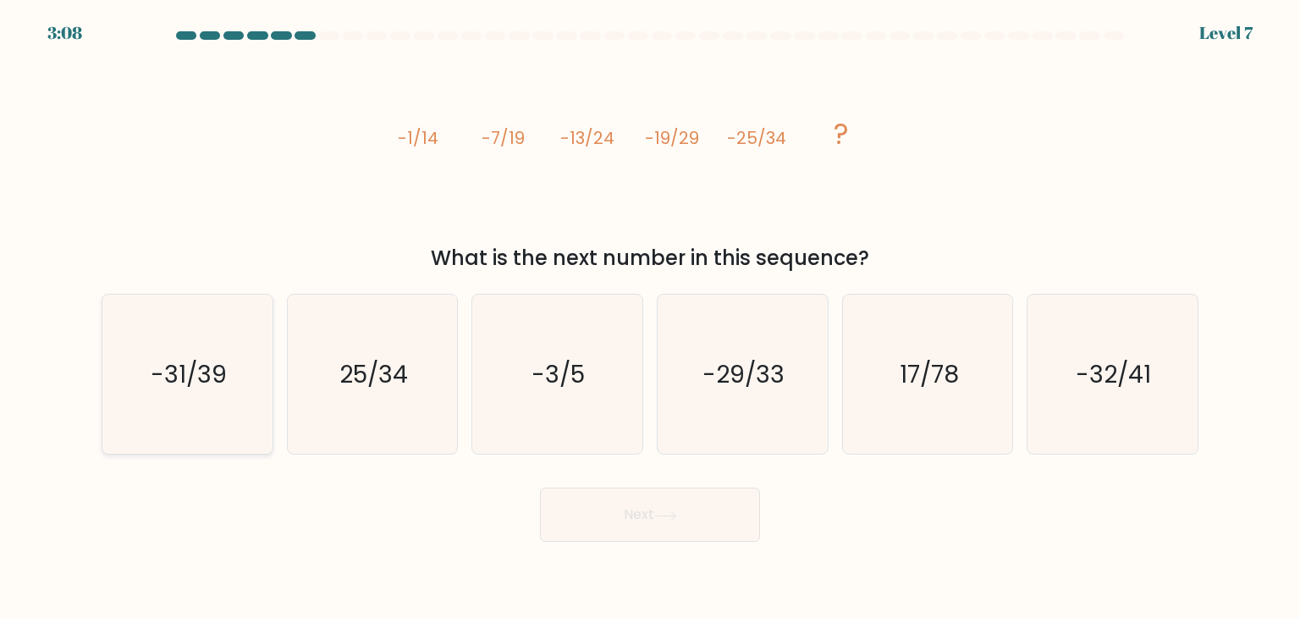
click at [225, 400] on icon "-31/39" at bounding box center [187, 374] width 159 height 159
click at [650, 317] on input "a. -31/39" at bounding box center [650, 313] width 1 height 8
radio input "true"
click at [617, 516] on button "Next" at bounding box center [650, 515] width 220 height 54
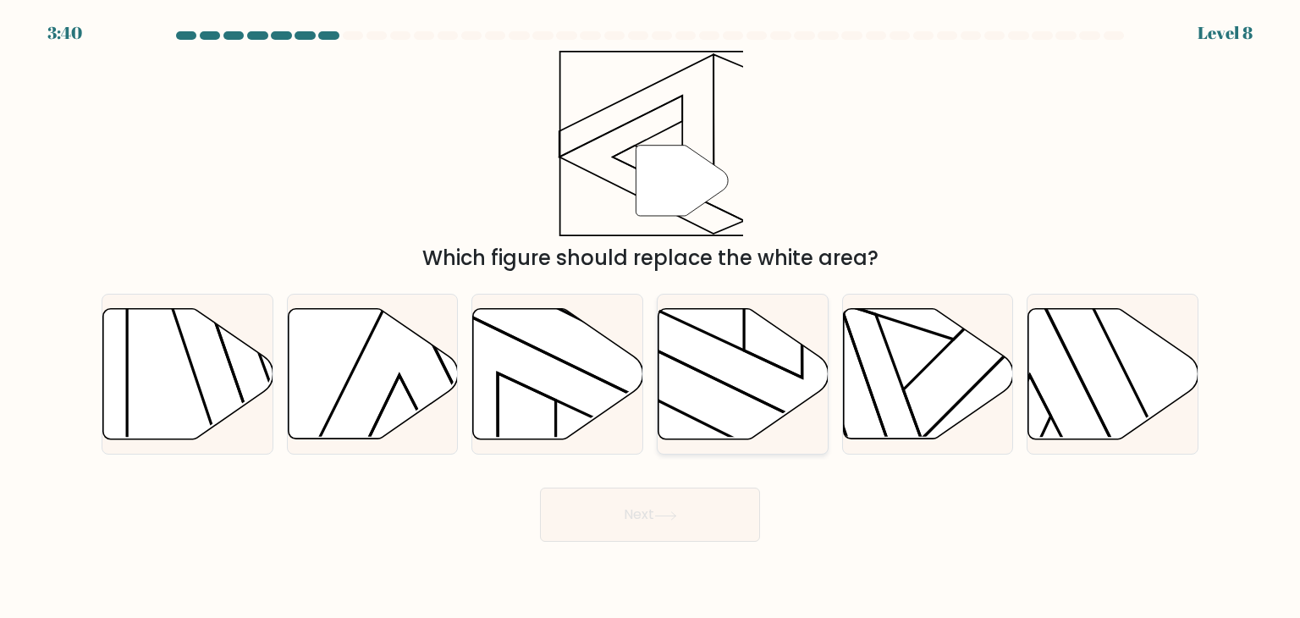
drag, startPoint x: 731, startPoint y: 360, endPoint x: 757, endPoint y: 424, distance: 69.2
click at [731, 361] on icon at bounding box center [744, 374] width 170 height 130
click at [651, 317] on input "d." at bounding box center [650, 313] width 1 height 8
radio input "true"
click at [634, 532] on button "Next" at bounding box center [650, 515] width 220 height 54
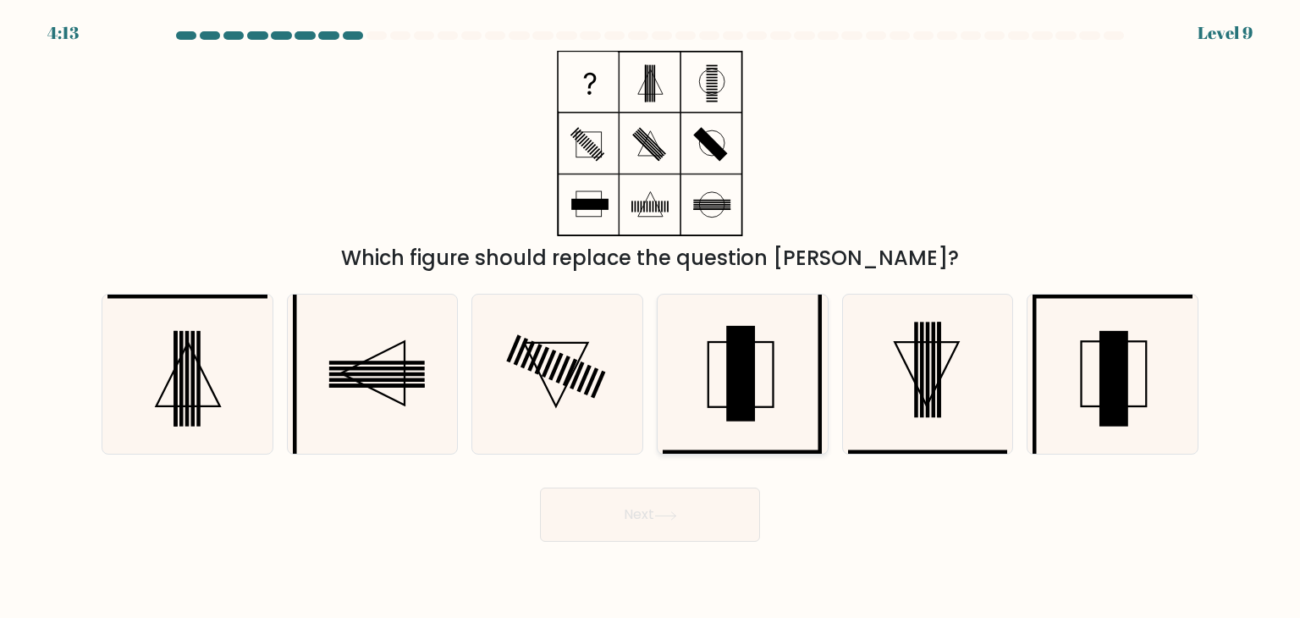
click at [774, 394] on icon at bounding box center [742, 374] width 159 height 159
click at [651, 317] on input "d." at bounding box center [650, 313] width 1 height 8
radio input "true"
click at [665, 520] on icon at bounding box center [665, 515] width 23 height 9
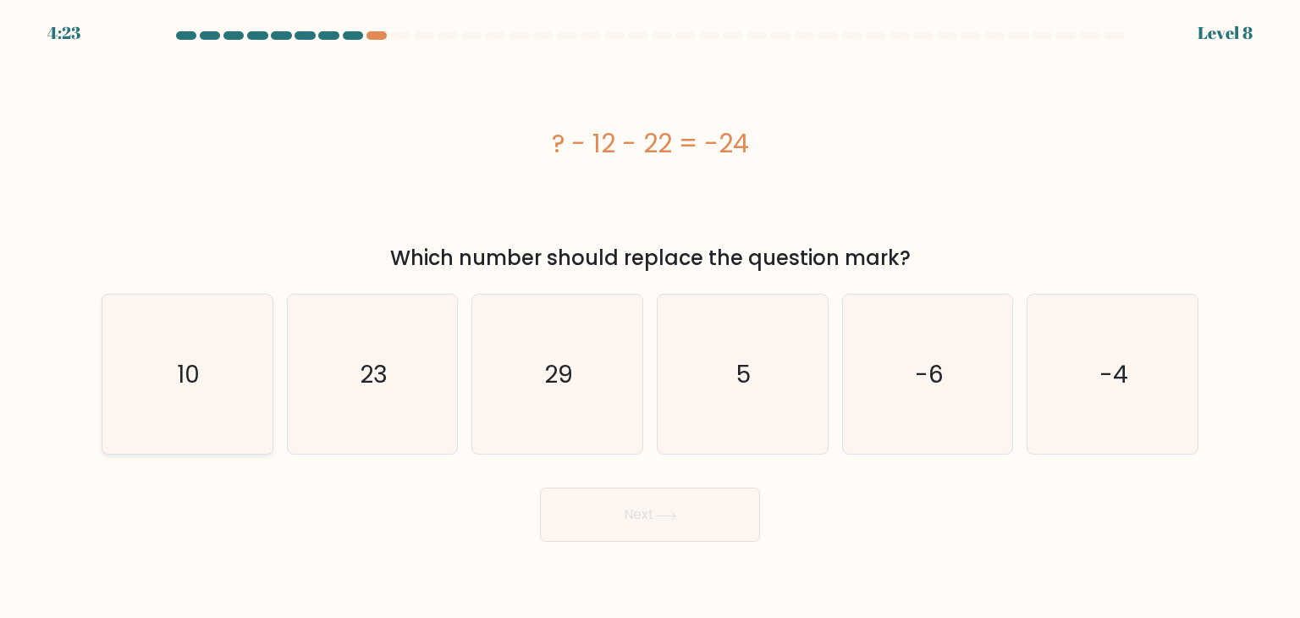
click at [226, 387] on icon "10" at bounding box center [187, 374] width 159 height 159
click at [650, 317] on input "a. 10" at bounding box center [650, 313] width 1 height 8
radio input "true"
click at [579, 531] on button "Next" at bounding box center [650, 515] width 220 height 54
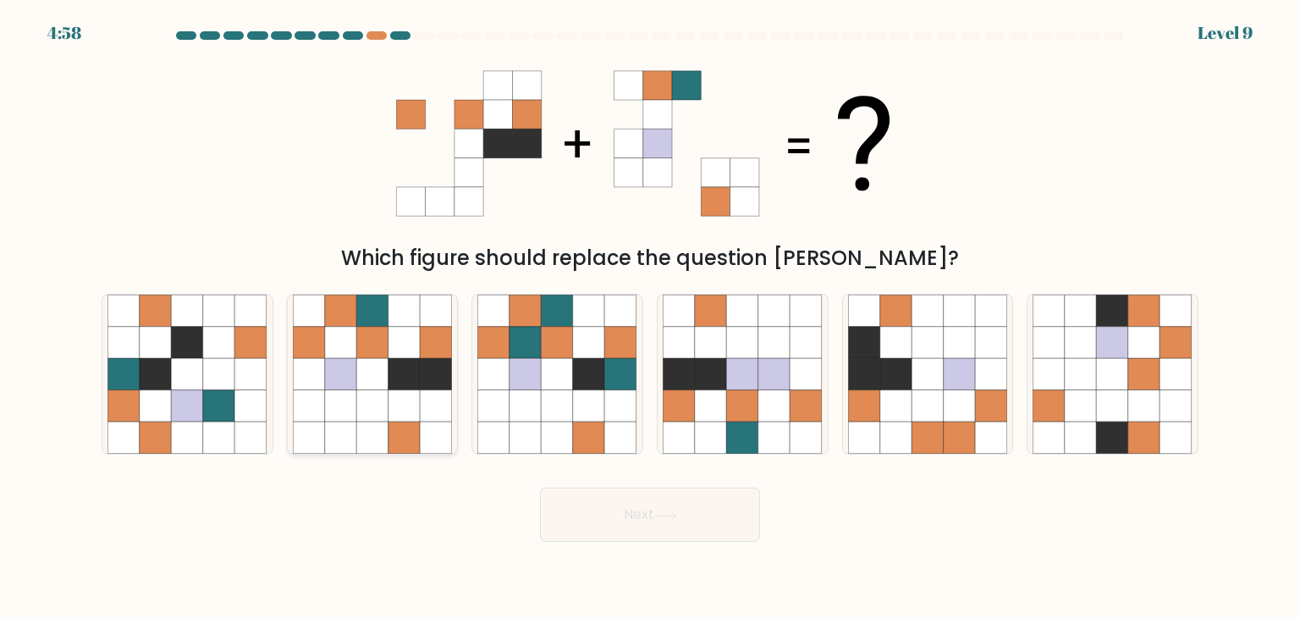
click at [419, 382] on icon at bounding box center [405, 374] width 32 height 32
click at [650, 317] on input "b." at bounding box center [650, 313] width 1 height 8
radio input "true"
click at [585, 499] on button "Next" at bounding box center [650, 515] width 220 height 54
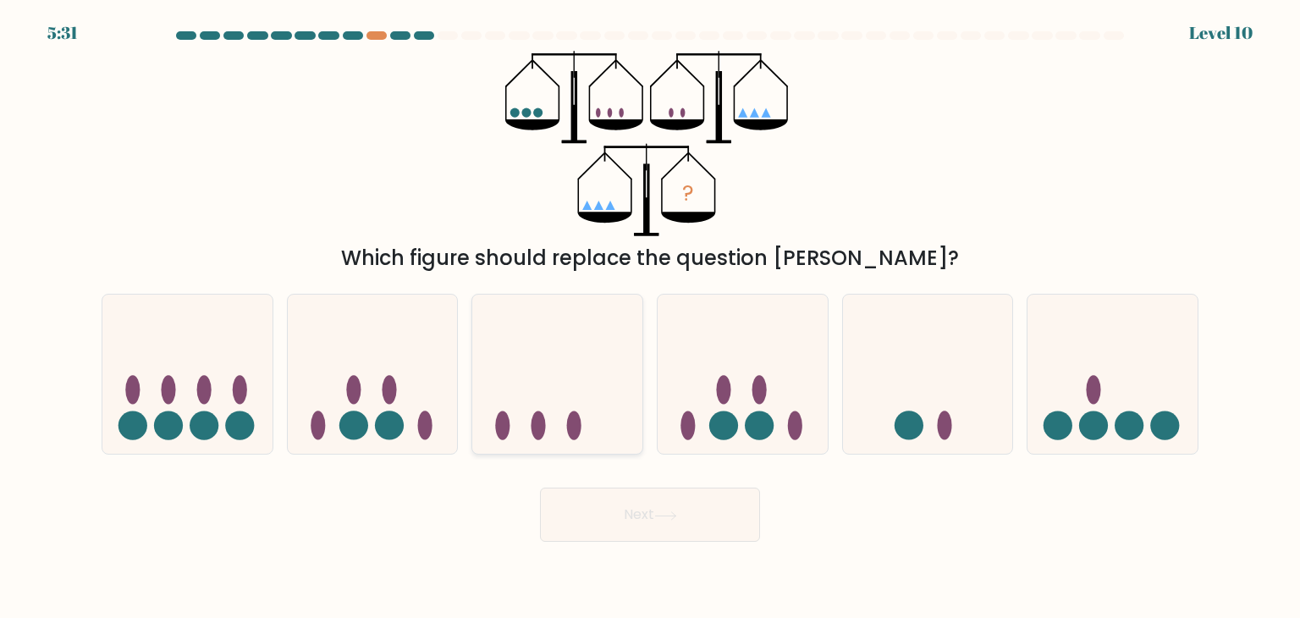
click at [527, 424] on icon at bounding box center [557, 374] width 170 height 141
click at [650, 317] on input "c." at bounding box center [650, 313] width 1 height 8
radio input "true"
click at [667, 527] on button "Next" at bounding box center [650, 515] width 220 height 54
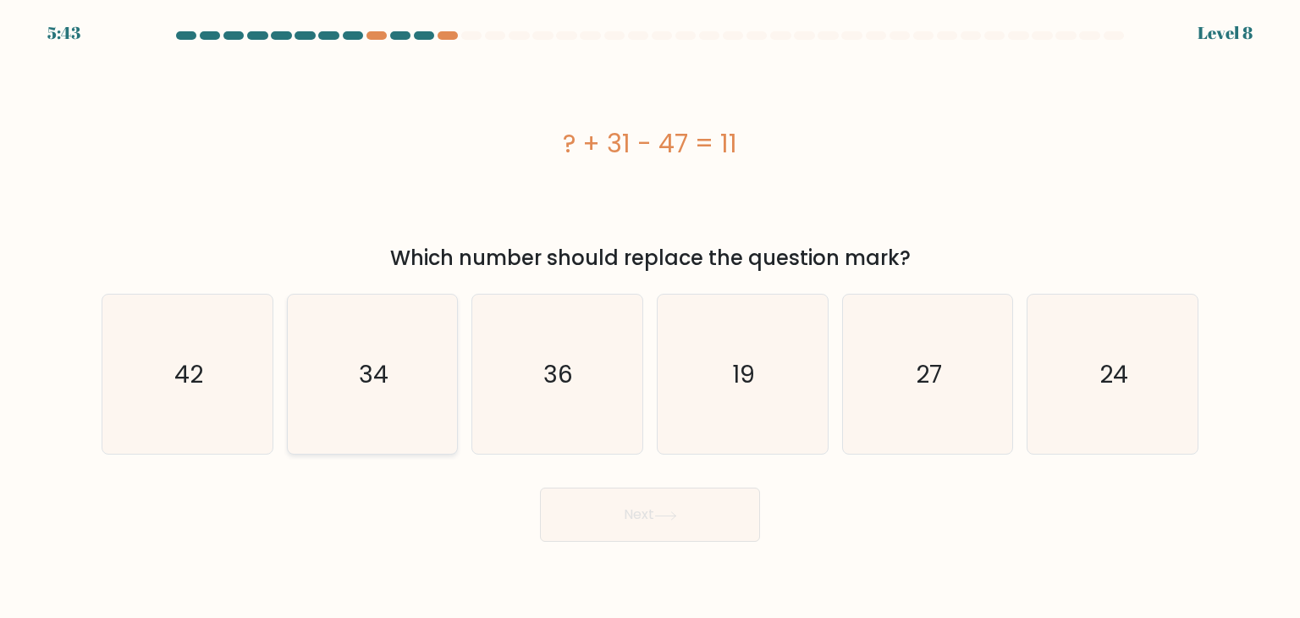
click at [320, 363] on icon "34" at bounding box center [372, 374] width 159 height 159
click at [650, 317] on input "b. 34" at bounding box center [650, 313] width 1 height 8
radio input "true"
click at [737, 508] on button "Next" at bounding box center [650, 515] width 220 height 54
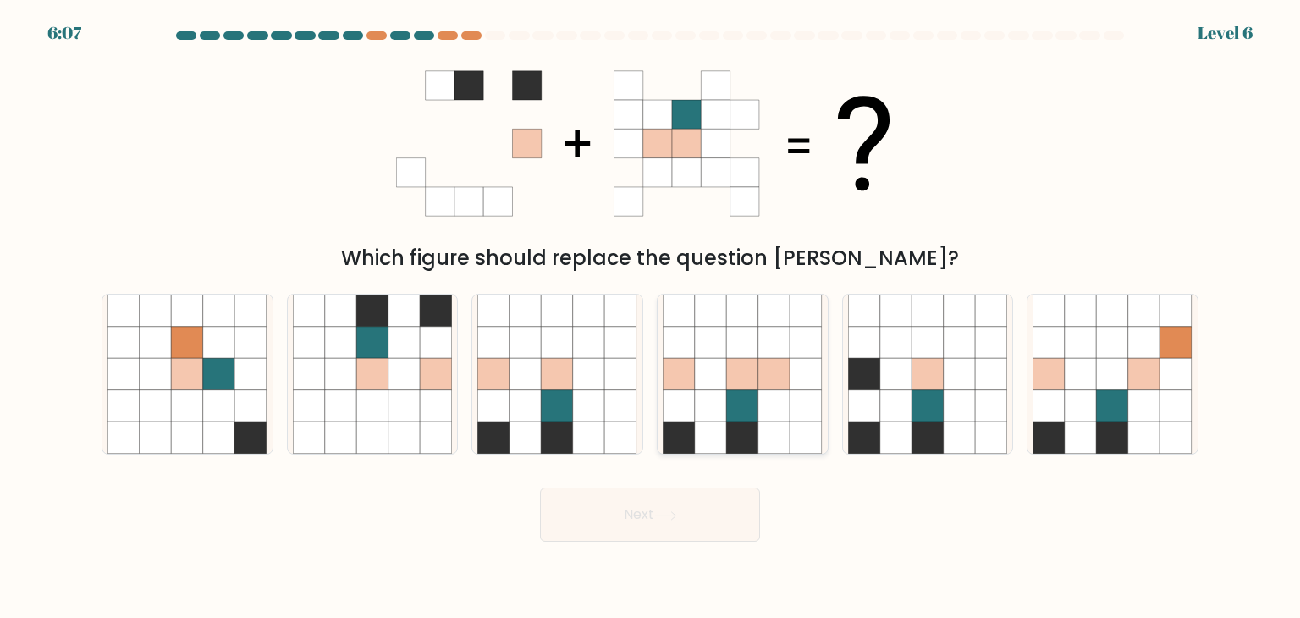
click at [721, 411] on icon at bounding box center [711, 406] width 32 height 32
click at [651, 317] on input "d." at bounding box center [650, 313] width 1 height 8
radio input "true"
click at [683, 505] on button "Next" at bounding box center [650, 515] width 220 height 54
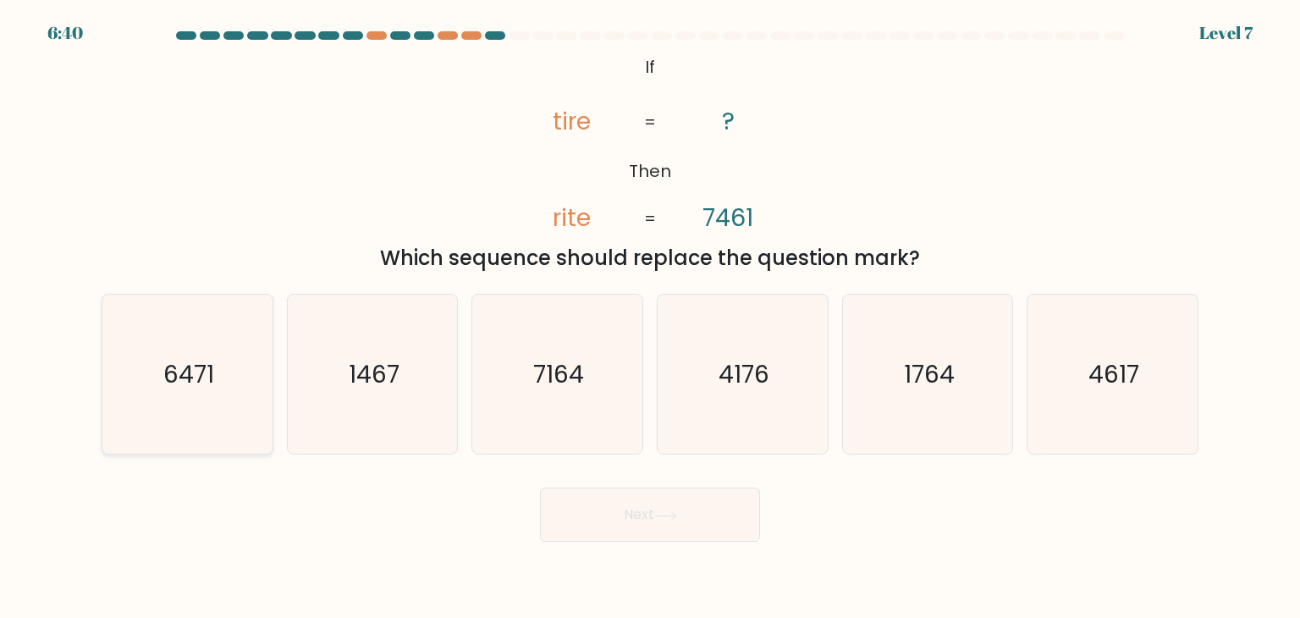
click at [219, 373] on icon "6471" at bounding box center [187, 374] width 159 height 159
click at [650, 317] on input "a. 6471" at bounding box center [650, 313] width 1 height 8
radio input "true"
click at [576, 512] on button "Next" at bounding box center [650, 515] width 220 height 54
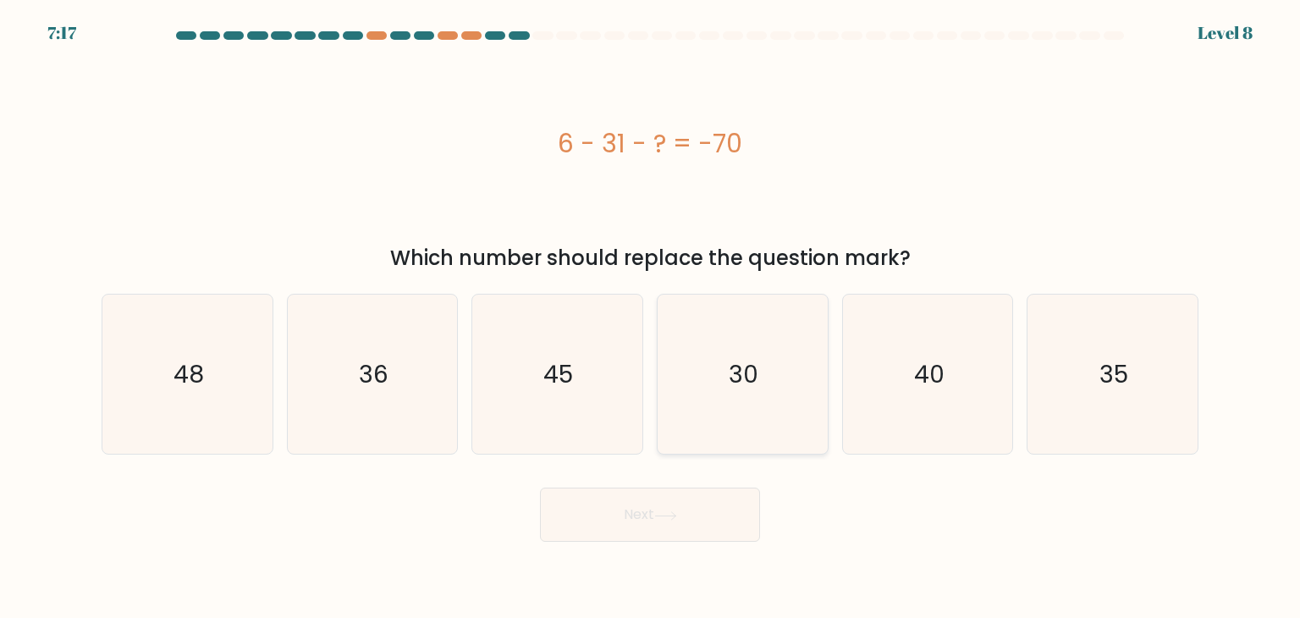
click at [725, 397] on icon "30" at bounding box center [742, 374] width 159 height 159
click at [651, 317] on input "d. 30" at bounding box center [650, 313] width 1 height 8
radio input "true"
click at [658, 520] on icon at bounding box center [665, 515] width 23 height 9
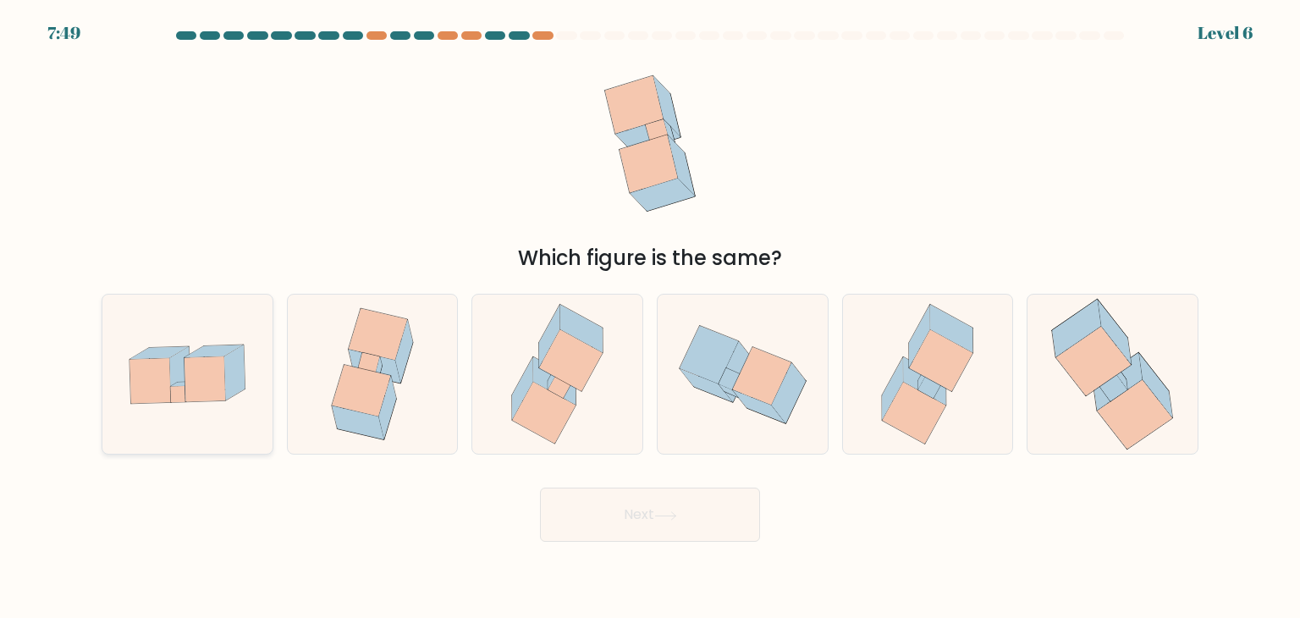
click at [185, 383] on icon at bounding box center [205, 379] width 41 height 46
click at [650, 317] on input "a." at bounding box center [650, 313] width 1 height 8
radio input "true"
drag, startPoint x: 622, startPoint y: 509, endPoint x: 604, endPoint y: 512, distance: 18.9
click at [620, 509] on button "Next" at bounding box center [650, 515] width 220 height 54
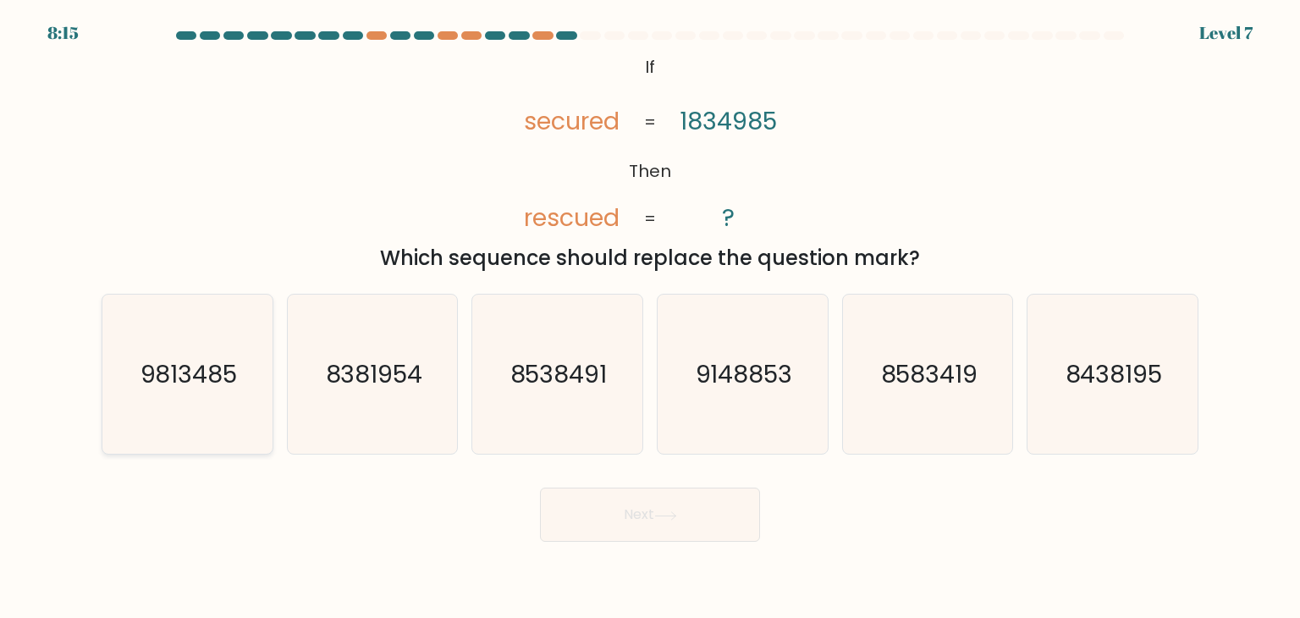
click at [235, 352] on icon "9813485" at bounding box center [187, 374] width 159 height 159
click at [650, 317] on input "a. 9813485" at bounding box center [650, 313] width 1 height 8
radio input "true"
click at [674, 519] on icon at bounding box center [665, 515] width 23 height 9
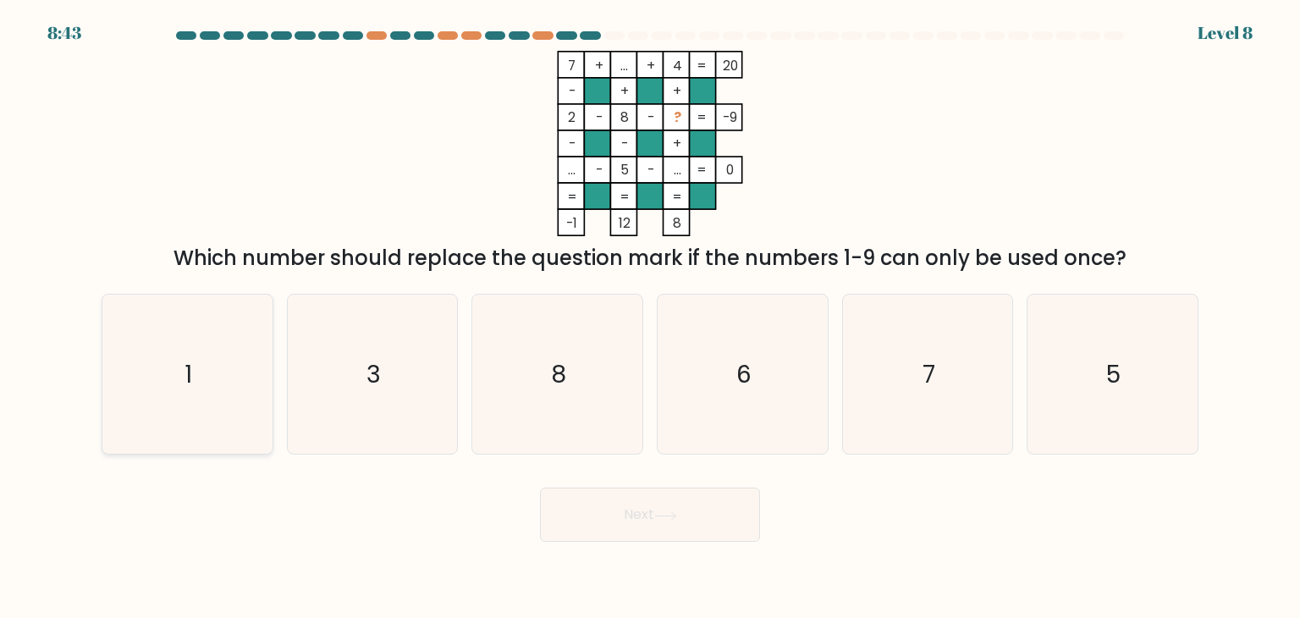
click at [108, 347] on icon "1" at bounding box center [187, 374] width 159 height 159
click at [650, 317] on input "a. 1" at bounding box center [650, 313] width 1 height 8
radio input "true"
click at [243, 392] on icon "1" at bounding box center [186, 373] width 157 height 157
click at [650, 317] on input "a. 1" at bounding box center [650, 313] width 1 height 8
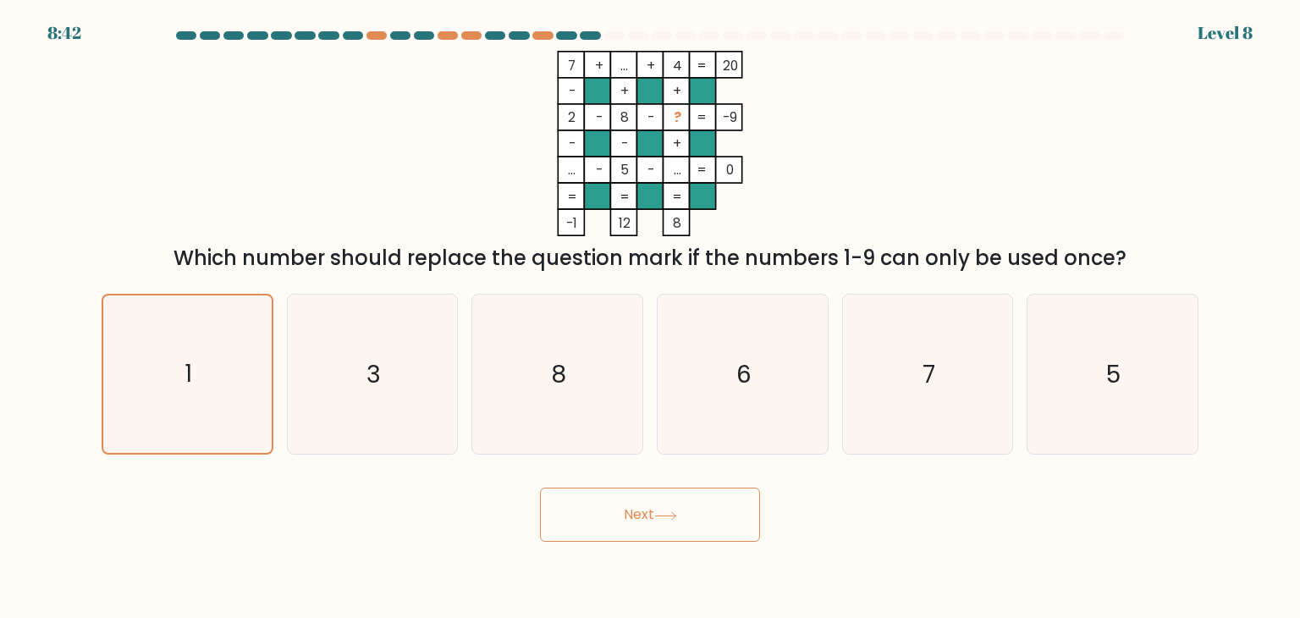
click at [643, 530] on button "Next" at bounding box center [650, 515] width 220 height 54
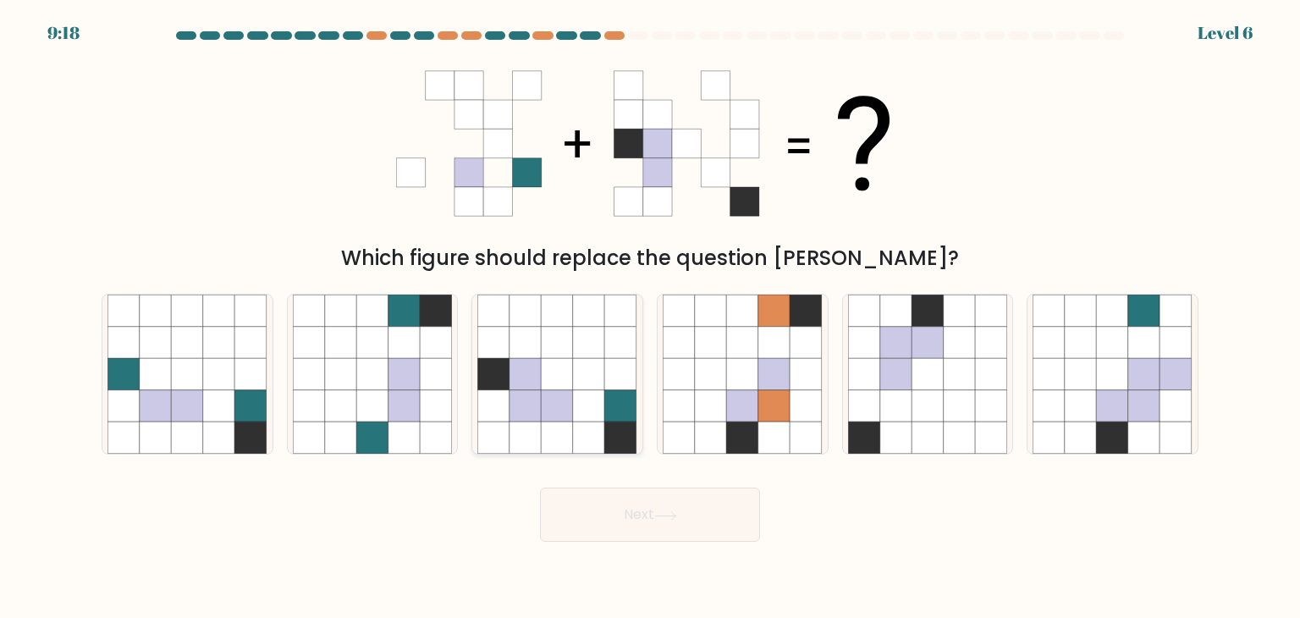
click at [508, 407] on icon at bounding box center [494, 406] width 32 height 32
click at [650, 317] on input "c." at bounding box center [650, 313] width 1 height 8
radio input "true"
click at [680, 509] on button "Next" at bounding box center [650, 515] width 220 height 54
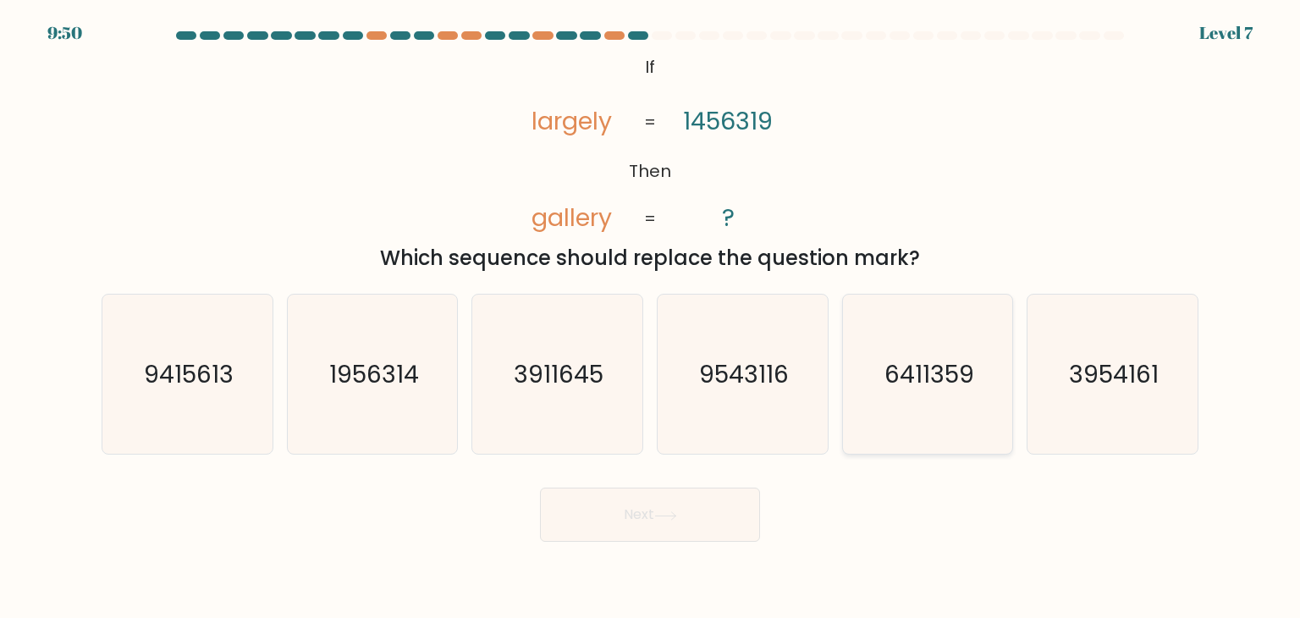
click at [948, 423] on icon "6411359" at bounding box center [927, 374] width 159 height 159
click at [651, 317] on input "e. 6411359" at bounding box center [650, 313] width 1 height 8
radio input "true"
click at [753, 510] on button "Next" at bounding box center [650, 515] width 220 height 54
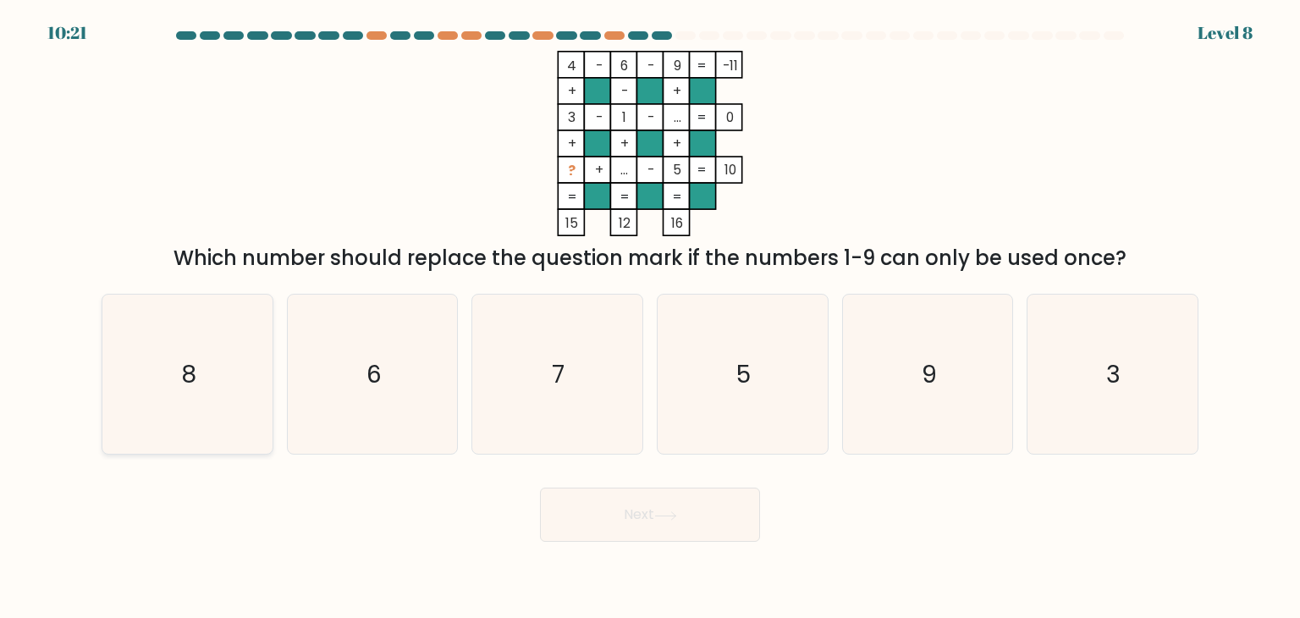
click at [207, 412] on icon "8" at bounding box center [187, 374] width 159 height 159
click at [650, 317] on input "a. 8" at bounding box center [650, 313] width 1 height 8
radio input "true"
drag, startPoint x: 665, startPoint y: 502, endPoint x: 641, endPoint y: 500, distance: 23.8
click at [657, 498] on button "Next" at bounding box center [650, 515] width 220 height 54
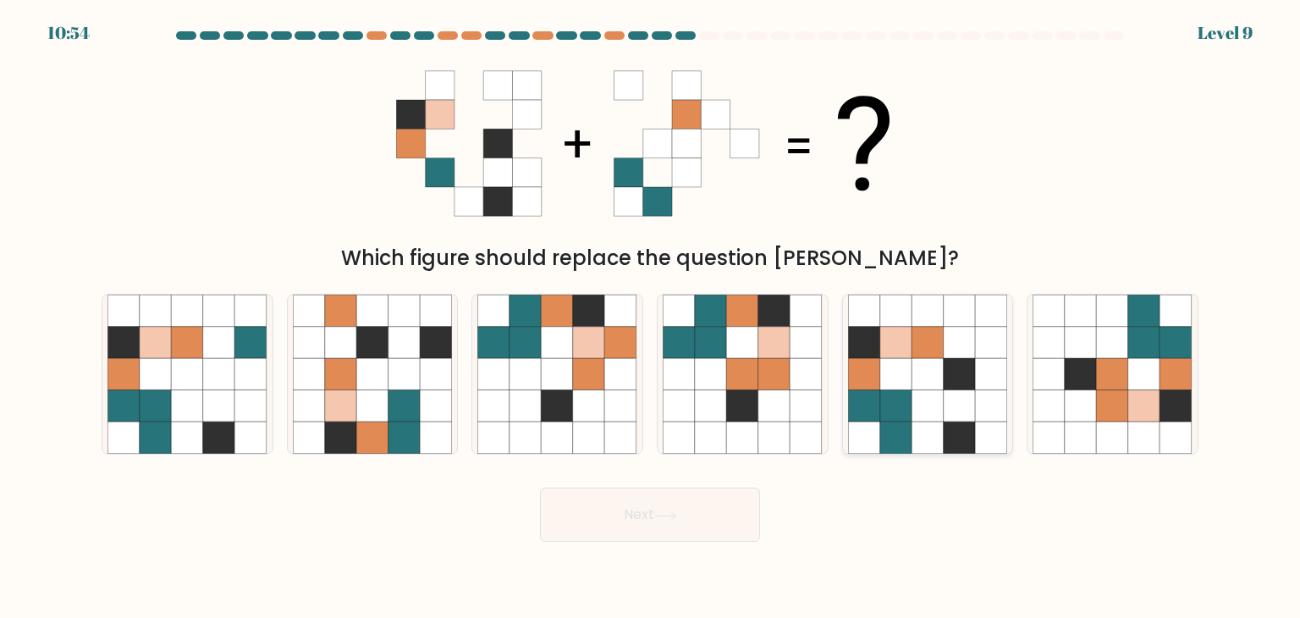
click at [905, 384] on icon at bounding box center [896, 374] width 32 height 32
click at [651, 317] on input "e." at bounding box center [650, 313] width 1 height 8
radio input "true"
click at [675, 504] on button "Next" at bounding box center [650, 515] width 220 height 54
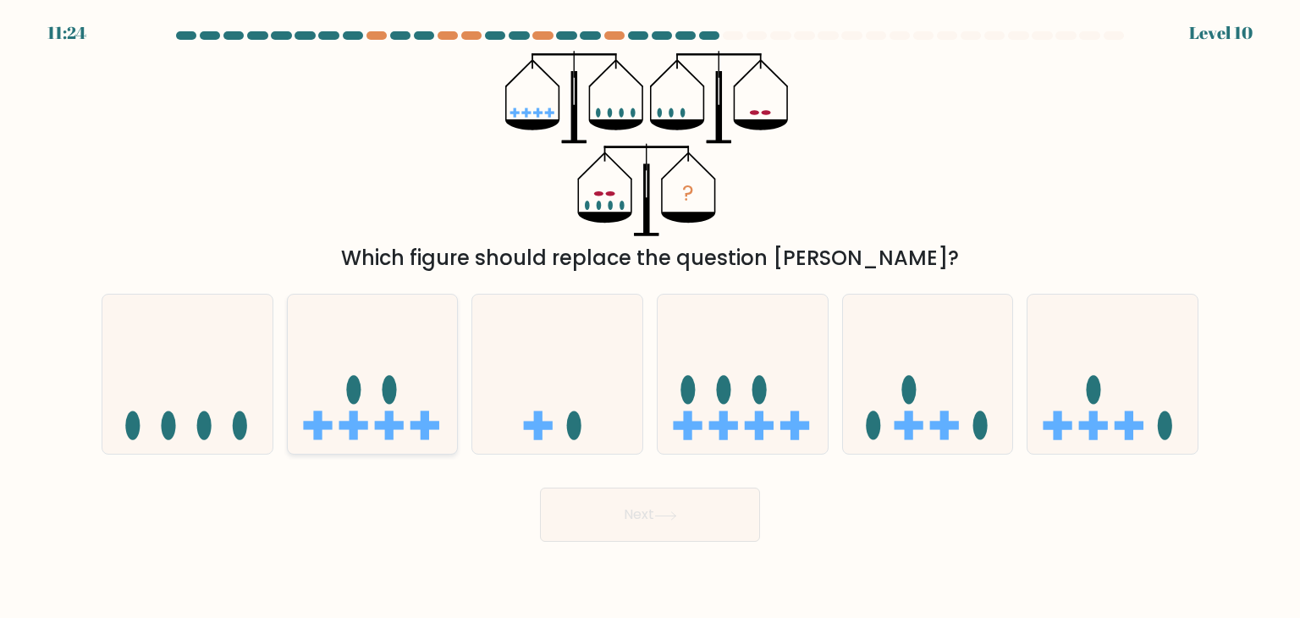
click at [389, 427] on rect at bounding box center [389, 426] width 29 height 8
click at [650, 317] on input "b." at bounding box center [650, 313] width 1 height 8
radio input "true"
click at [633, 510] on button "Next" at bounding box center [650, 515] width 220 height 54
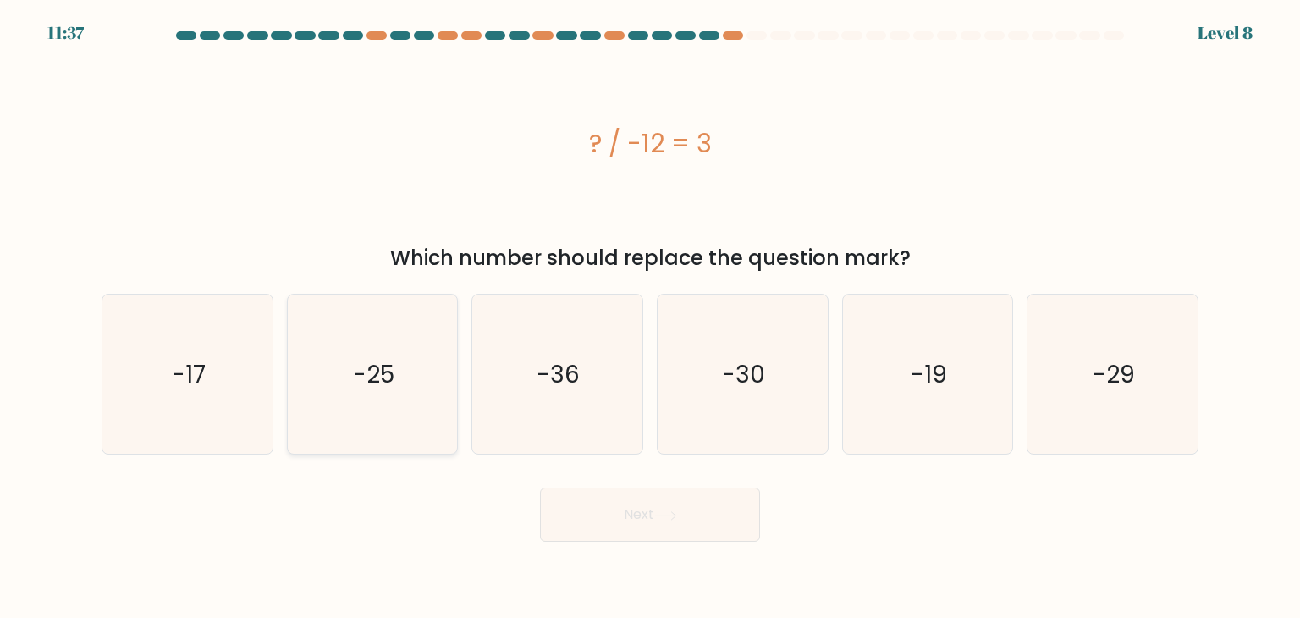
click at [320, 389] on icon "-25" at bounding box center [372, 374] width 159 height 159
click at [650, 317] on input "b. -25" at bounding box center [650, 313] width 1 height 8
radio input "true"
click at [647, 527] on button "Next" at bounding box center [650, 515] width 220 height 54
click at [637, 521] on button "Next" at bounding box center [650, 515] width 220 height 54
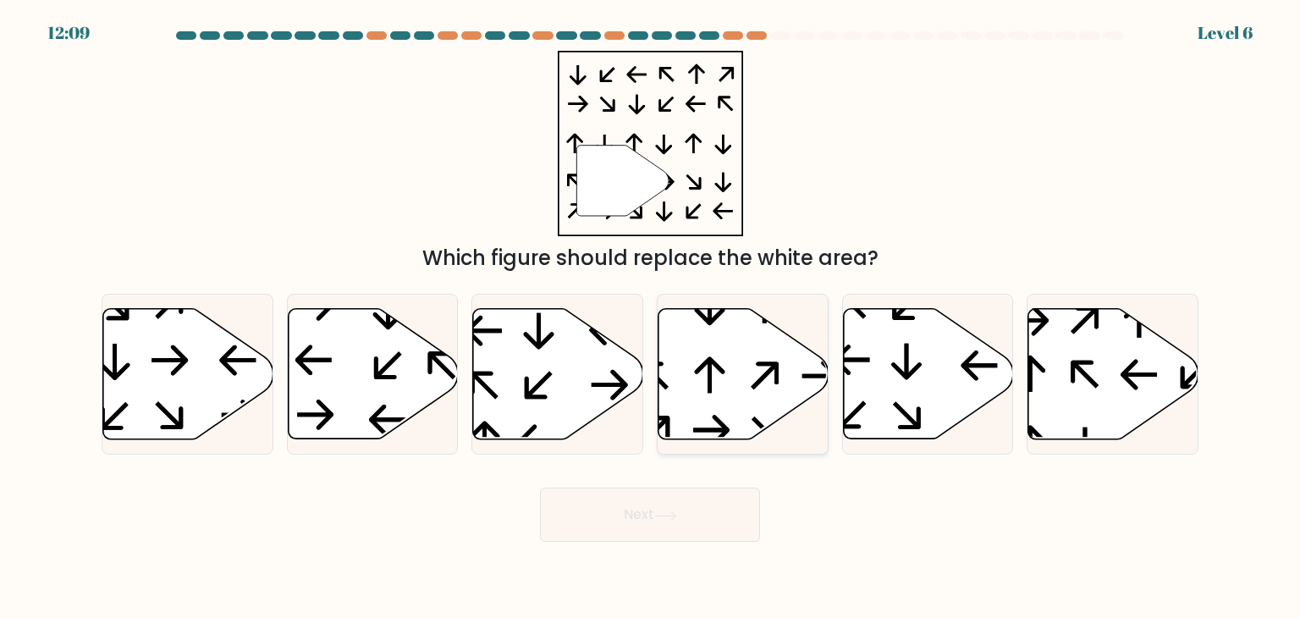
click at [717, 381] on icon at bounding box center [744, 374] width 170 height 130
click at [651, 317] on input "d." at bounding box center [650, 313] width 1 height 8
radio input "true"
click at [626, 527] on button "Next" at bounding box center [650, 515] width 220 height 54
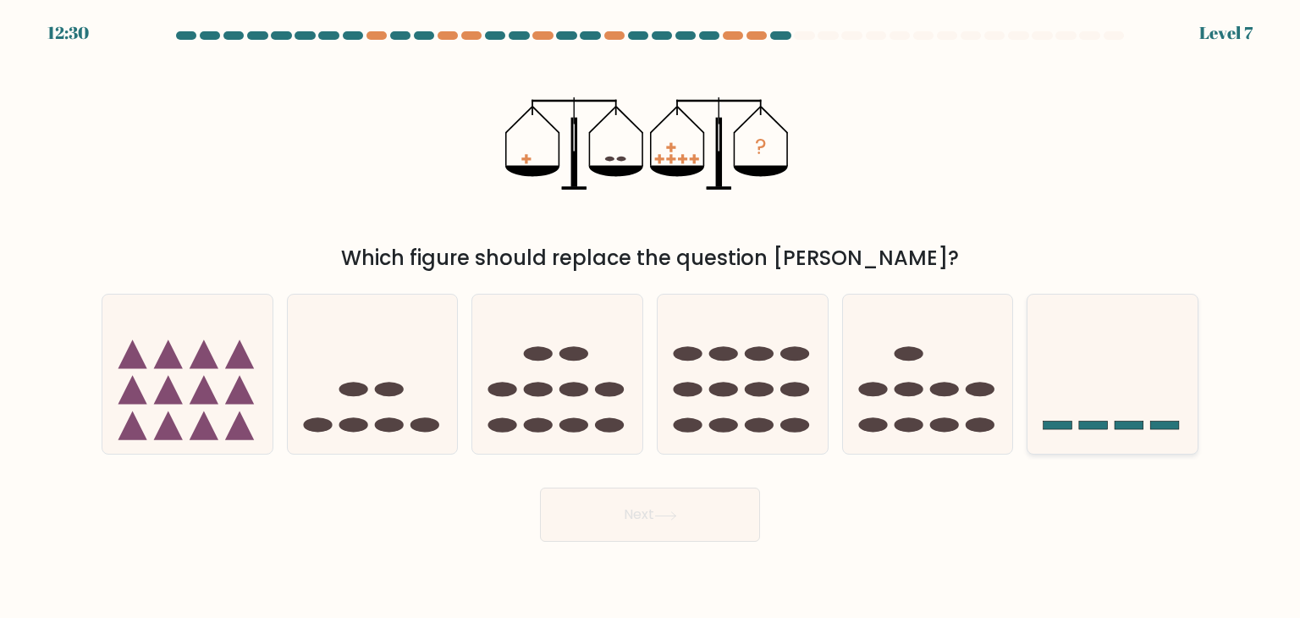
click at [1141, 433] on icon at bounding box center [1113, 374] width 170 height 141
click at [651, 317] on input "f." at bounding box center [650, 313] width 1 height 8
radio input "true"
click at [655, 521] on button "Next" at bounding box center [650, 515] width 220 height 54
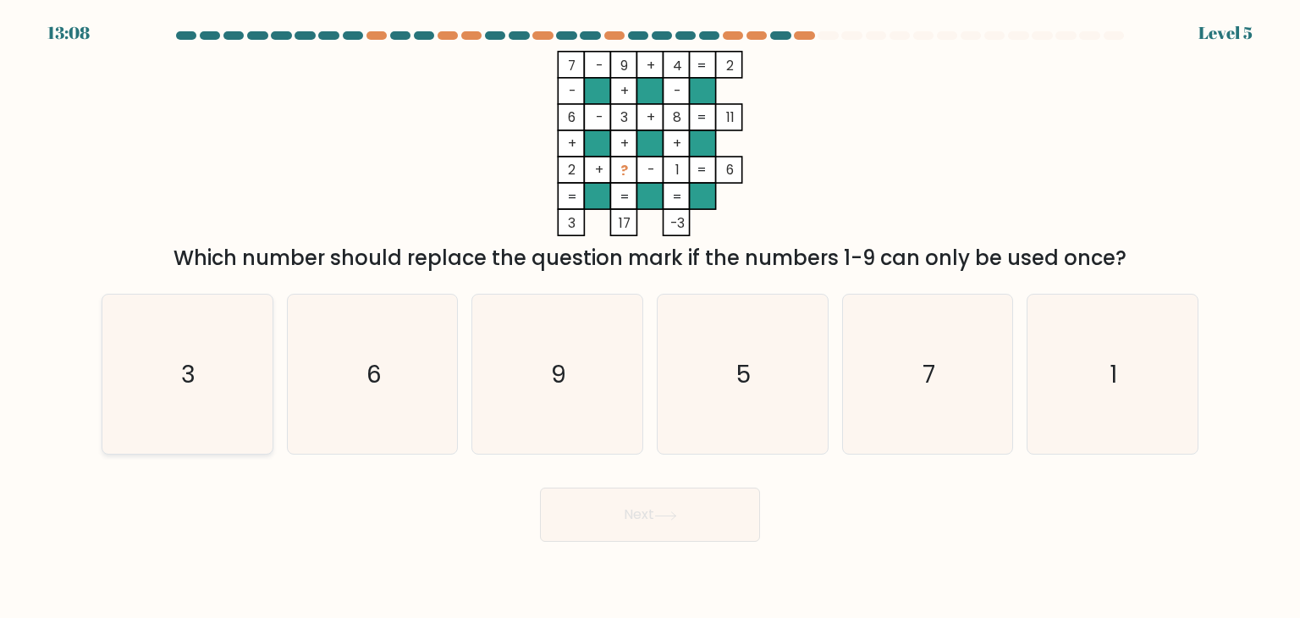
click at [176, 407] on icon "3" at bounding box center [187, 374] width 159 height 159
click at [650, 317] on input "a. 3" at bounding box center [650, 313] width 1 height 8
radio input "true"
click at [664, 515] on icon at bounding box center [665, 515] width 23 height 9
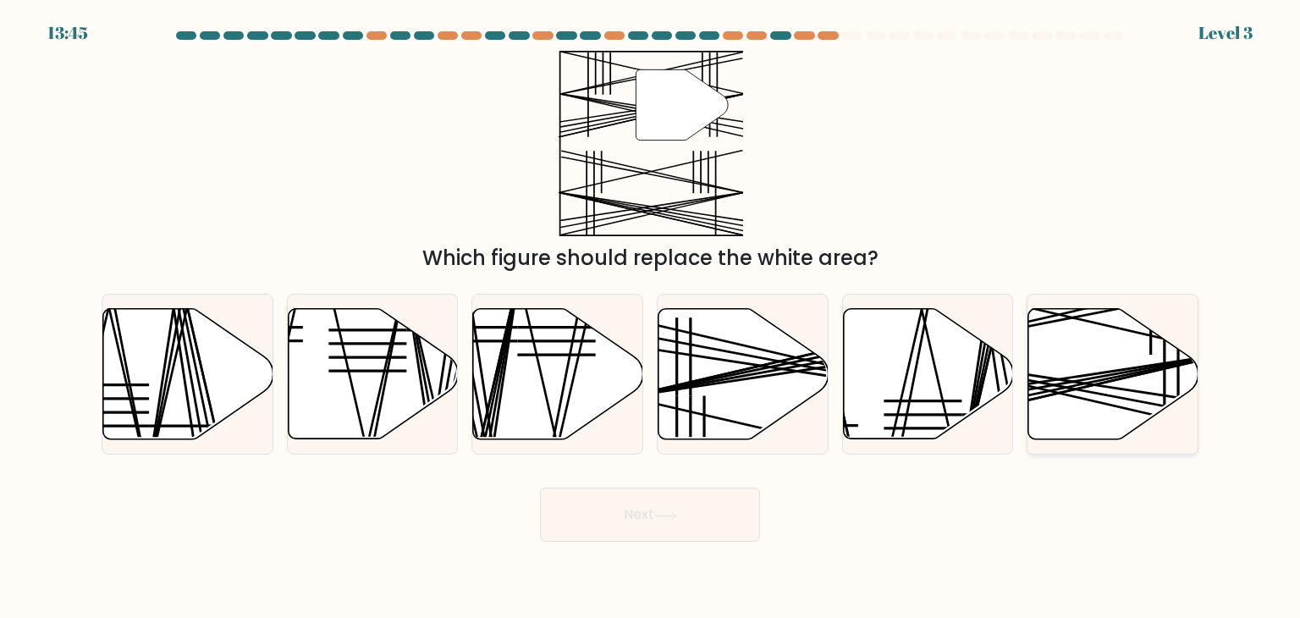
click at [1135, 379] on icon at bounding box center [1114, 374] width 170 height 130
click at [651, 317] on input "f." at bounding box center [650, 313] width 1 height 8
radio input "true"
click at [597, 520] on button "Next" at bounding box center [650, 515] width 220 height 54
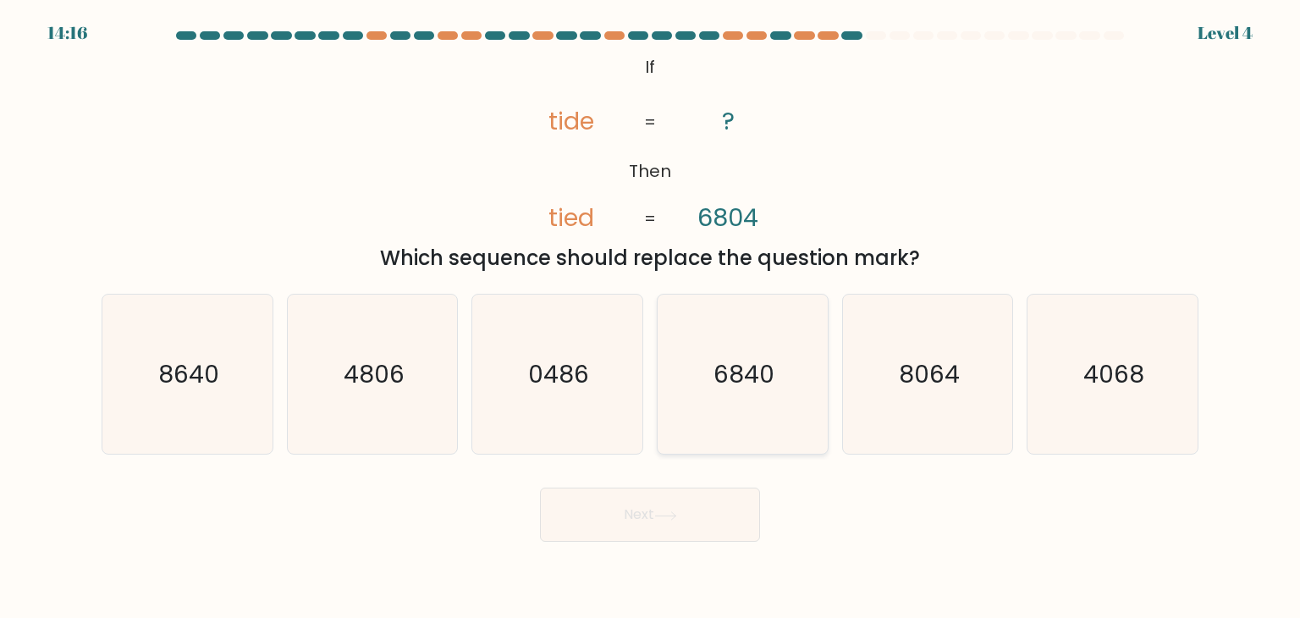
drag, startPoint x: 758, startPoint y: 378, endPoint x: 714, endPoint y: 463, distance: 96.2
click at [758, 378] on text "6840" at bounding box center [744, 374] width 61 height 34
click at [651, 317] on input "d. 6840" at bounding box center [650, 313] width 1 height 8
radio input "true"
click at [684, 512] on button "Next" at bounding box center [650, 515] width 220 height 54
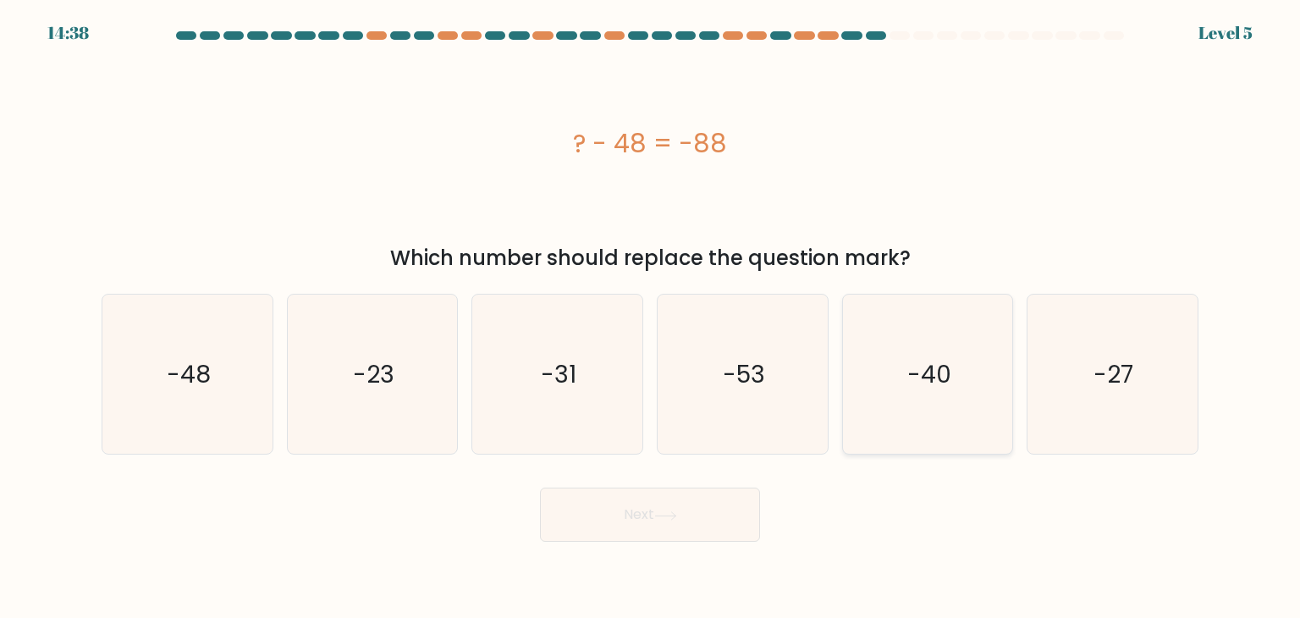
click at [935, 411] on icon "-40" at bounding box center [927, 374] width 159 height 159
click at [651, 317] on input "e. -40" at bounding box center [650, 313] width 1 height 8
radio input "true"
click at [603, 529] on button "Next" at bounding box center [650, 515] width 220 height 54
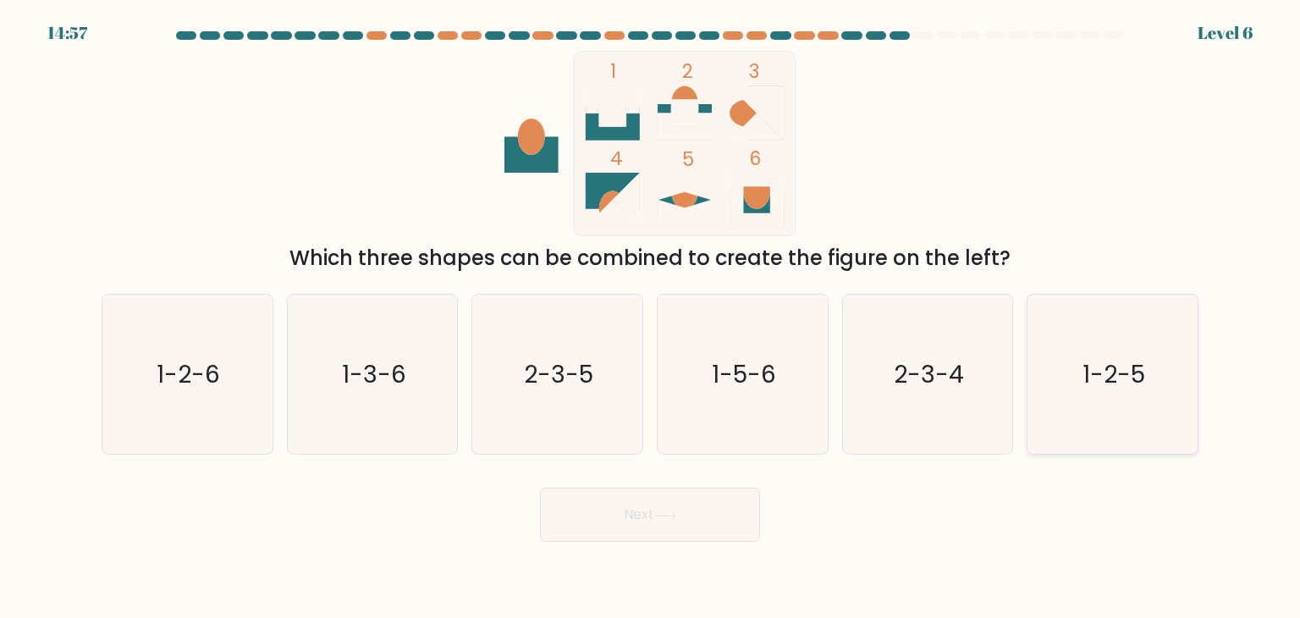
click at [1120, 370] on text "1-2-5" at bounding box center [1114, 374] width 63 height 34
click at [651, 317] on input "f. 1-2-5" at bounding box center [650, 313] width 1 height 8
radio input "true"
click at [681, 536] on button "Next" at bounding box center [650, 515] width 220 height 54
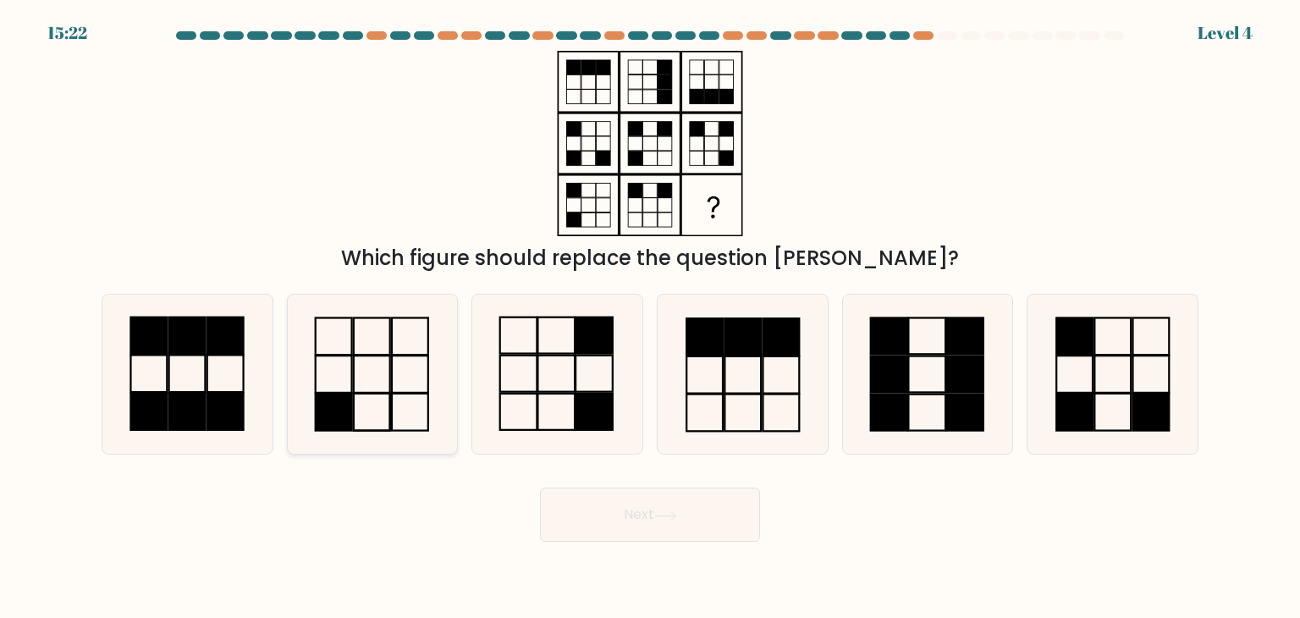
drag, startPoint x: 344, startPoint y: 394, endPoint x: 305, endPoint y: 404, distance: 40.2
click at [345, 396] on rect at bounding box center [334, 412] width 36 height 37
click at [650, 317] on input "b." at bounding box center [650, 313] width 1 height 8
radio input "true"
click at [709, 519] on button "Next" at bounding box center [650, 515] width 220 height 54
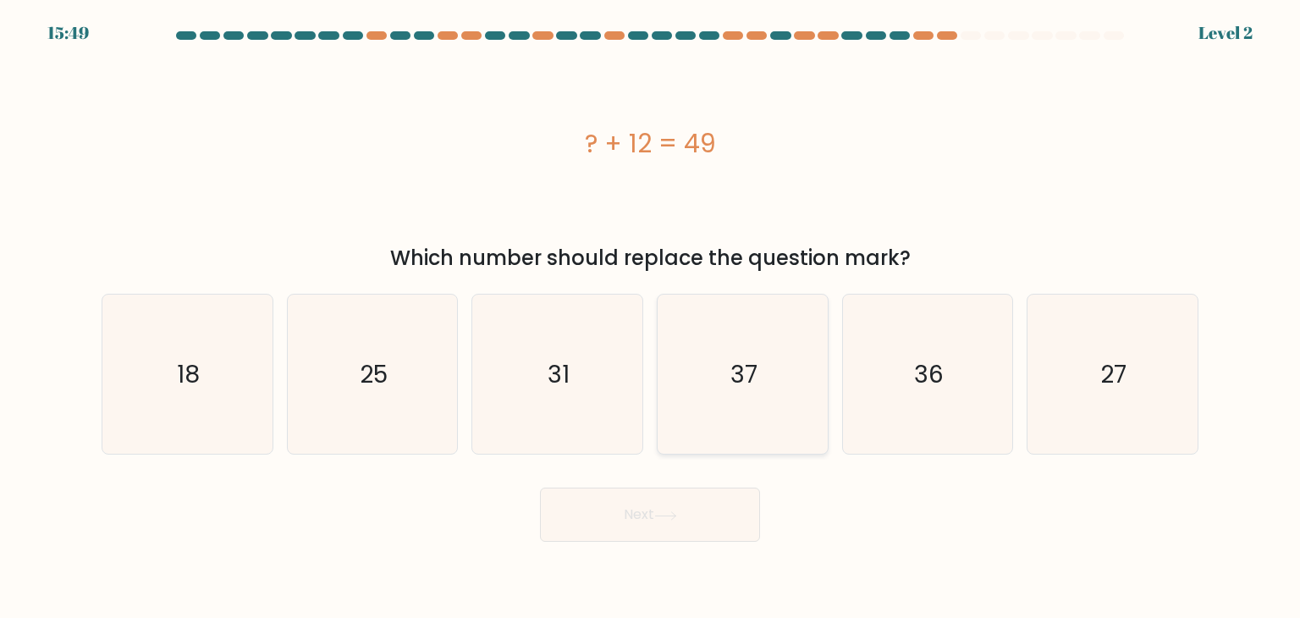
click at [784, 391] on icon "37" at bounding box center [742, 374] width 159 height 159
click at [651, 317] on input "d. 37" at bounding box center [650, 313] width 1 height 8
radio input "true"
click at [689, 511] on button "Next" at bounding box center [650, 515] width 220 height 54
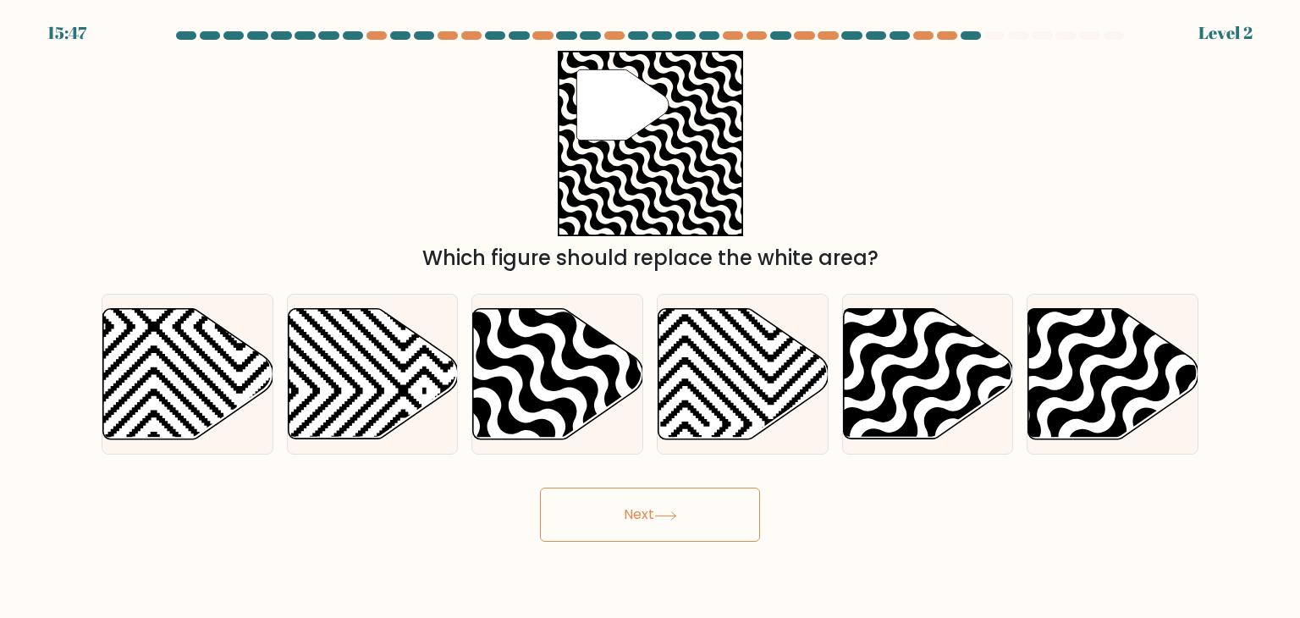
click at [658, 526] on button "Next" at bounding box center [650, 515] width 220 height 54
click at [506, 383] on icon at bounding box center [609, 444] width 343 height 343
click at [650, 317] on input "c." at bounding box center [650, 313] width 1 height 8
radio input "true"
click at [581, 515] on button "Next" at bounding box center [650, 515] width 220 height 54
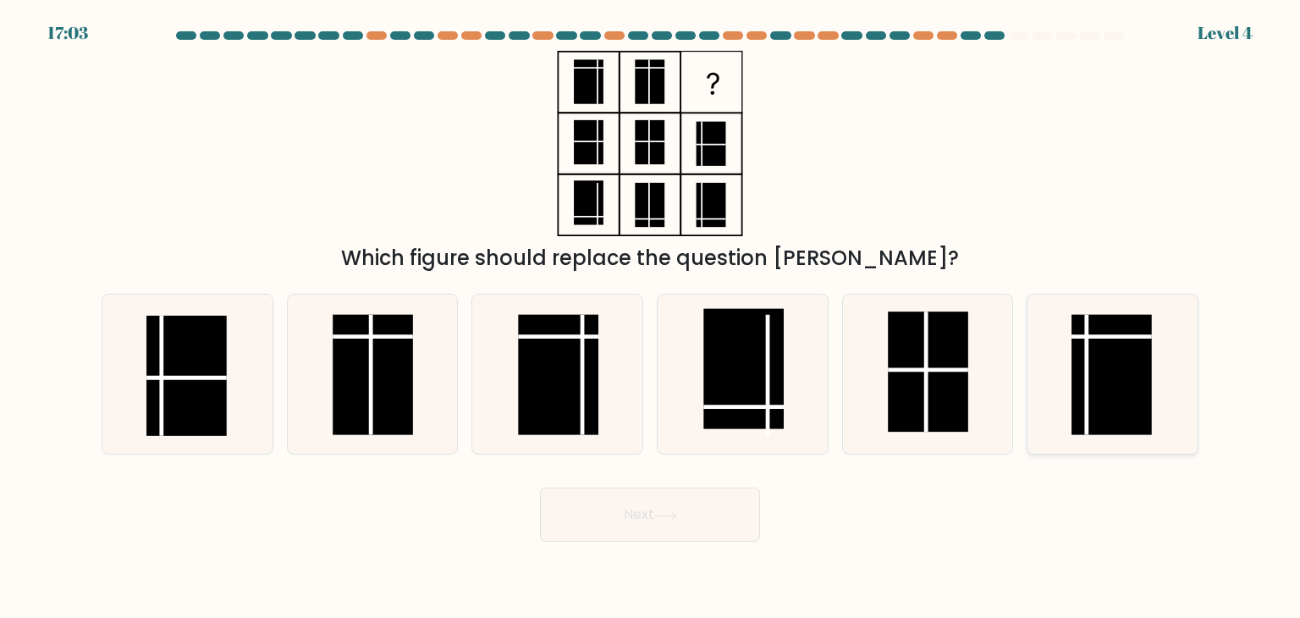
click at [1094, 372] on rect at bounding box center [1113, 375] width 80 height 120
click at [651, 317] on input "f." at bounding box center [650, 313] width 1 height 8
radio input "true"
click at [660, 520] on icon at bounding box center [665, 515] width 23 height 9
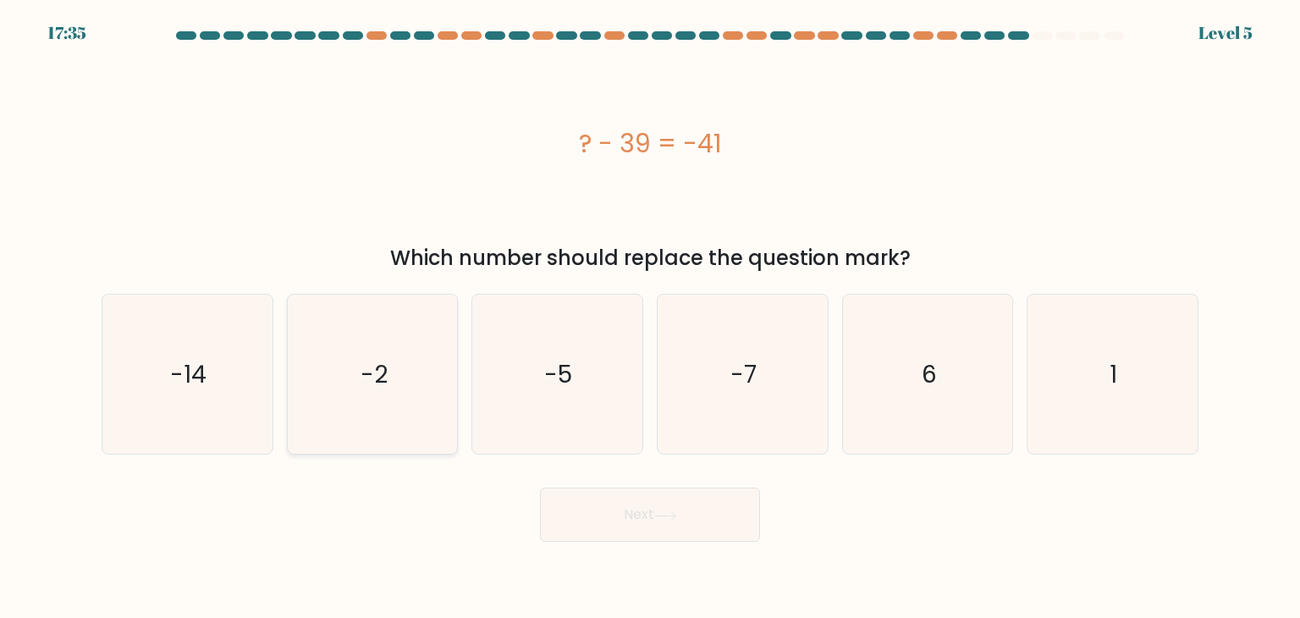
click at [342, 394] on icon "-2" at bounding box center [372, 374] width 159 height 159
click at [650, 317] on input "b. -2" at bounding box center [650, 313] width 1 height 8
radio input "true"
click at [661, 511] on icon at bounding box center [665, 515] width 23 height 9
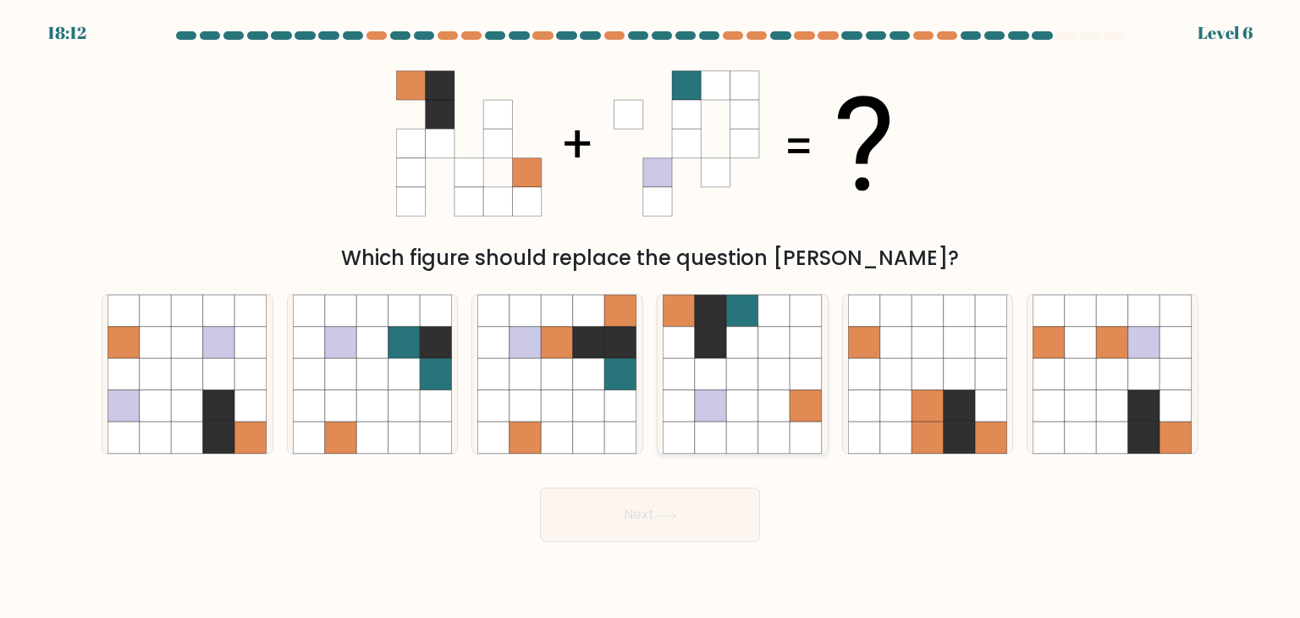
click at [702, 406] on icon at bounding box center [711, 406] width 32 height 32
click at [651, 317] on input "d." at bounding box center [650, 313] width 1 height 8
radio input "true"
click at [692, 520] on button "Next" at bounding box center [650, 515] width 220 height 54
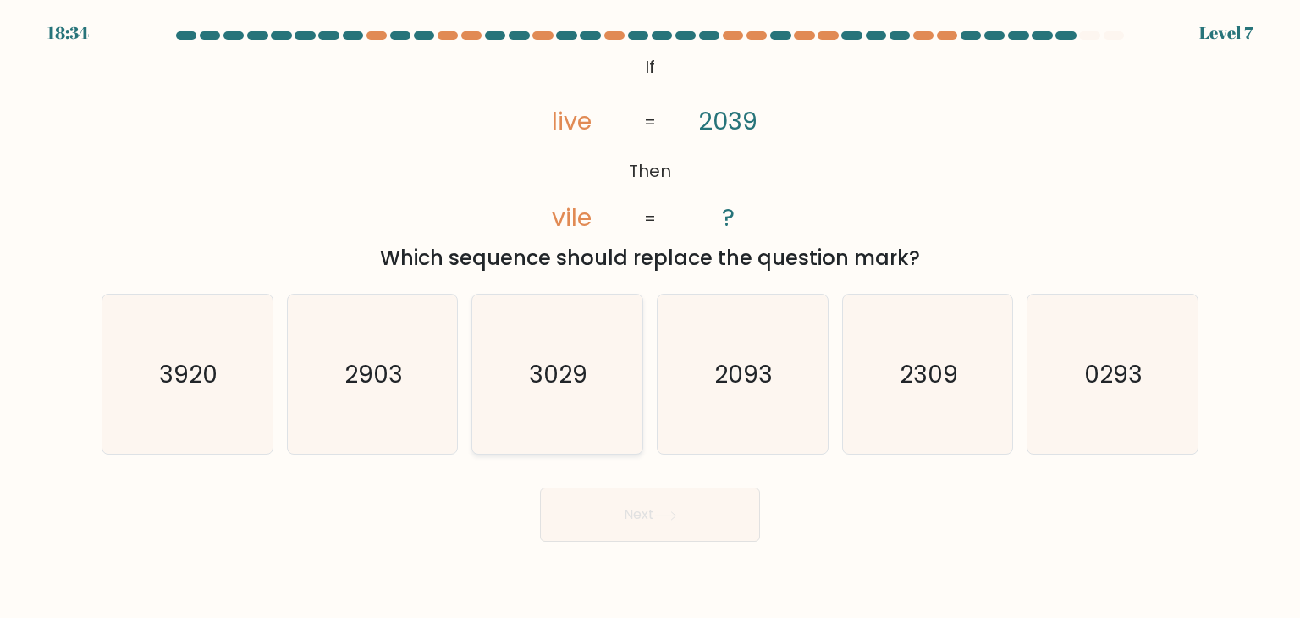
click at [561, 407] on icon "3029" at bounding box center [556, 374] width 159 height 159
click at [650, 317] on input "c. 3029" at bounding box center [650, 313] width 1 height 8
radio input "true"
drag, startPoint x: 622, startPoint y: 501, endPoint x: 582, endPoint y: 529, distance: 48.6
click at [619, 504] on button "Next" at bounding box center [650, 515] width 220 height 54
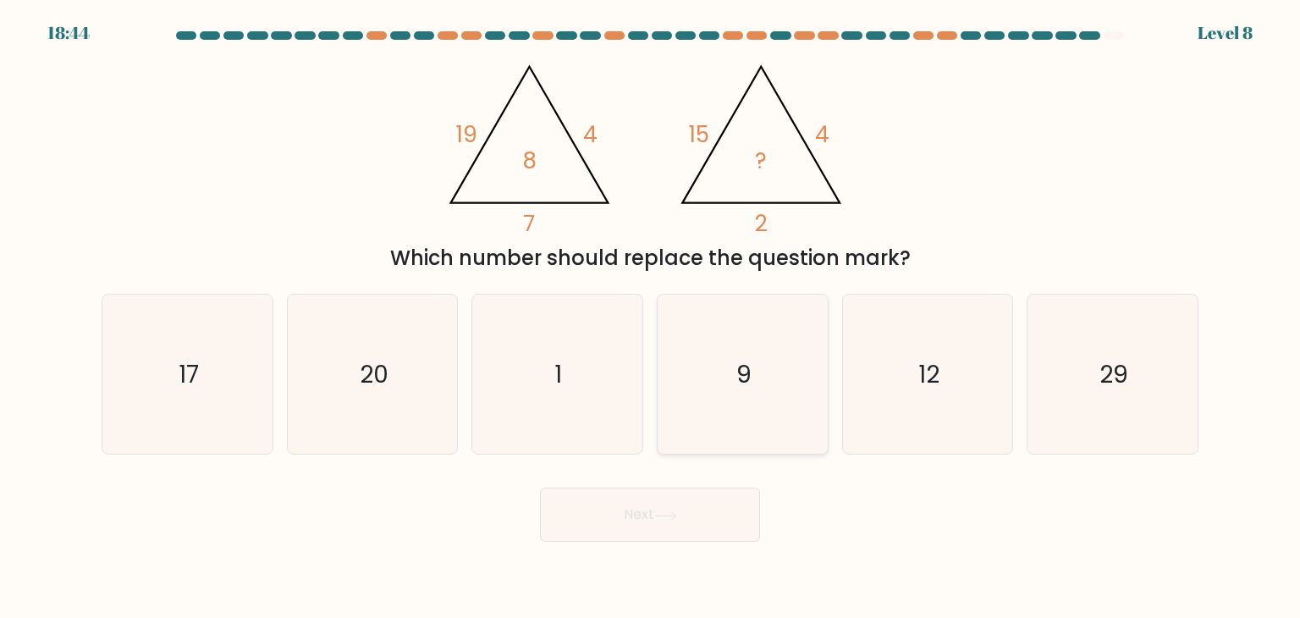
click at [698, 336] on icon "9" at bounding box center [742, 374] width 159 height 159
click at [651, 317] on input "d. 9" at bounding box center [650, 313] width 1 height 8
radio input "true"
click at [662, 502] on button "Next" at bounding box center [650, 515] width 220 height 54
click at [657, 518] on button "Next" at bounding box center [650, 515] width 220 height 54
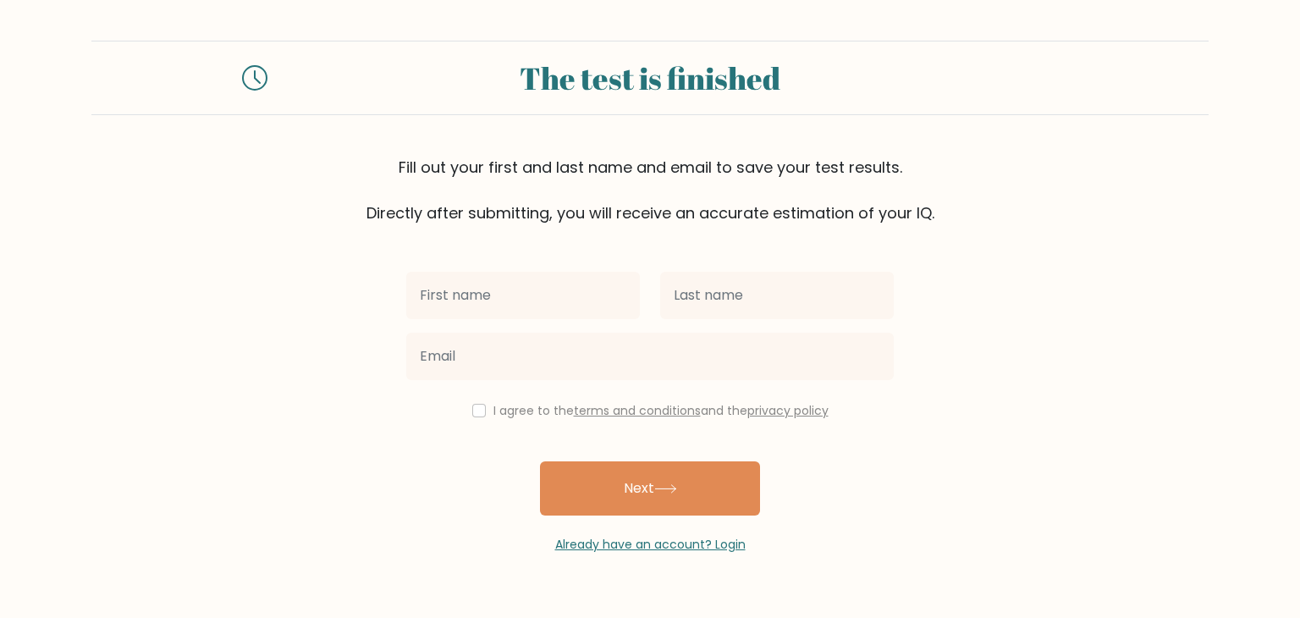
click at [516, 279] on input "text" at bounding box center [523, 295] width 234 height 47
type input "[PERSON_NAME]"
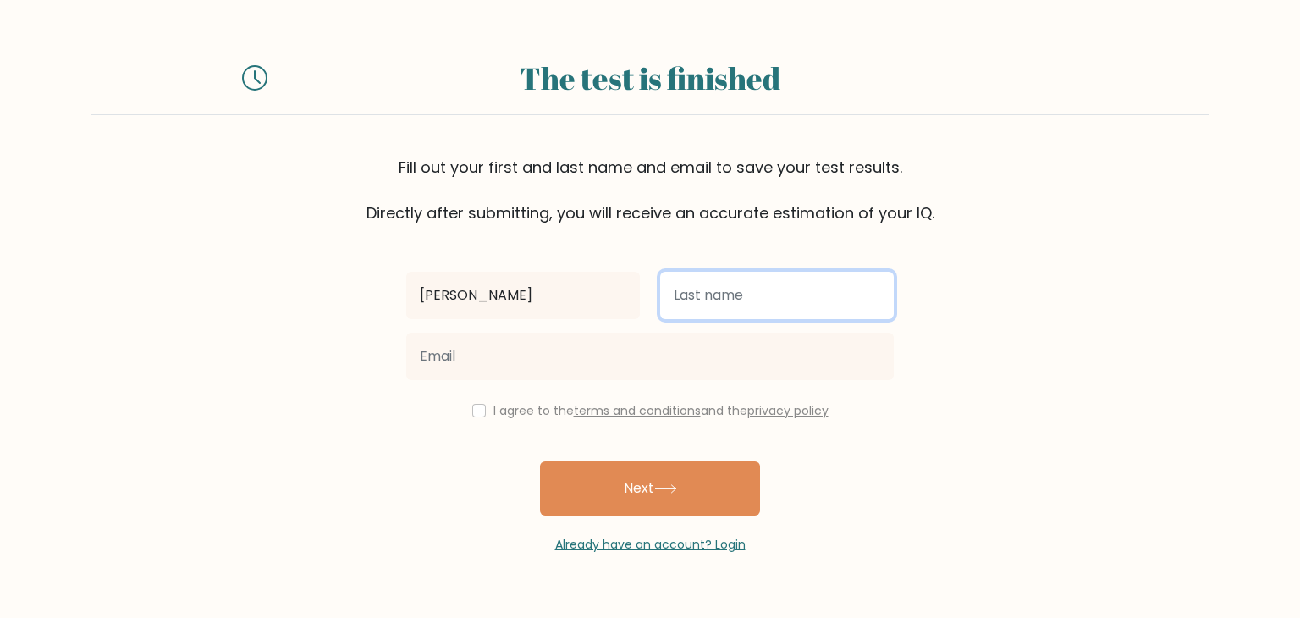
click at [720, 289] on input "text" at bounding box center [777, 295] width 234 height 47
type input "DERECHO"
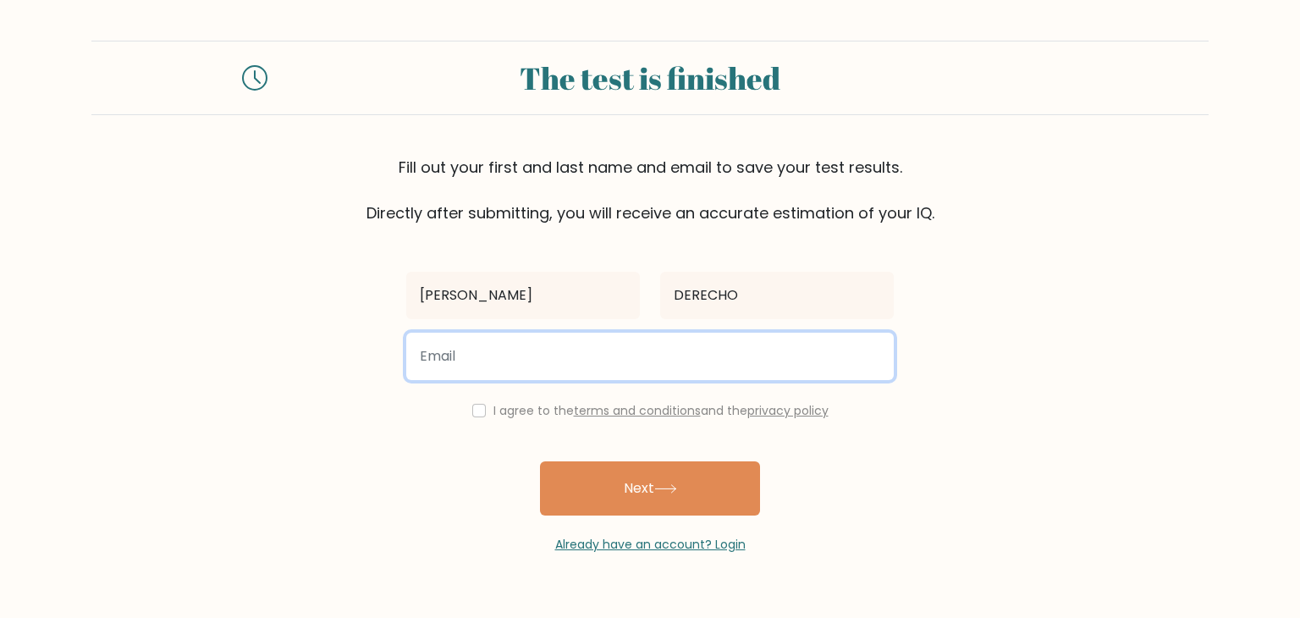
click at [532, 356] on input "email" at bounding box center [650, 356] width 488 height 47
type input "[EMAIL_ADDRESS][DOMAIN_NAME]"
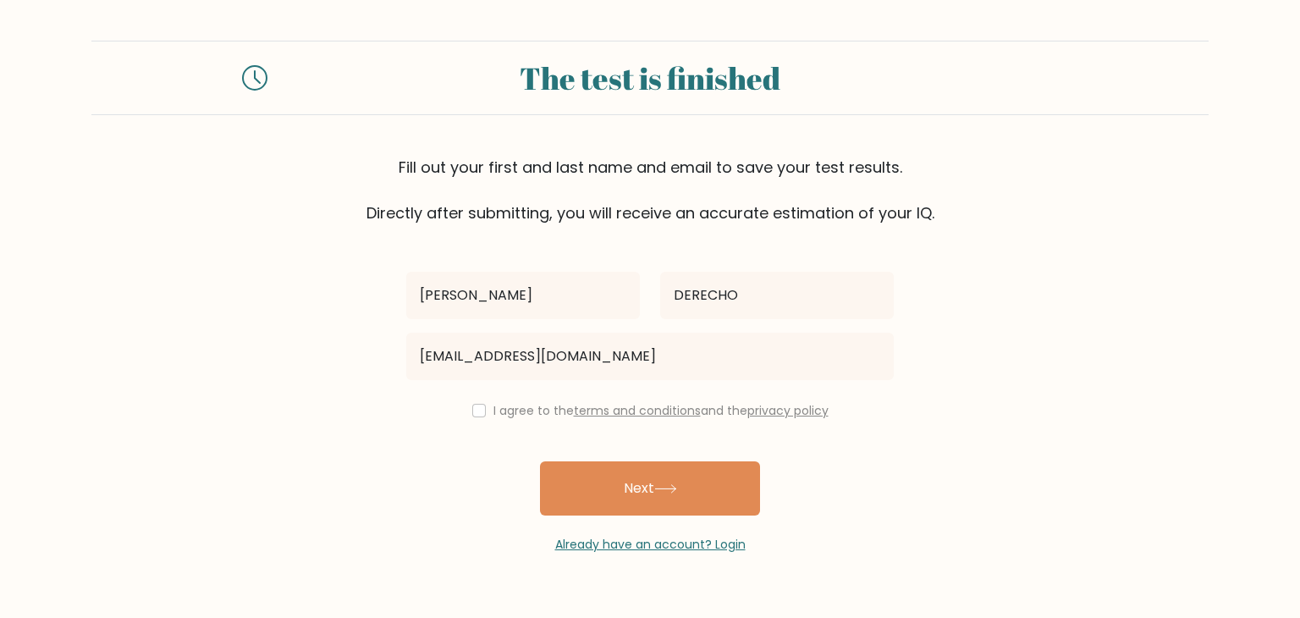
drag, startPoint x: 463, startPoint y: 405, endPoint x: 474, endPoint y: 438, distance: 34.8
click at [463, 405] on div "I agree to the terms and conditions and the privacy policy" at bounding box center [650, 410] width 508 height 20
click at [481, 411] on input "checkbox" at bounding box center [479, 411] width 14 height 14
checkbox input "true"
click at [587, 477] on button "Next" at bounding box center [650, 488] width 220 height 54
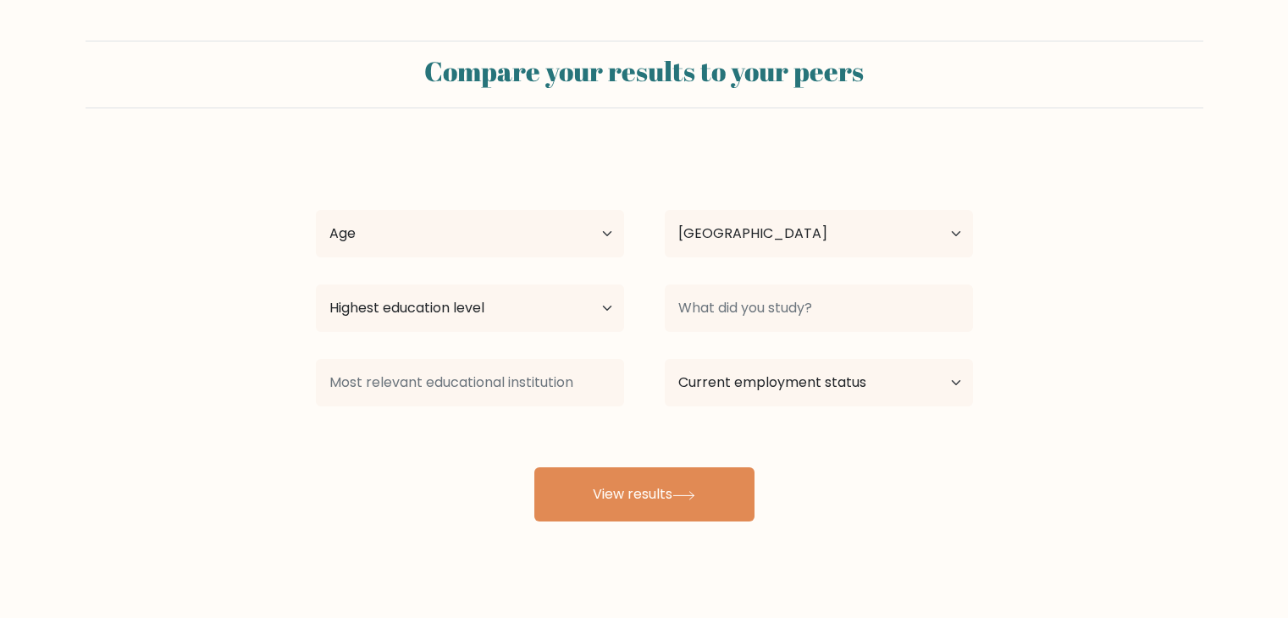
select select "PH"
click at [596, 235] on select "Age Under [DEMOGRAPHIC_DATA] [DEMOGRAPHIC_DATA] [DEMOGRAPHIC_DATA] [DEMOGRAPHIC…" at bounding box center [470, 233] width 308 height 47
select select "25_34"
click at [316, 210] on select "Age Under [DEMOGRAPHIC_DATA] [DEMOGRAPHIC_DATA] [DEMOGRAPHIC_DATA] [DEMOGRAPHIC…" at bounding box center [470, 233] width 308 height 47
click at [516, 301] on select "Highest education level No schooling Primary Lower Secondary Upper Secondary Oc…" at bounding box center [470, 307] width 308 height 47
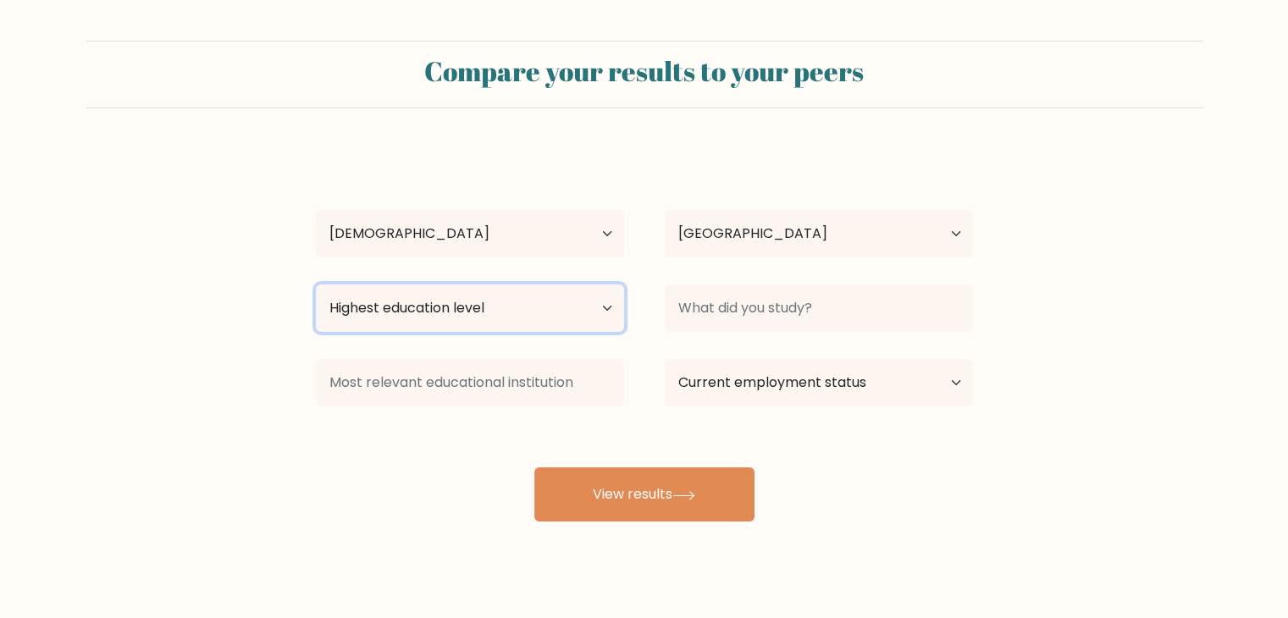
select select "bachelors_degree"
click at [316, 284] on select "Highest education level No schooling Primary Lower Secondary Upper Secondary Oc…" at bounding box center [470, 307] width 308 height 47
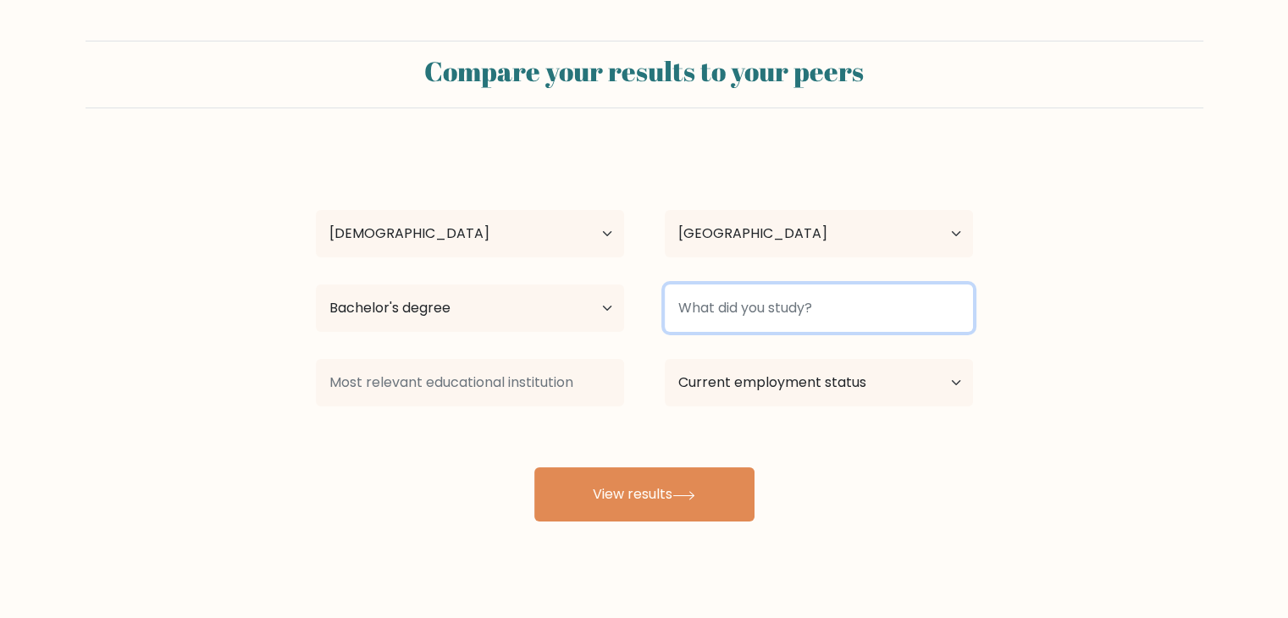
click at [861, 326] on input at bounding box center [819, 307] width 308 height 47
type input "h"
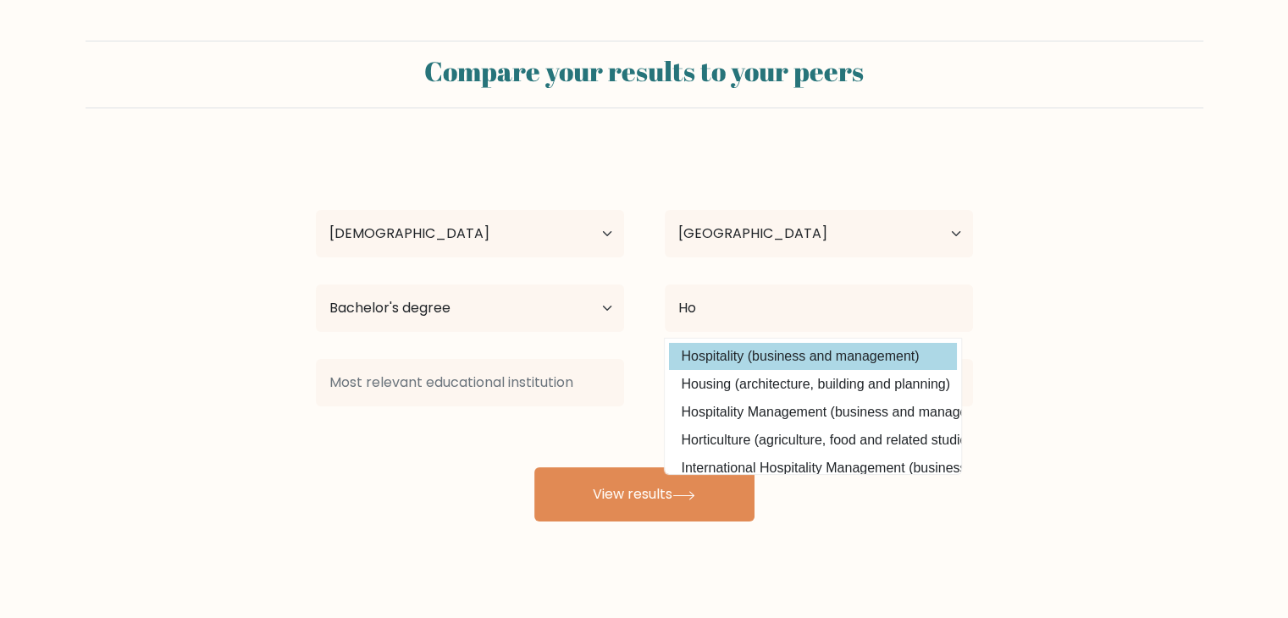
click at [752, 360] on option "Hospitality (business and management)" at bounding box center [813, 356] width 288 height 27
type input "Hospitality"
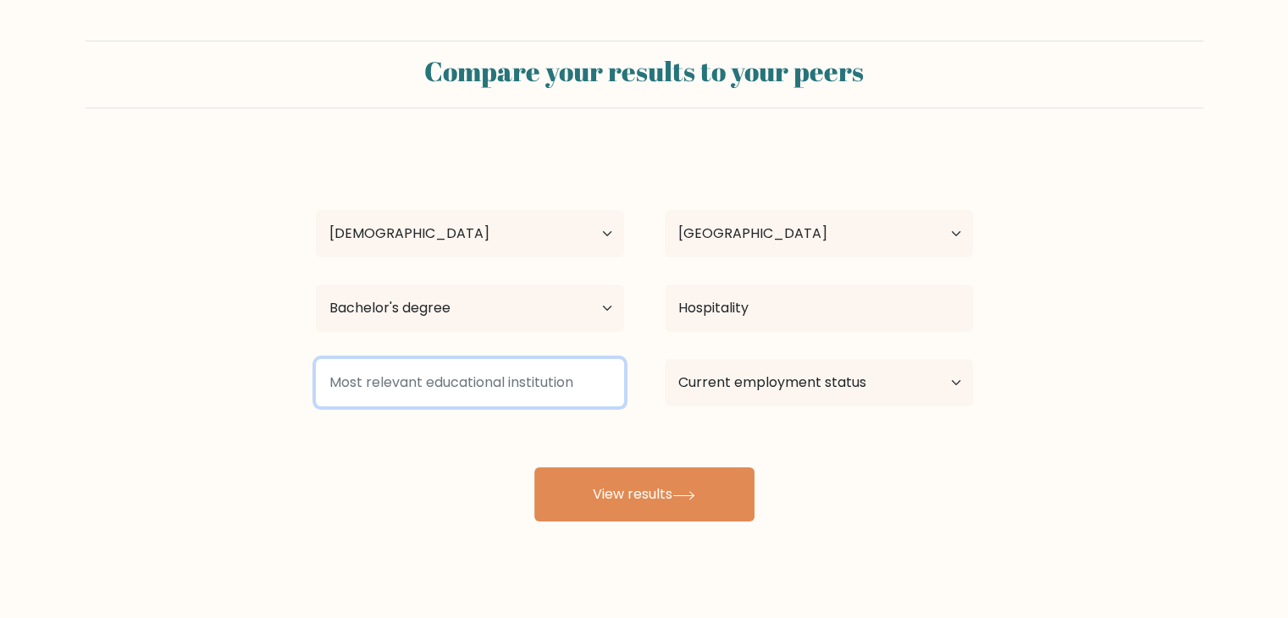
click at [500, 388] on input at bounding box center [470, 382] width 308 height 47
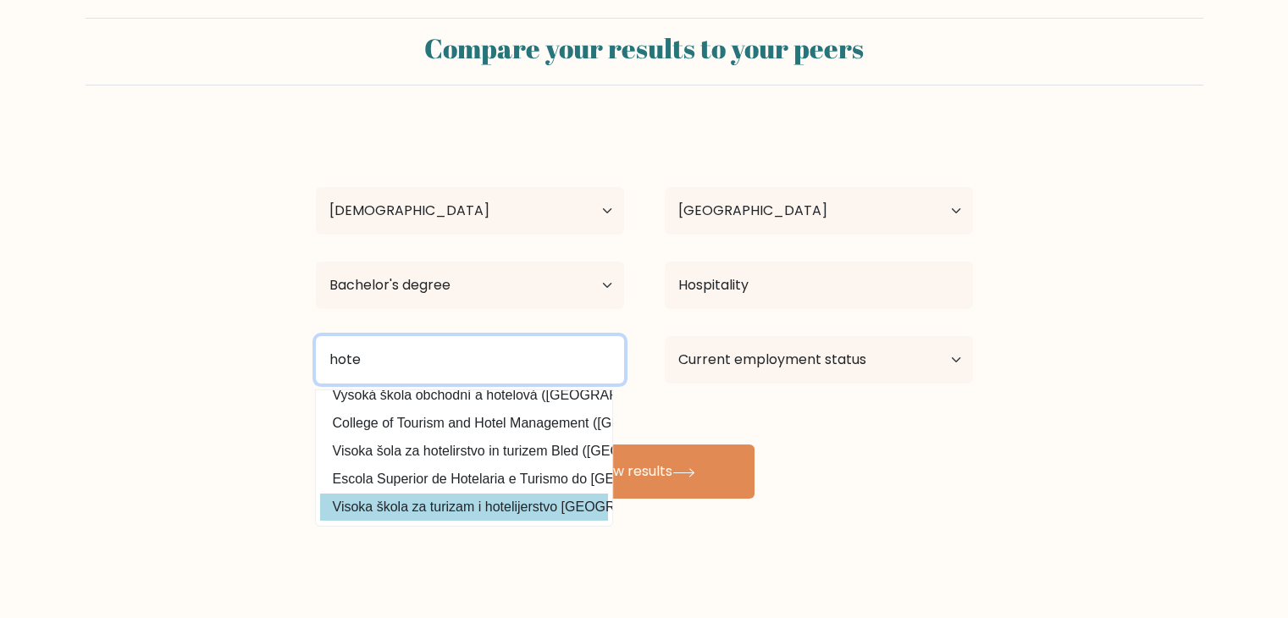
scroll to position [24, 0]
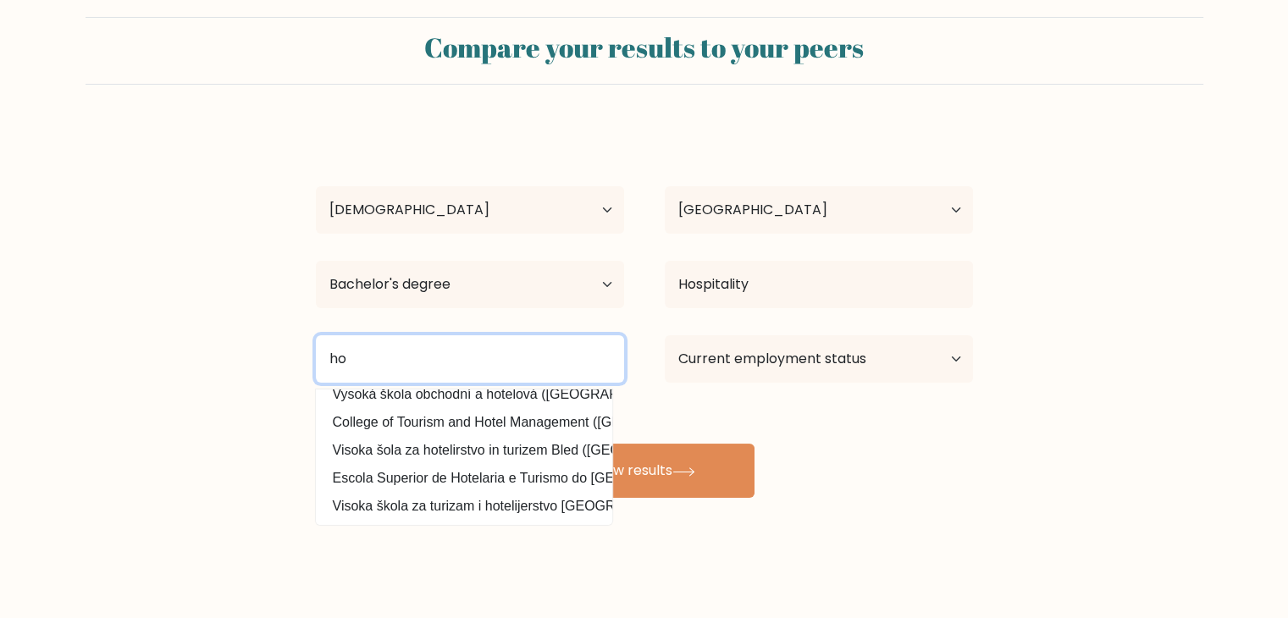
type input "h"
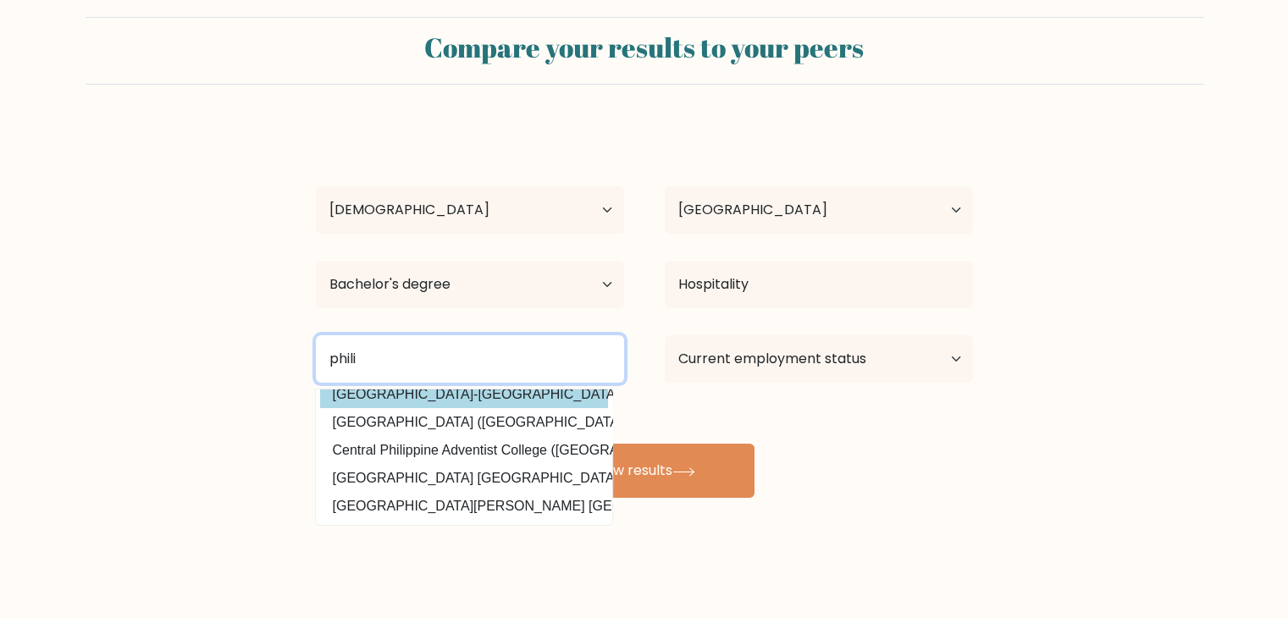
scroll to position [165, 0]
drag, startPoint x: 436, startPoint y: 371, endPoint x: 336, endPoint y: 362, distance: 100.2
click at [336, 362] on input "phili" at bounding box center [470, 358] width 308 height 47
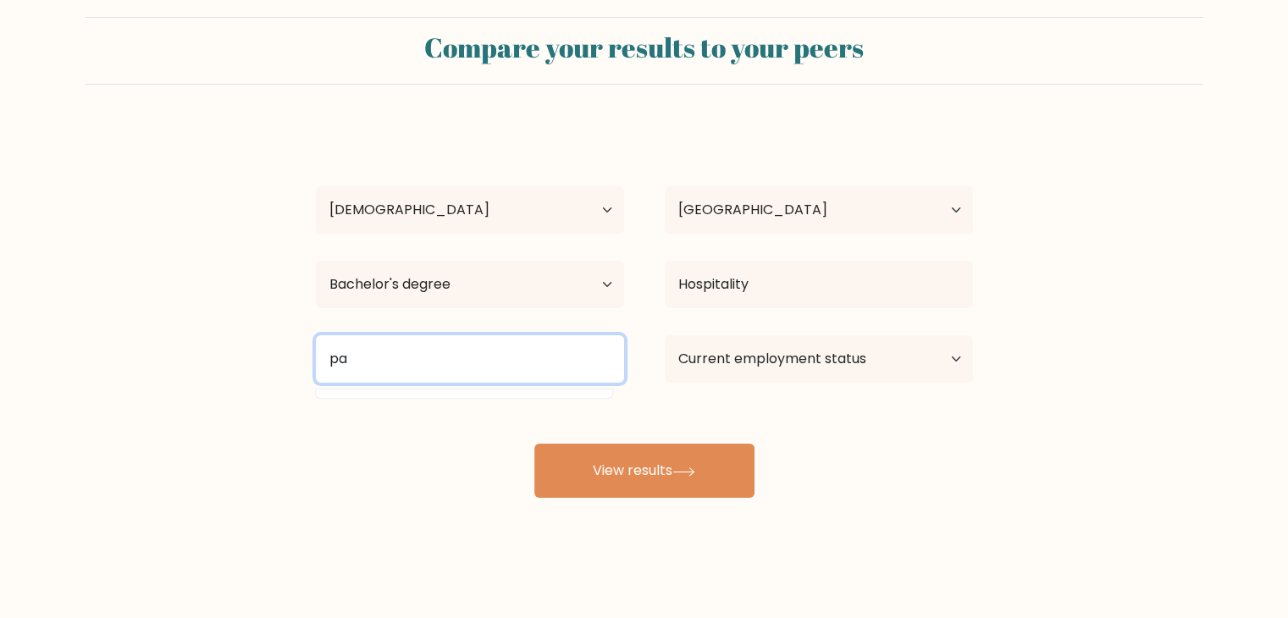
type input "p"
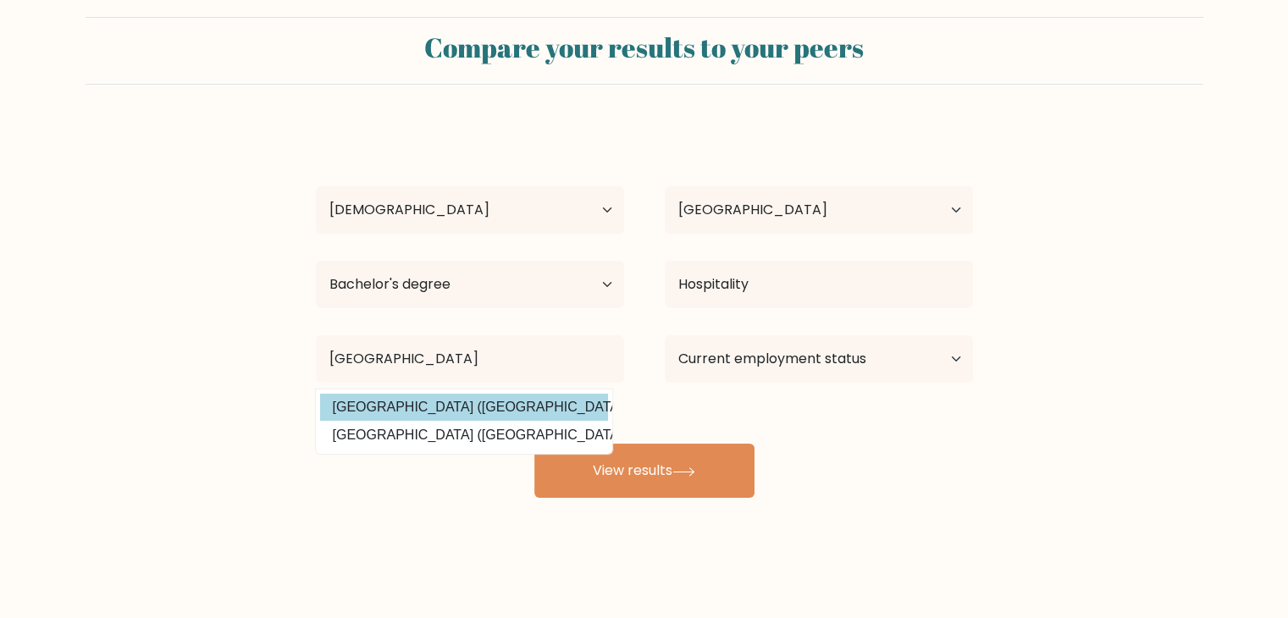
click at [399, 407] on option "[GEOGRAPHIC_DATA] ([GEOGRAPHIC_DATA])" at bounding box center [464, 407] width 288 height 27
type input "[GEOGRAPHIC_DATA]"
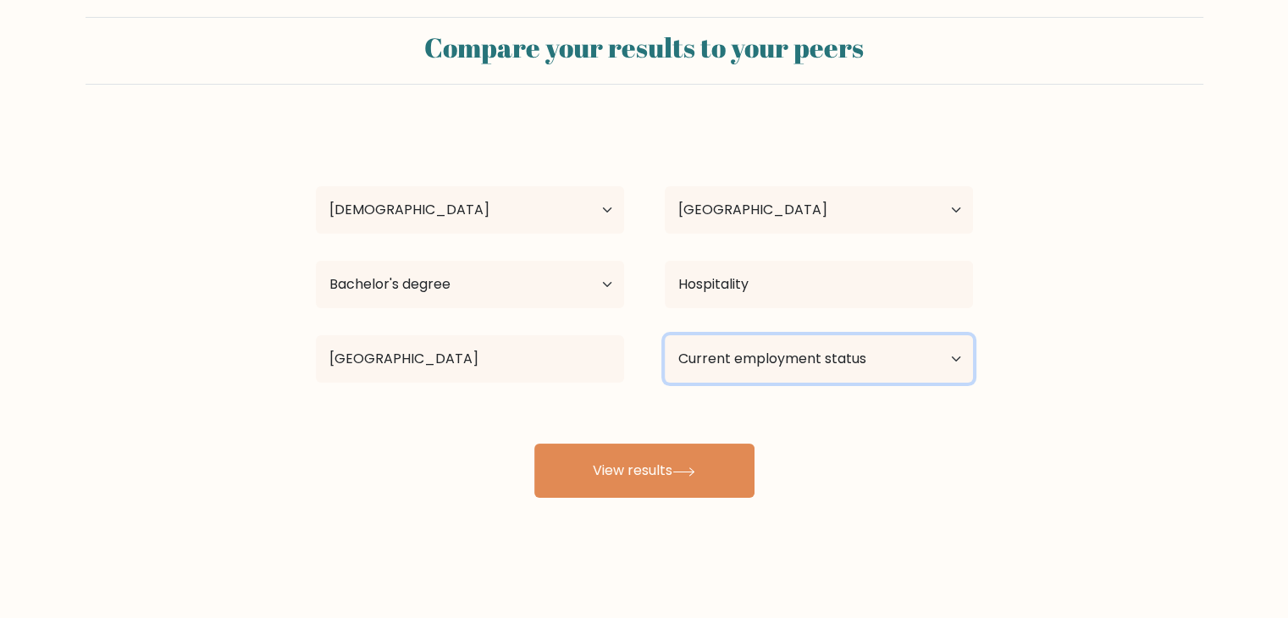
click at [790, 361] on select "Current employment status Employed Student Retired Other / prefer not to answer" at bounding box center [819, 358] width 308 height 47
select select "other"
click at [665, 335] on select "Current employment status Employed Student Retired Other / prefer not to answer" at bounding box center [819, 358] width 308 height 47
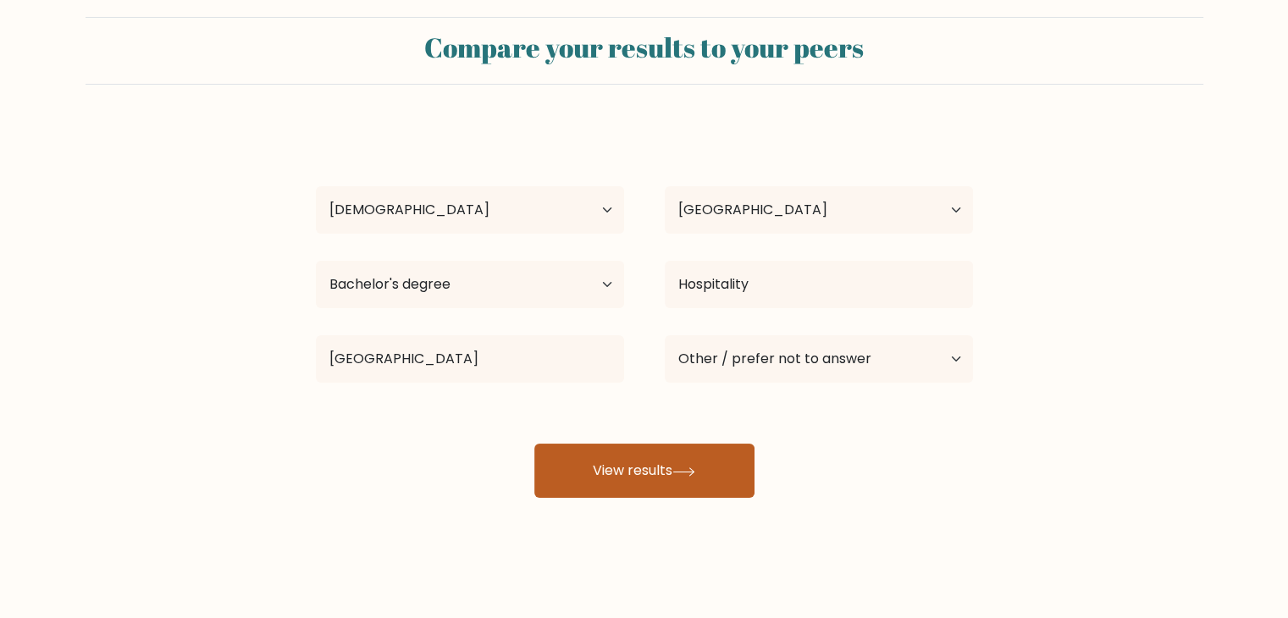
drag, startPoint x: 687, startPoint y: 483, endPoint x: 659, endPoint y: 492, distance: 29.4
click at [686, 483] on button "View results" at bounding box center [644, 471] width 220 height 54
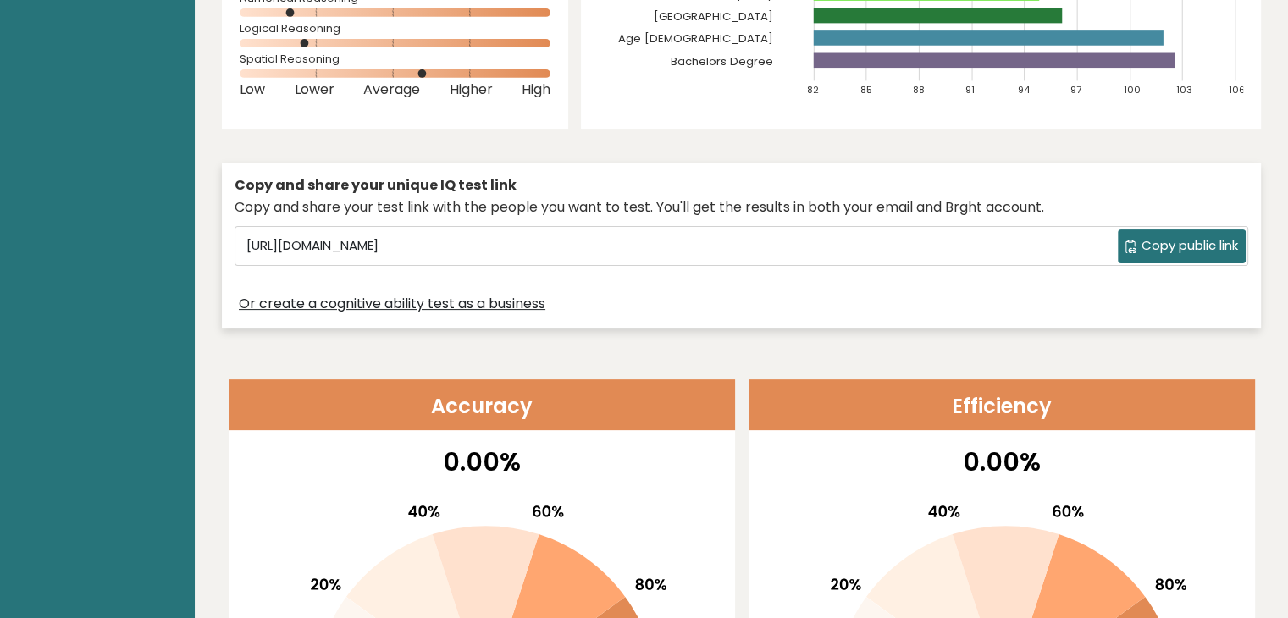
scroll to position [169, 0]
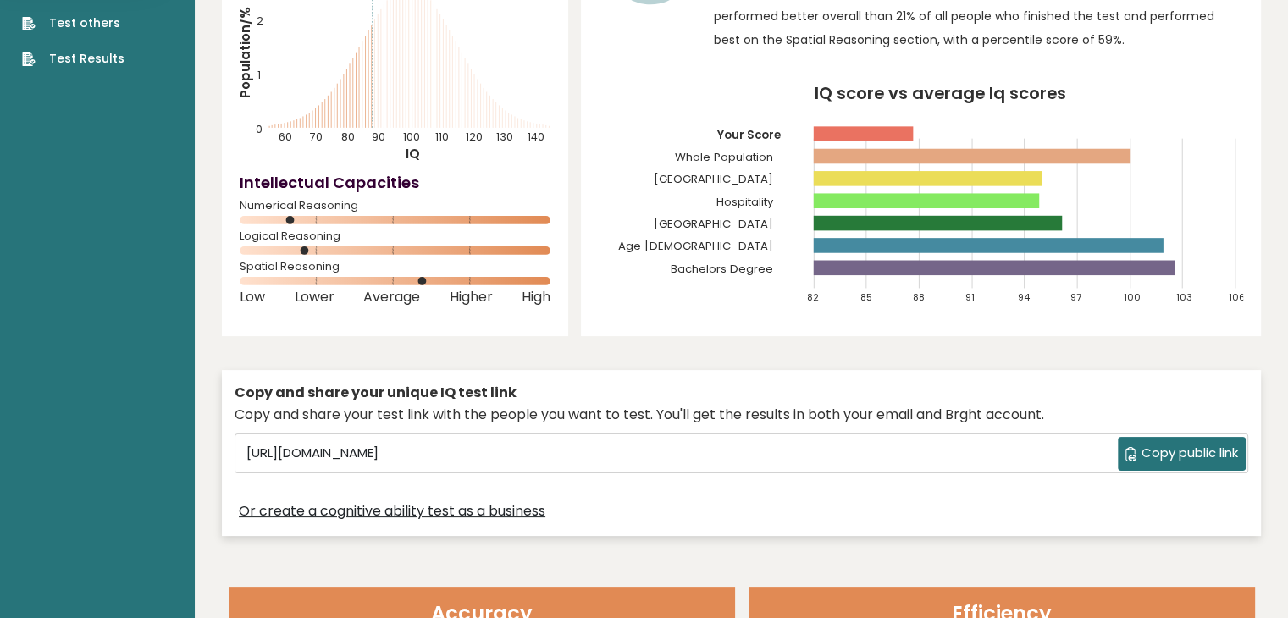
click at [1179, 454] on span "Copy public link" at bounding box center [1189, 453] width 97 height 19
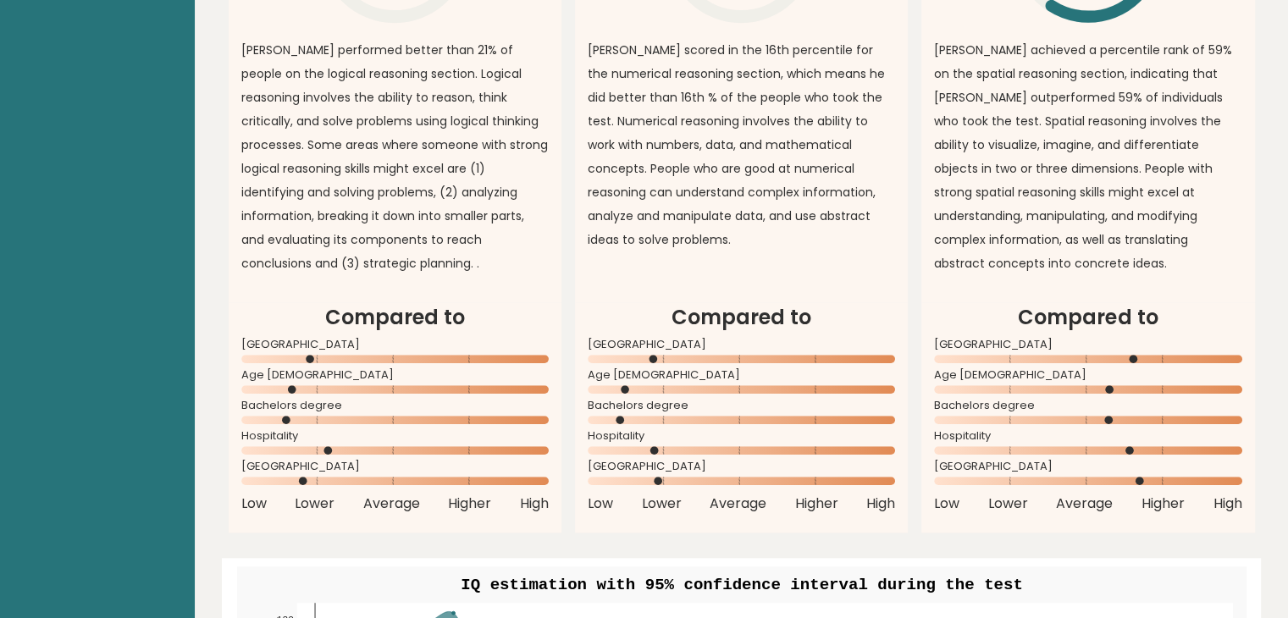
scroll to position [1100, 0]
